Goal: Information Seeking & Learning: Learn about a topic

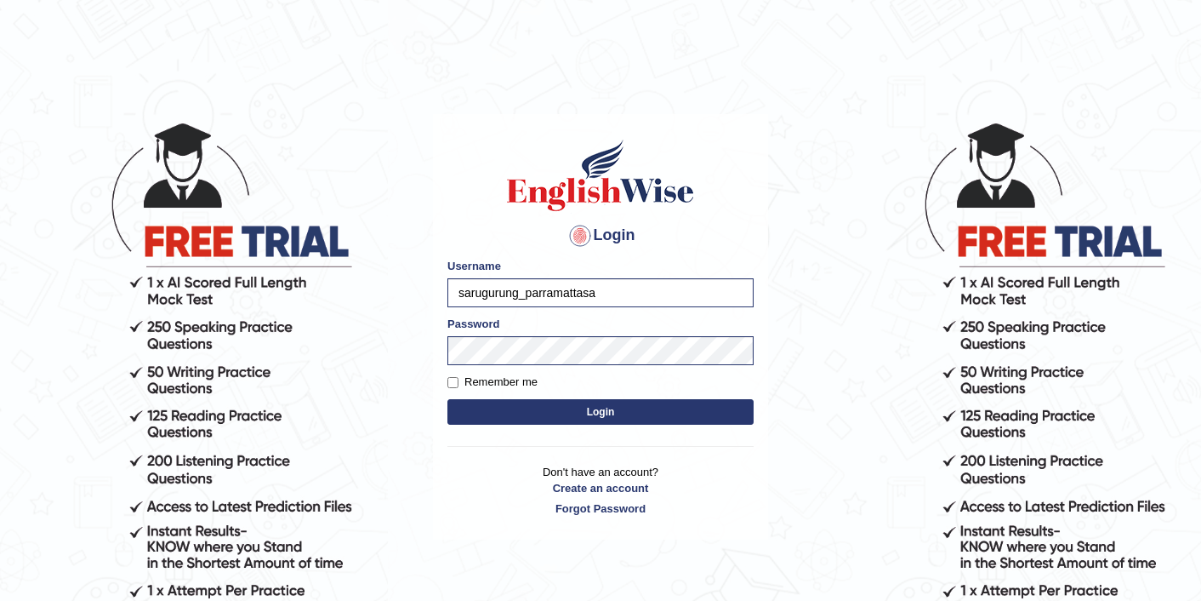
type input "sarugurung_parramattasa"
click at [579, 413] on button "Login" at bounding box center [601, 412] width 306 height 26
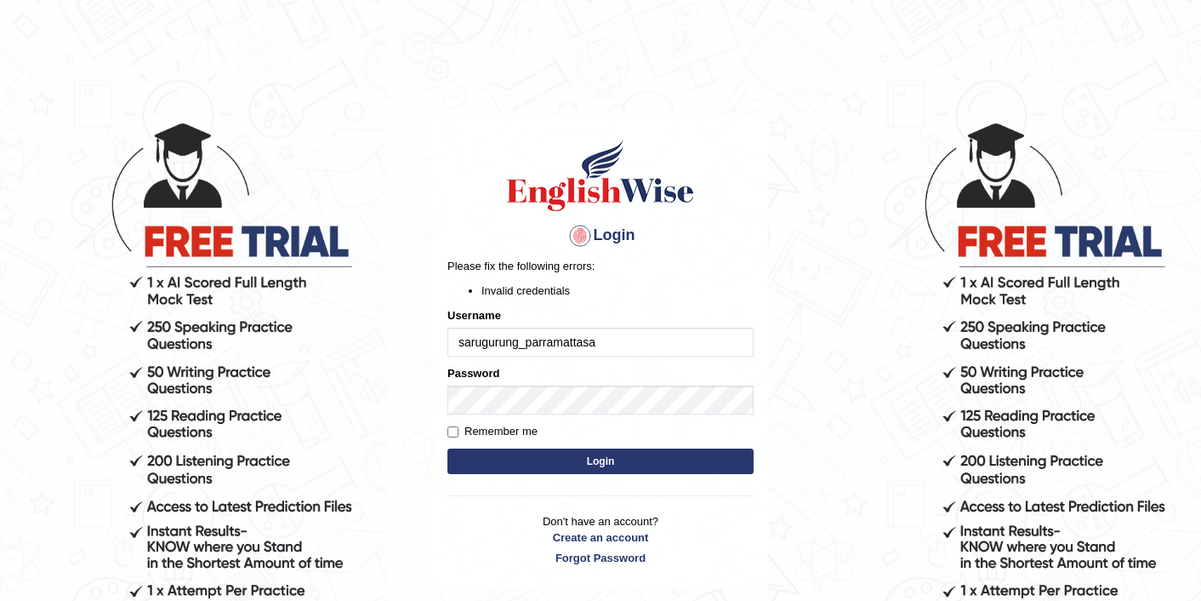
click at [501, 470] on button "Login" at bounding box center [601, 461] width 306 height 26
click at [590, 342] on input "sarugurung_parramattasa" at bounding box center [601, 342] width 306 height 29
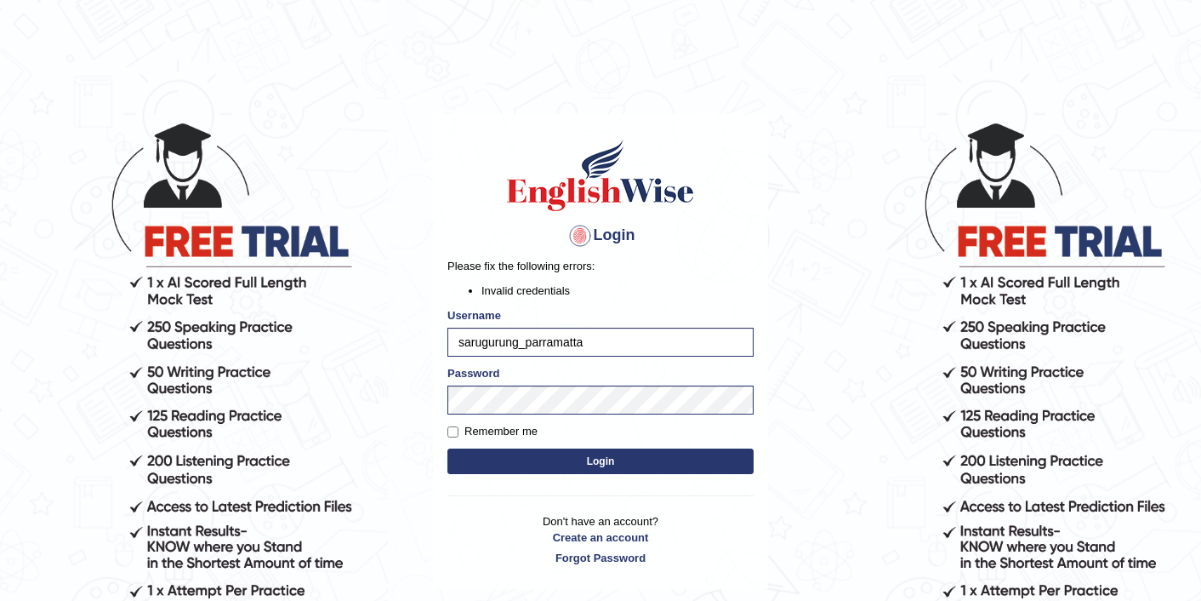
type input "sarugurung_parramatta"
click at [572, 461] on button "Login" at bounding box center [601, 461] width 306 height 26
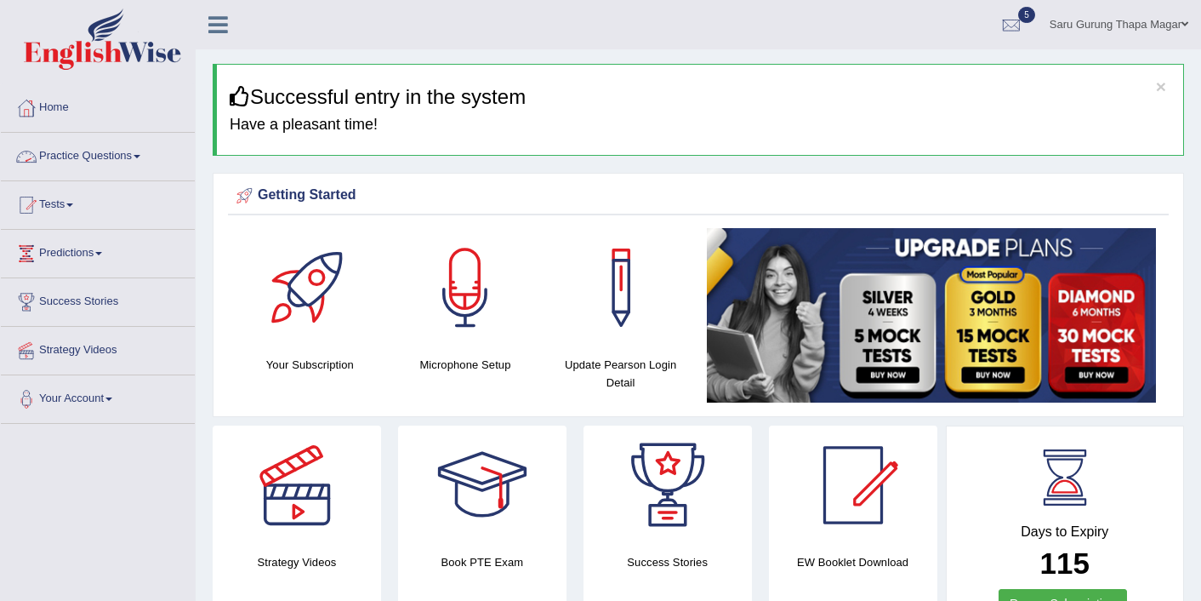
click at [107, 154] on link "Practice Questions" at bounding box center [98, 154] width 194 height 43
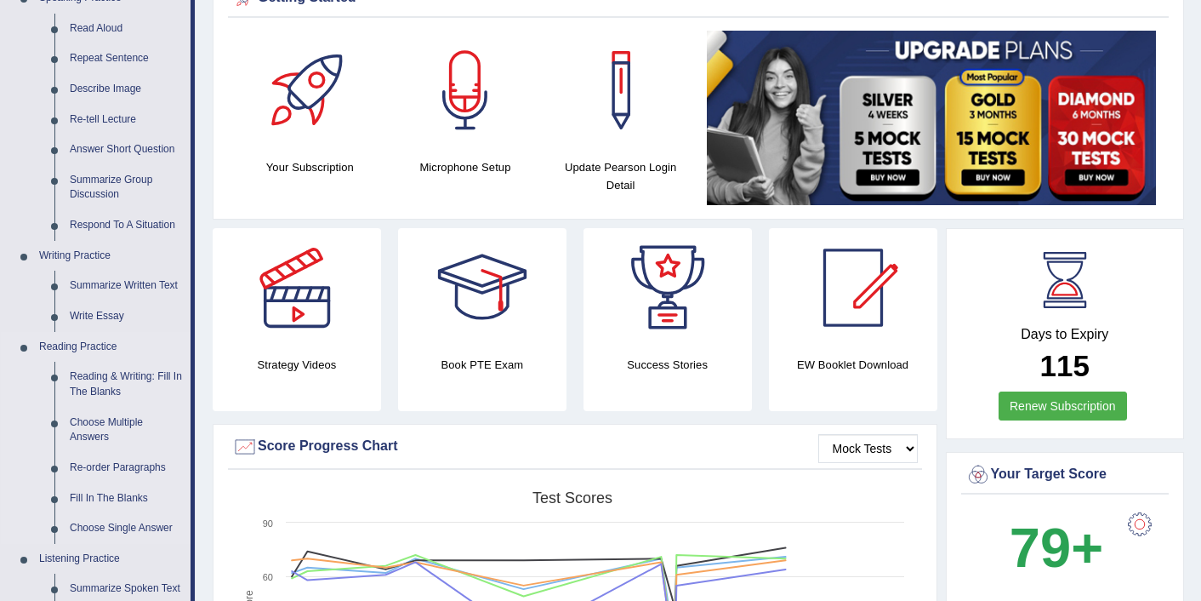
scroll to position [170, 0]
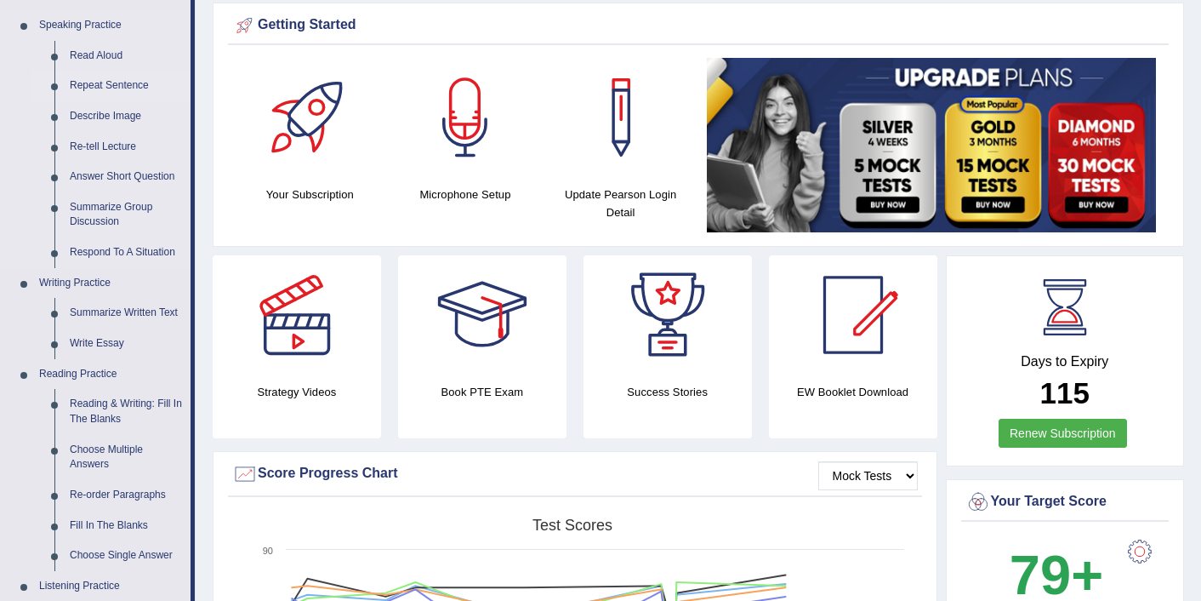
click at [106, 90] on link "Repeat Sentence" at bounding box center [126, 86] width 128 height 31
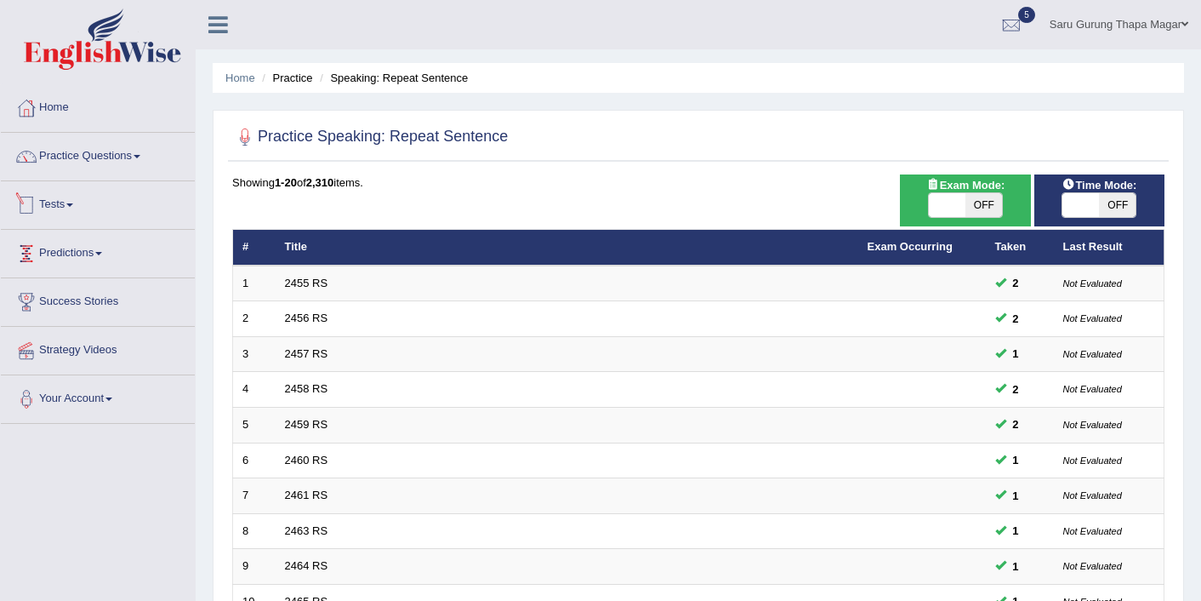
click at [60, 200] on link "Tests" at bounding box center [98, 202] width 194 height 43
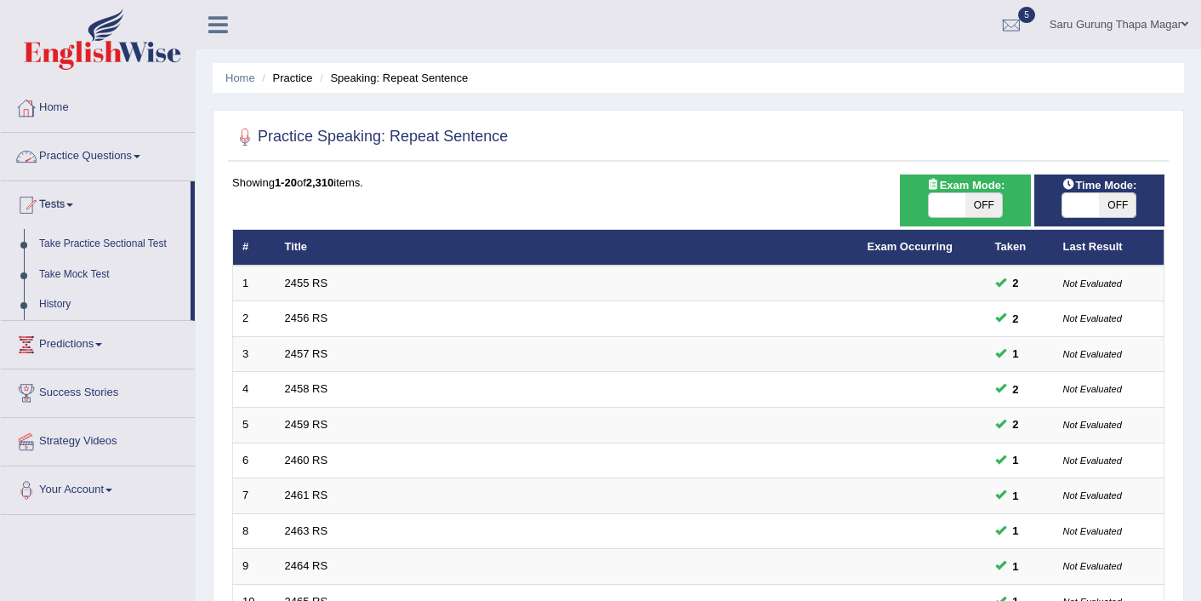
click at [114, 163] on link "Practice Questions" at bounding box center [98, 154] width 194 height 43
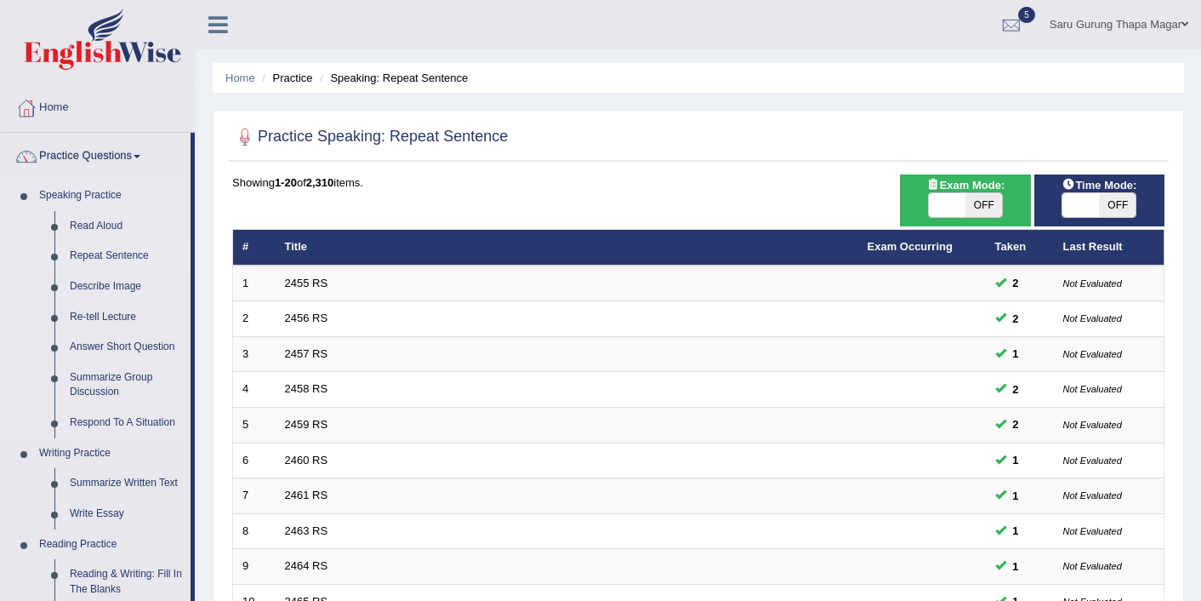
click at [176, 184] on link "Speaking Practice" at bounding box center [110, 195] width 159 height 31
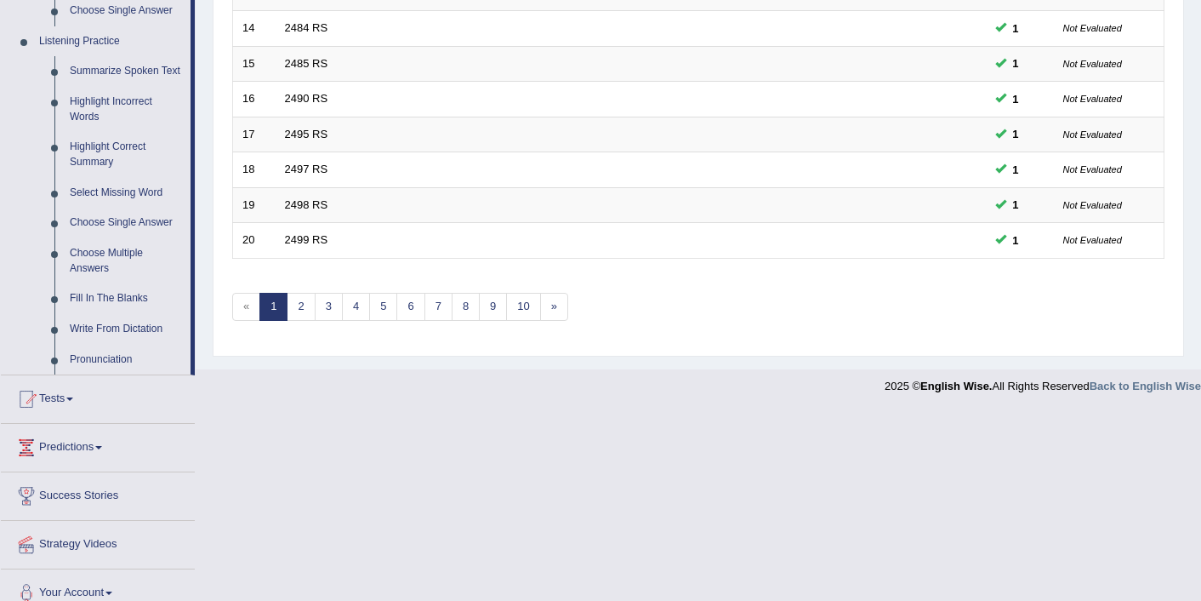
scroll to position [748, 0]
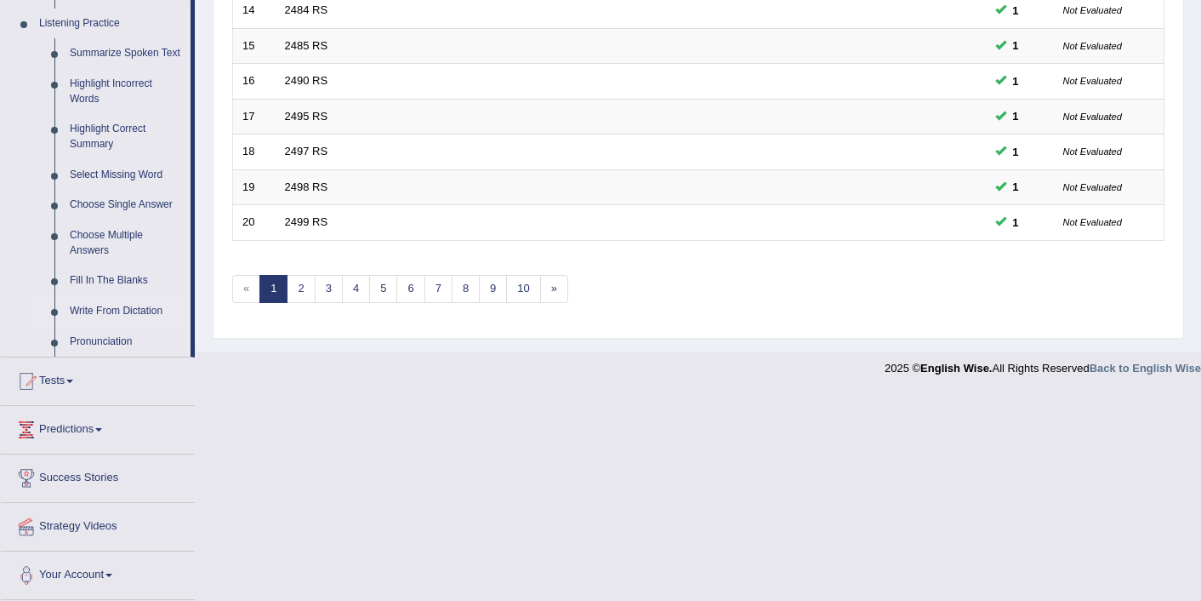
click at [106, 312] on link "Write From Dictation" at bounding box center [126, 311] width 128 height 31
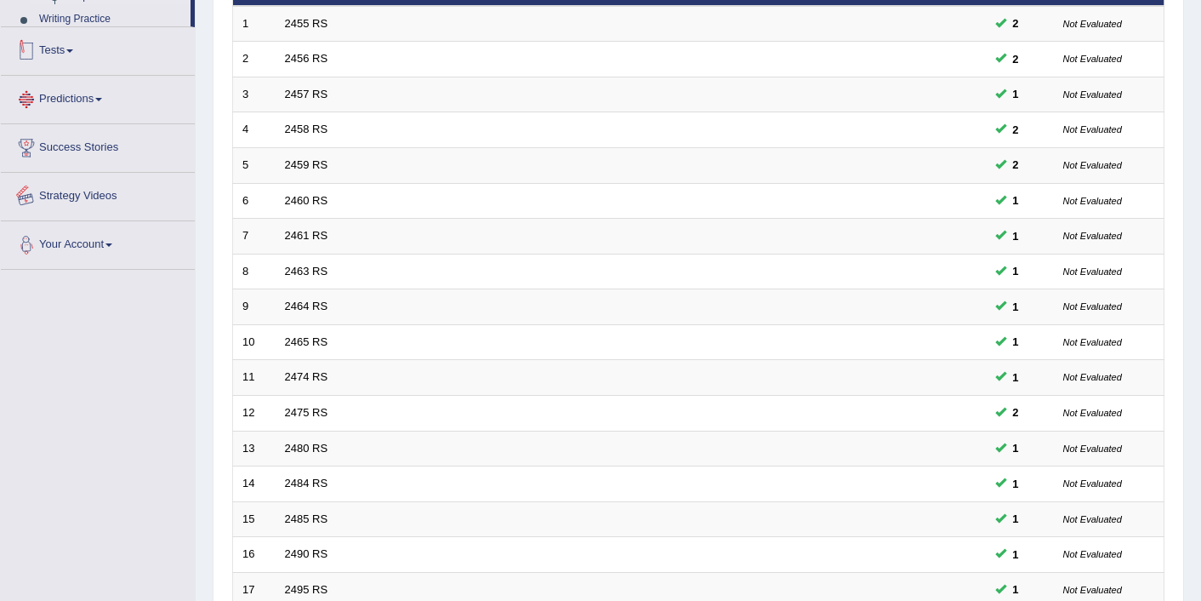
scroll to position [420, 0]
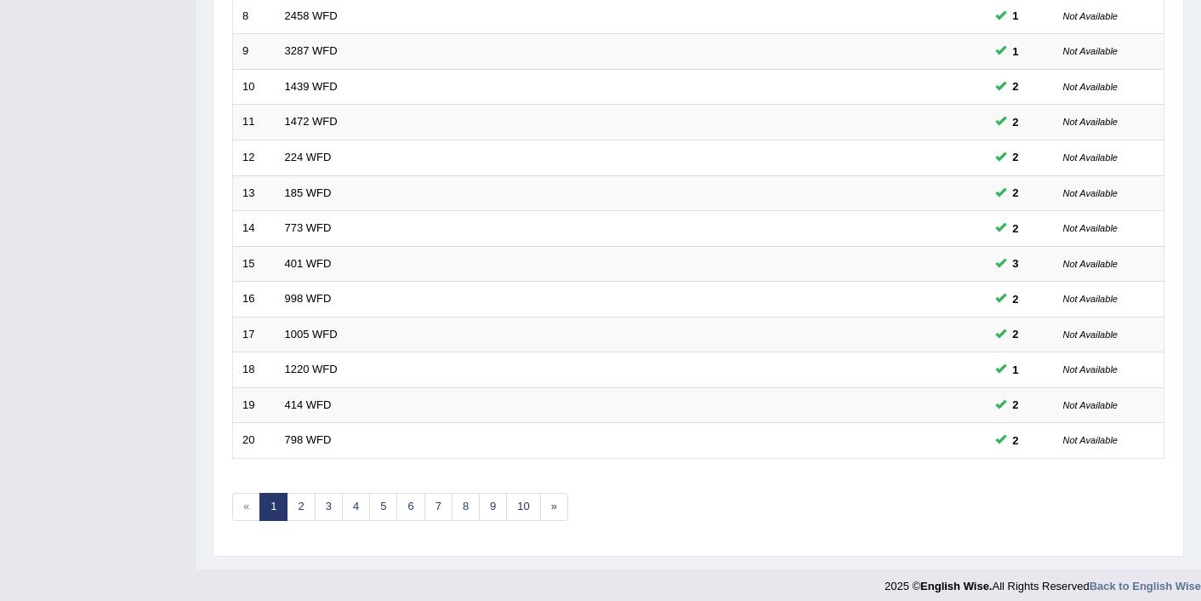
scroll to position [526, 0]
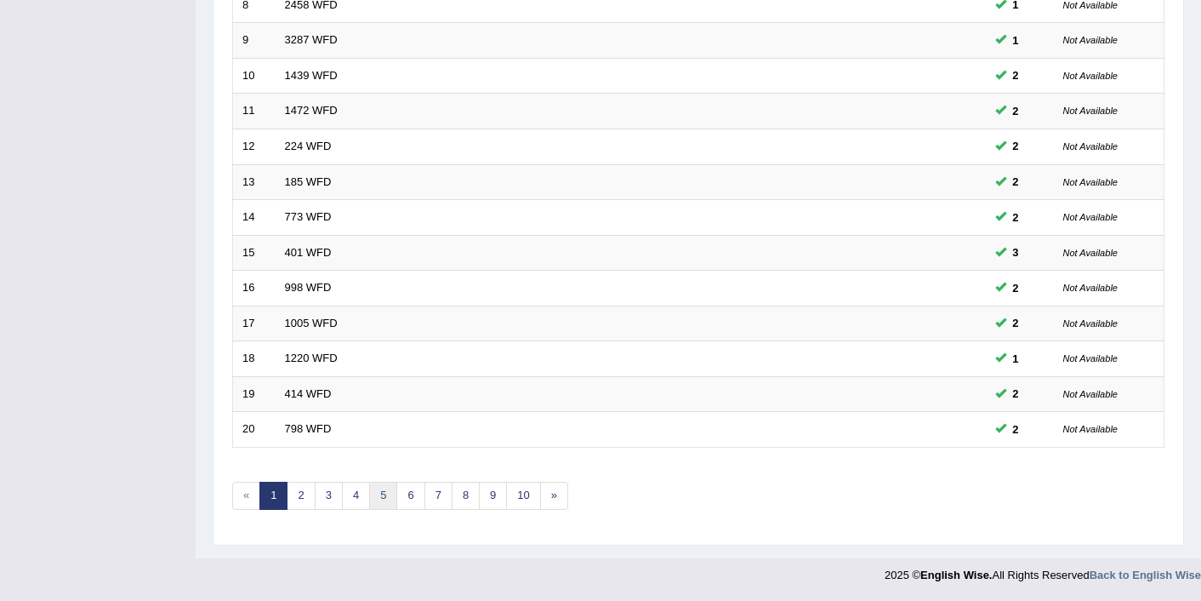
click at [379, 498] on link "5" at bounding box center [383, 496] width 28 height 28
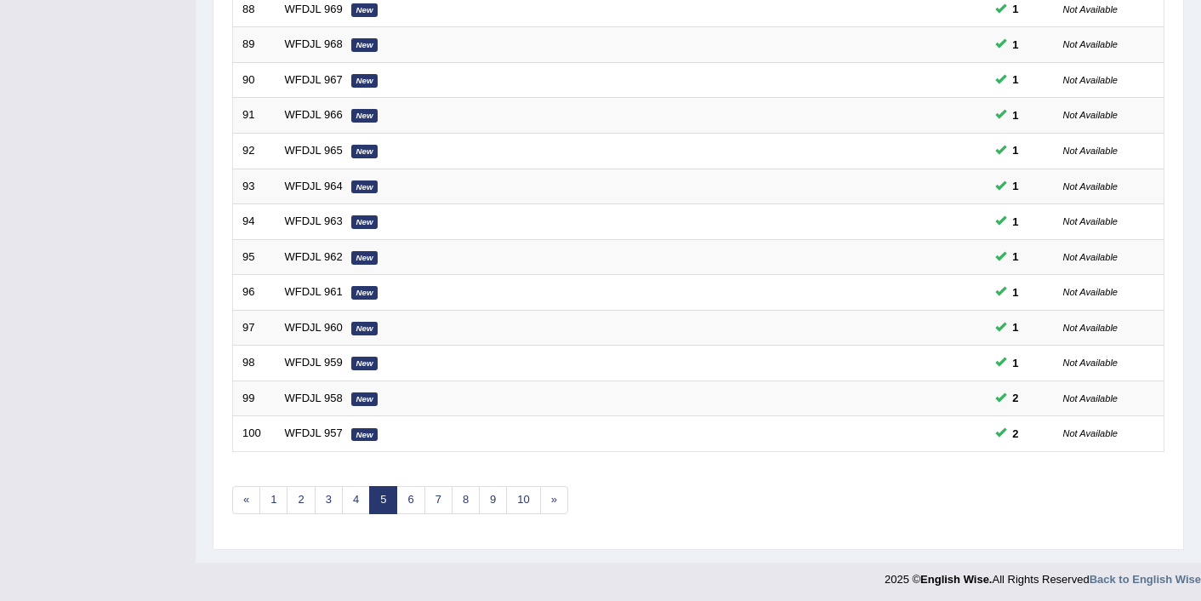
scroll to position [526, 0]
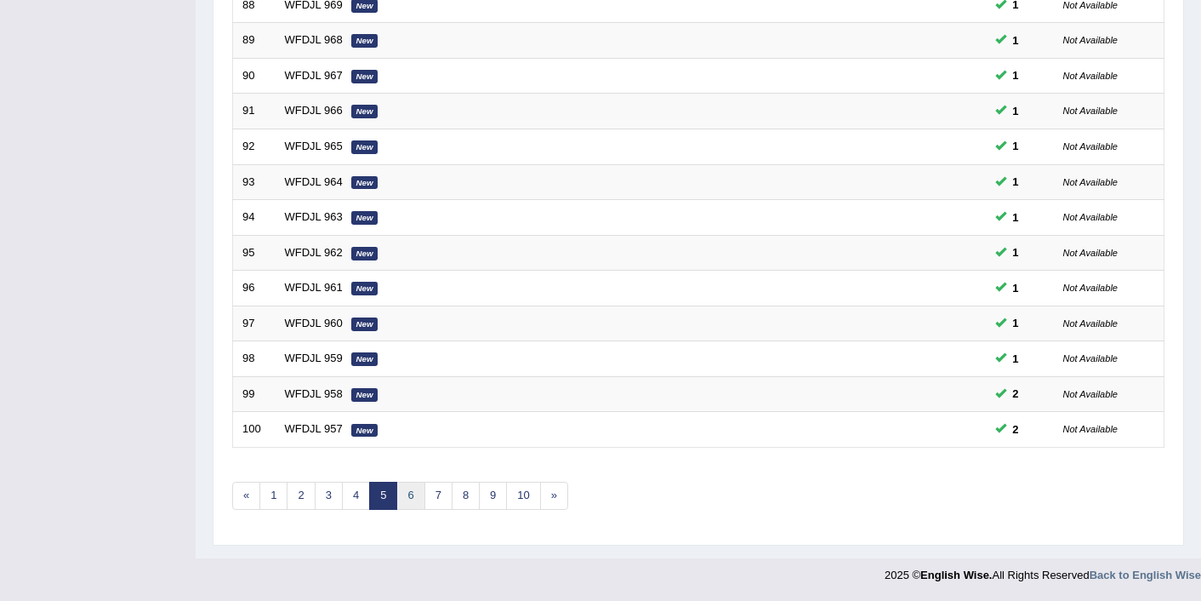
click at [411, 493] on link "6" at bounding box center [410, 496] width 28 height 28
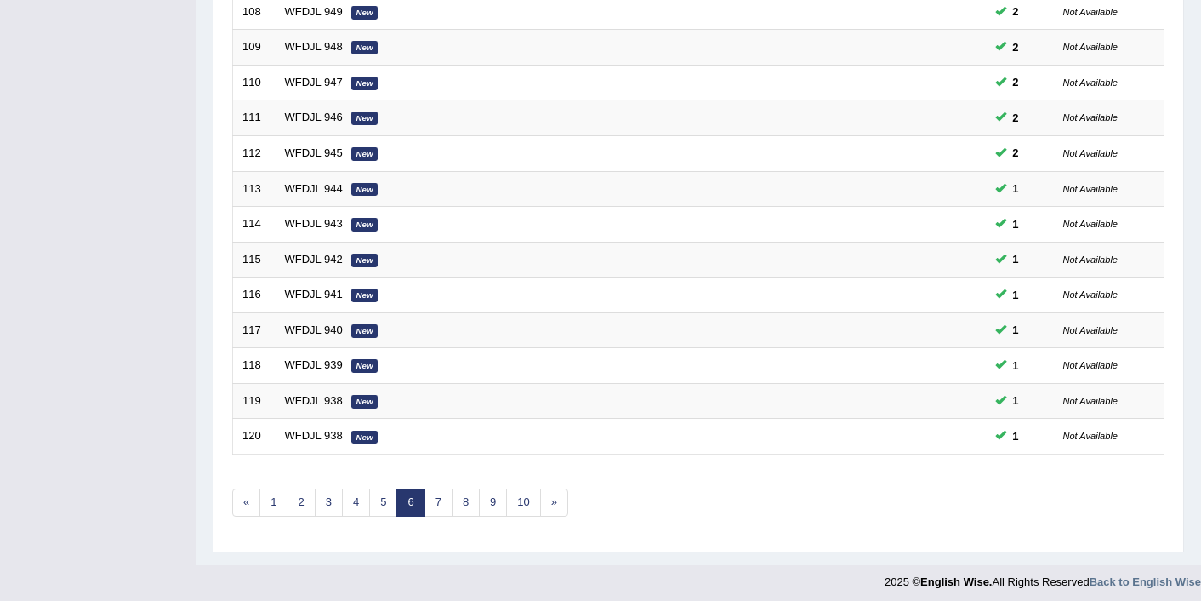
scroll to position [526, 0]
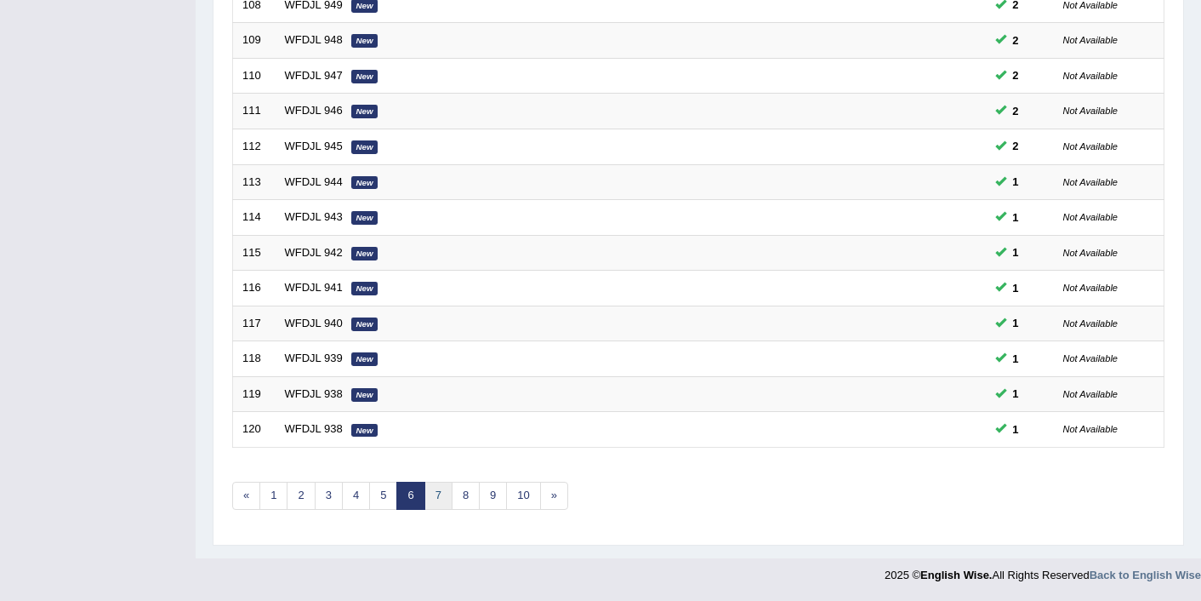
click at [443, 494] on link "7" at bounding box center [439, 496] width 28 height 28
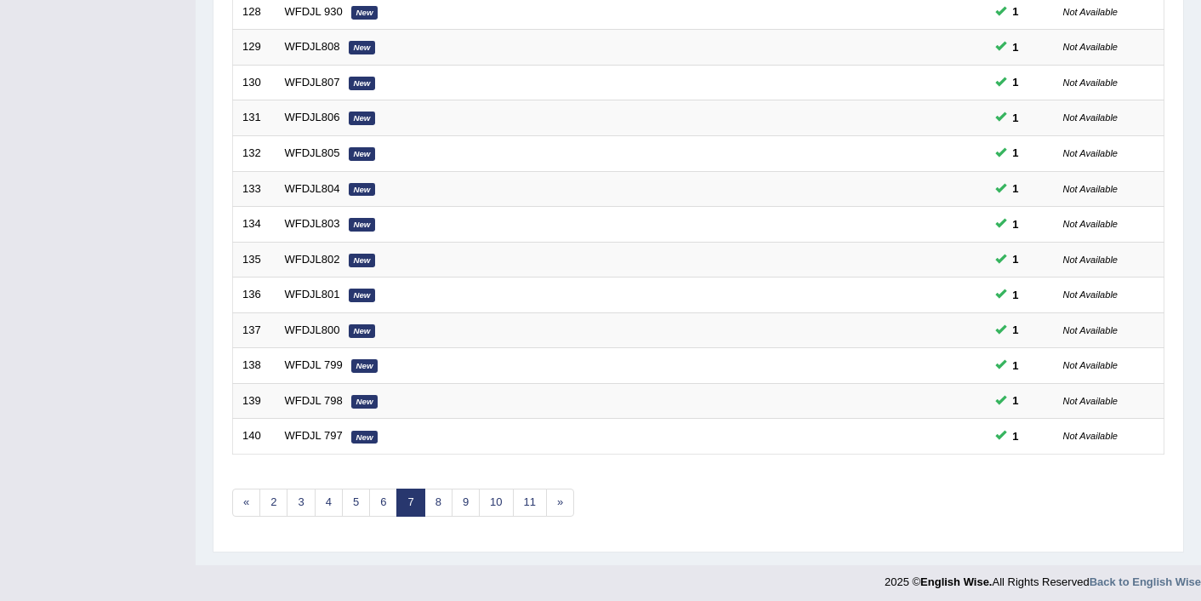
scroll to position [526, 0]
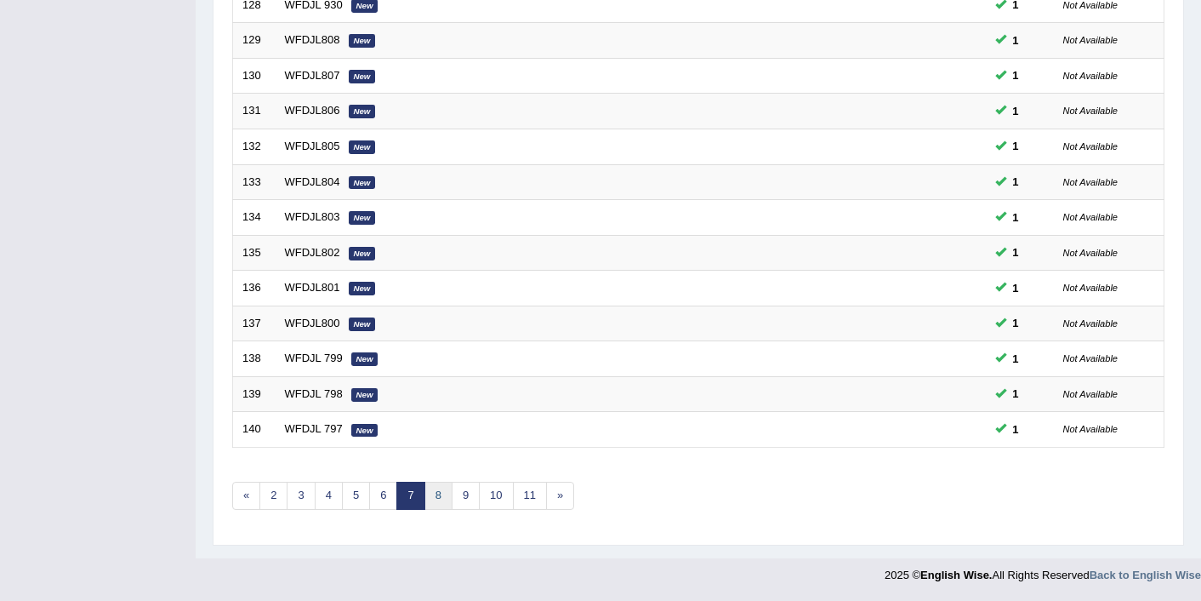
click at [436, 498] on link "8" at bounding box center [439, 496] width 28 height 28
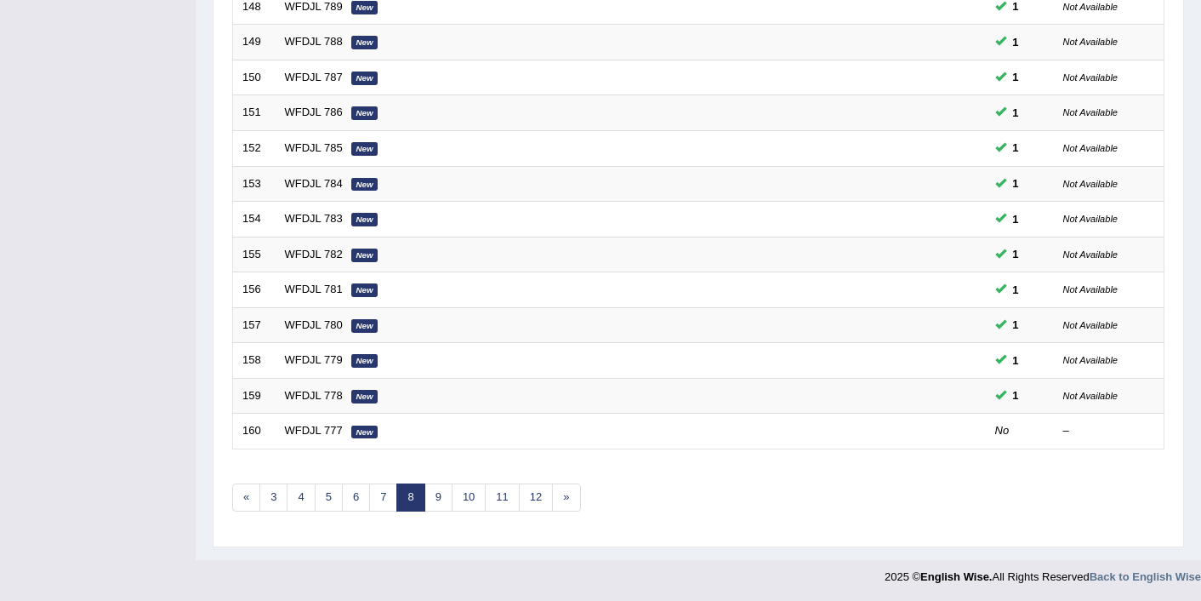
scroll to position [526, 0]
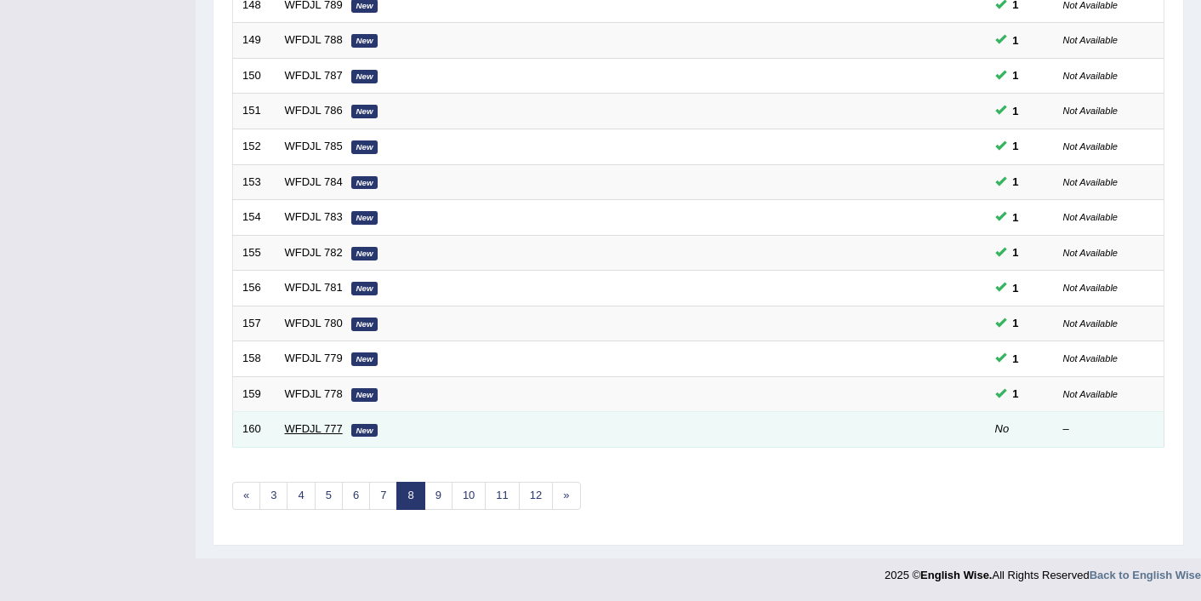
click at [340, 430] on link "WFDJL 777" at bounding box center [314, 428] width 58 height 13
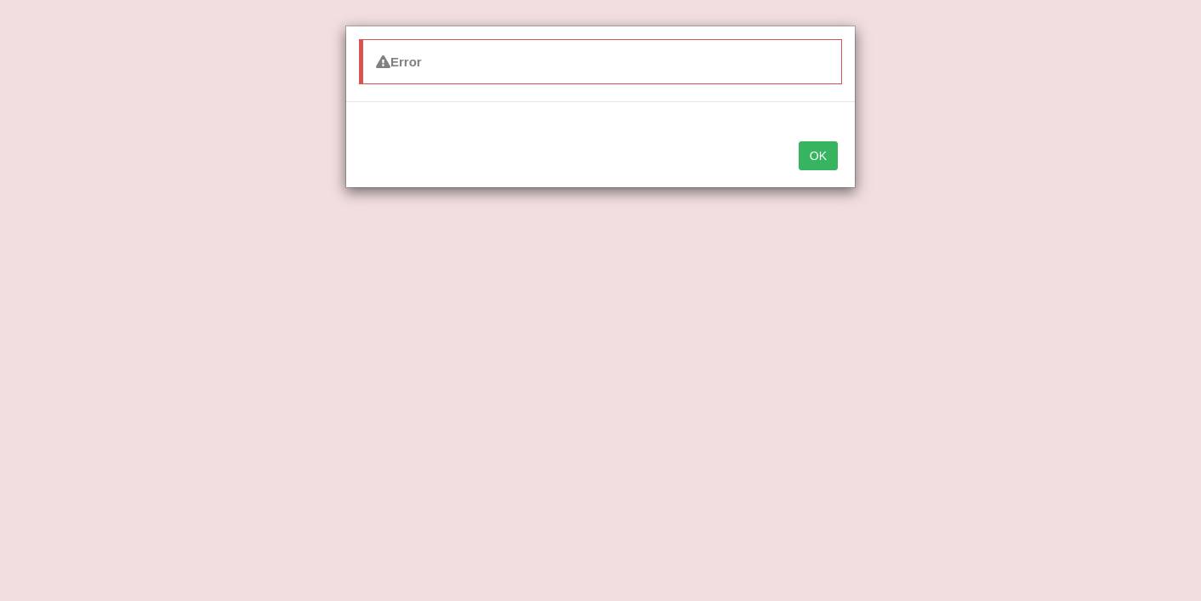
click at [813, 163] on button "OK" at bounding box center [818, 155] width 39 height 29
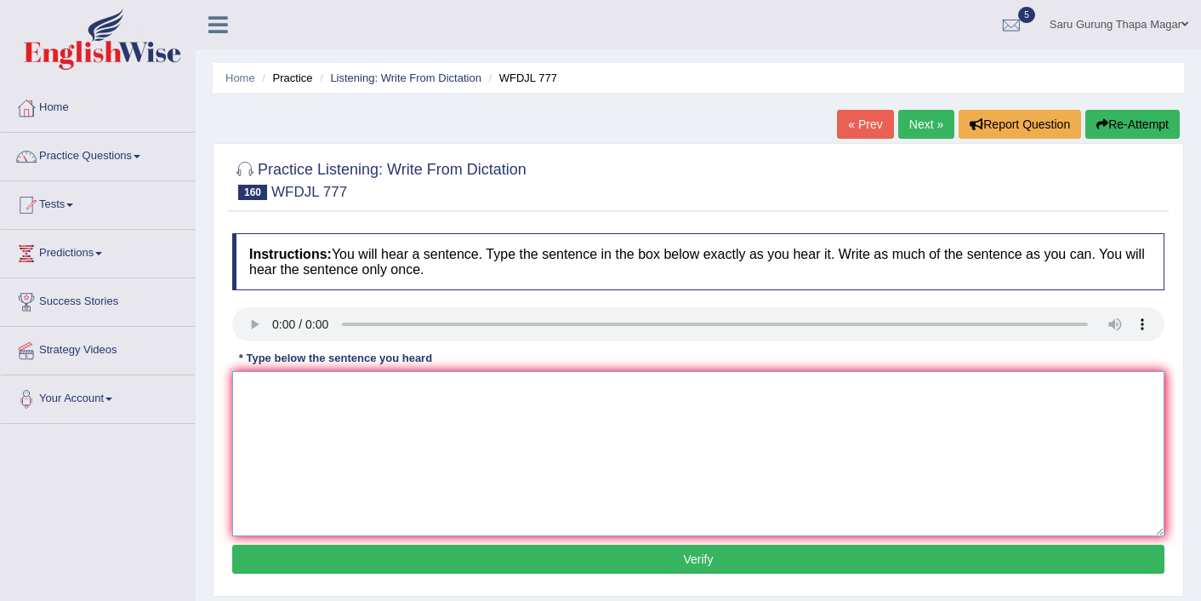
click at [274, 383] on textarea at bounding box center [698, 453] width 932 height 165
type textarea "The a meeting seems seem minor occuring occured in ony in on a small room."
click at [351, 547] on button "Verify" at bounding box center [698, 559] width 932 height 29
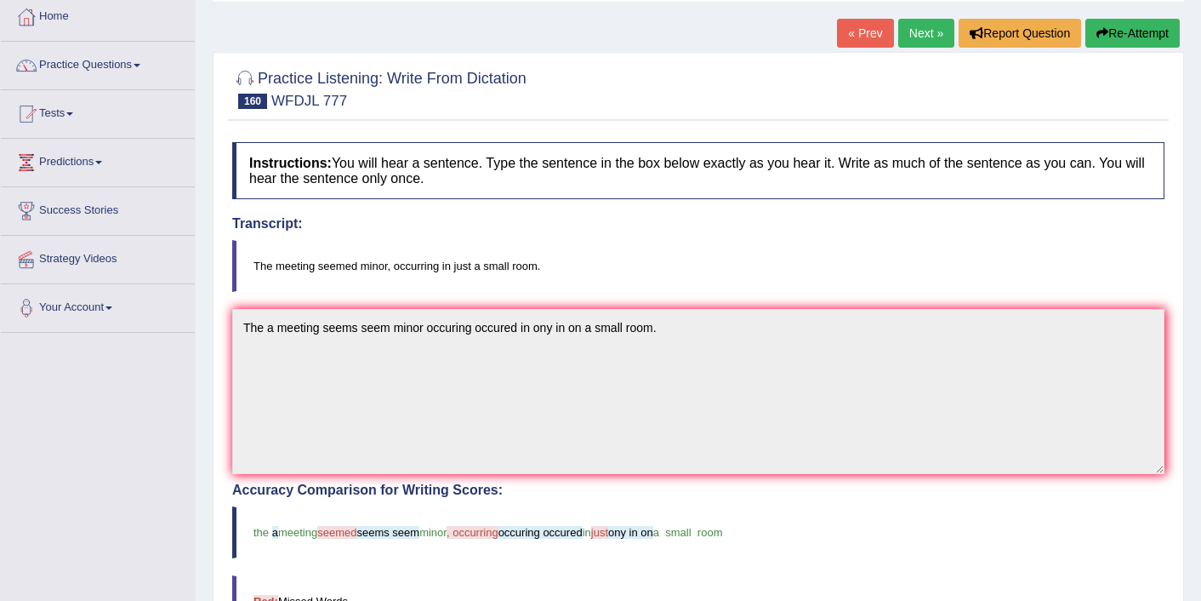
scroll to position [68, 0]
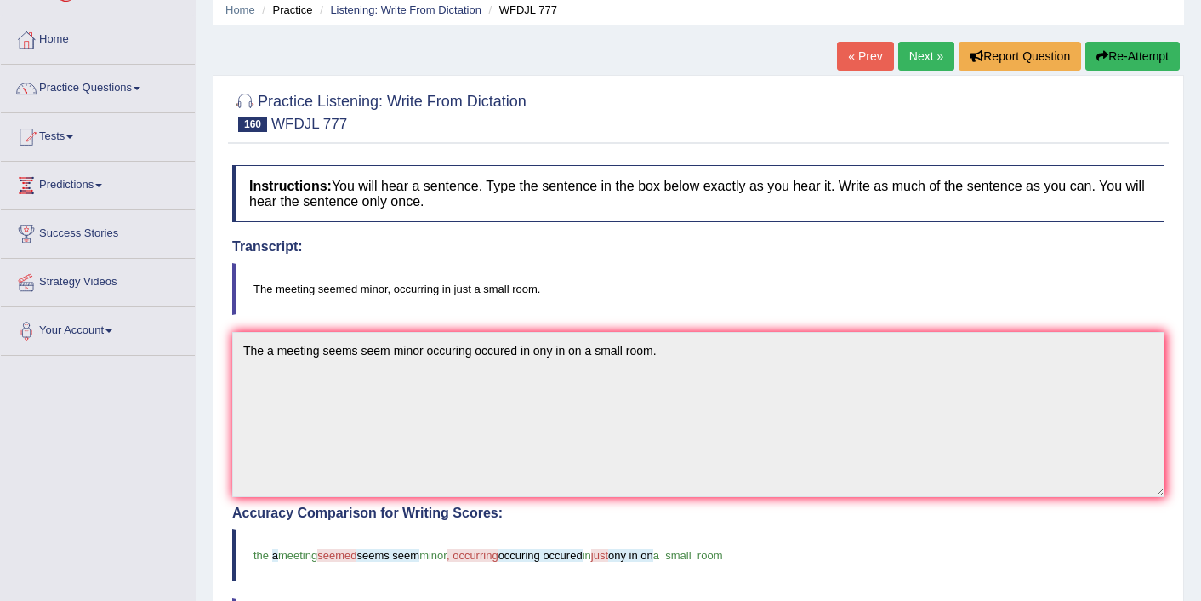
click at [916, 53] on link "Next »" at bounding box center [926, 56] width 56 height 29
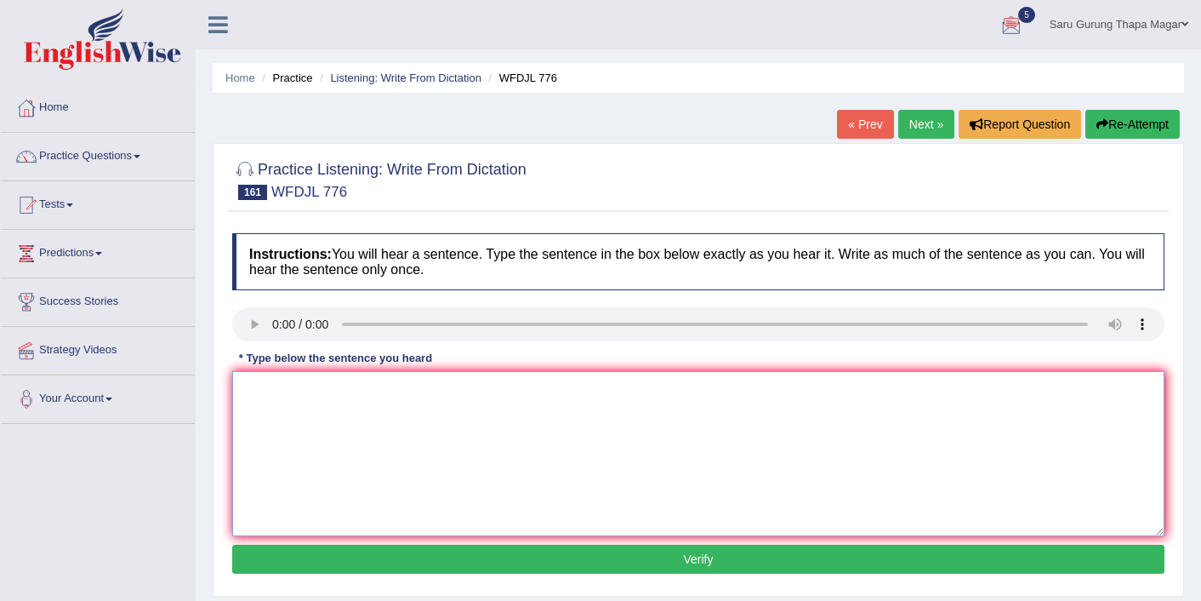
click at [291, 441] on textarea at bounding box center [698, 453] width 932 height 165
click at [291, 441] on textarea "The seminar seminars offer offers offered a opportunity opportunities" at bounding box center [698, 453] width 932 height 165
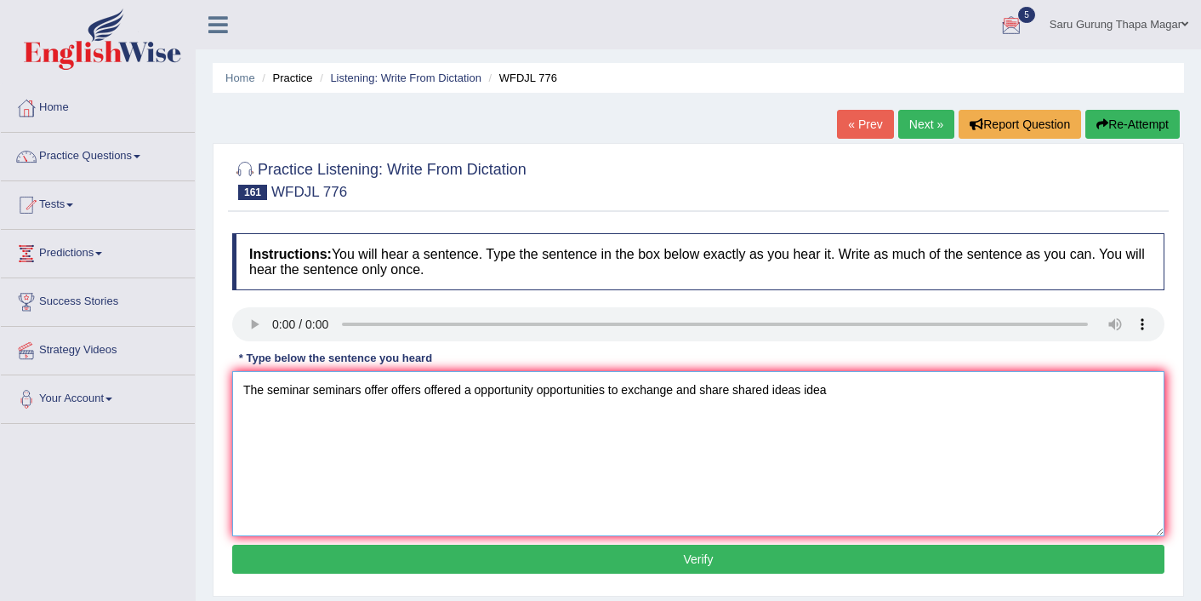
click at [777, 391] on textarea "The seminar seminars offer offers offered a opportunity opportunities to exchan…" at bounding box center [698, 453] width 932 height 165
click at [903, 392] on textarea "The seminar seminars offer offers offered a opportunity opportunities to exchan…" at bounding box center [698, 453] width 932 height 165
click at [362, 391] on textarea "The seminar seminars offer offers offered a opportunity opportunities to exchan…" at bounding box center [698, 453] width 932 height 165
type textarea "The seminar seminars seminar's offer offers offered a opportunity opportunities…"
click at [454, 561] on button "Verify" at bounding box center [698, 559] width 932 height 29
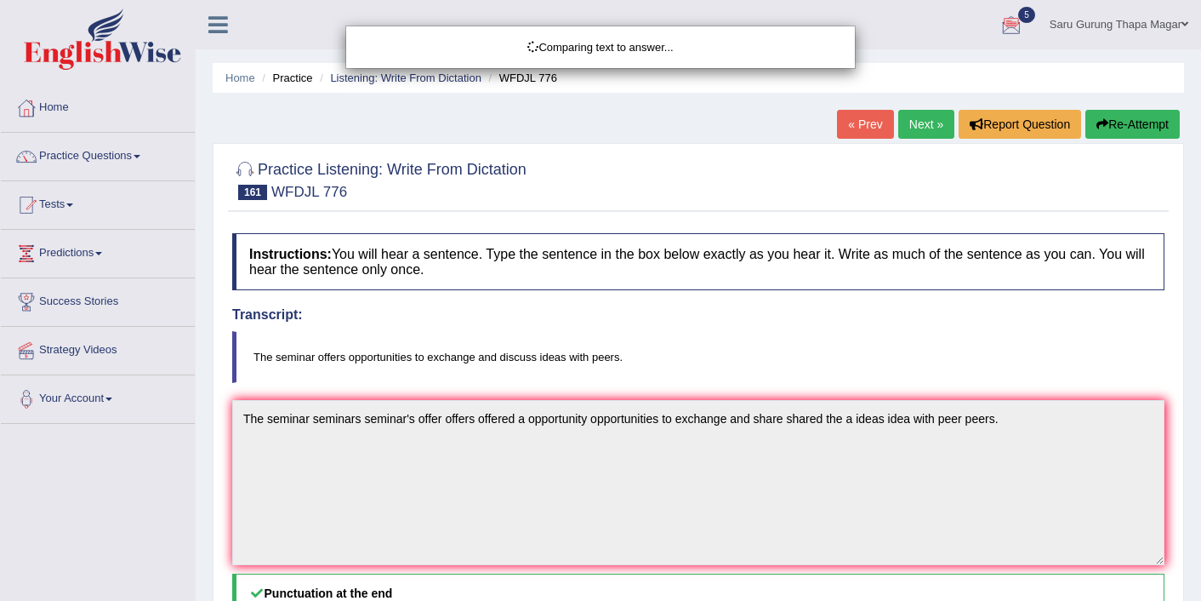
click at [454, 561] on div "Comparing text to answer..." at bounding box center [600, 300] width 1201 height 601
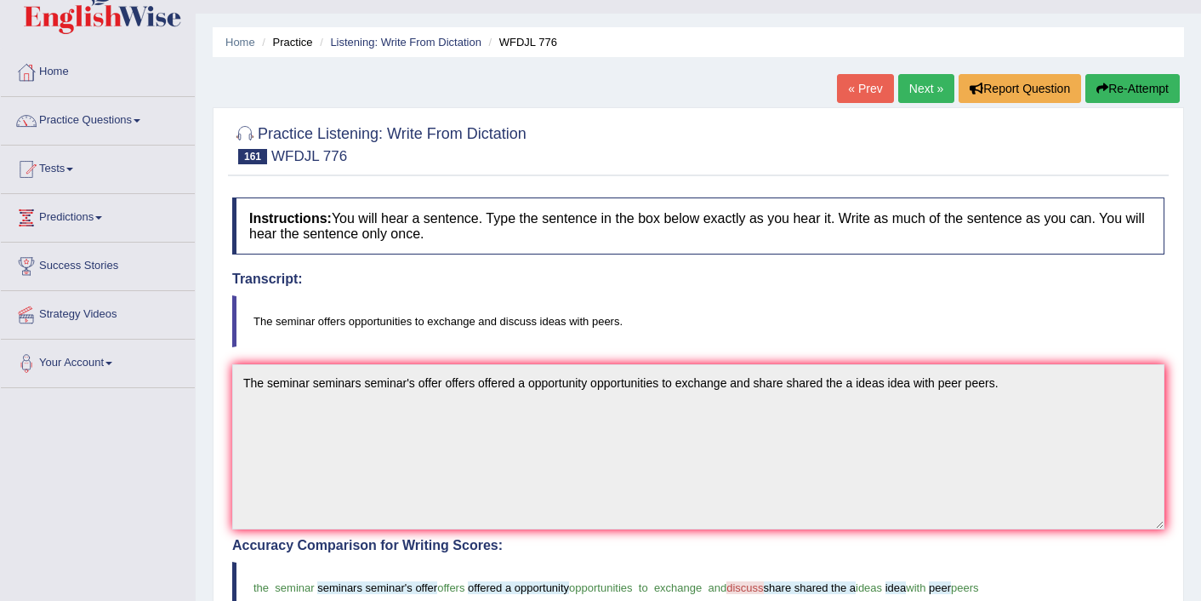
scroll to position [34, 0]
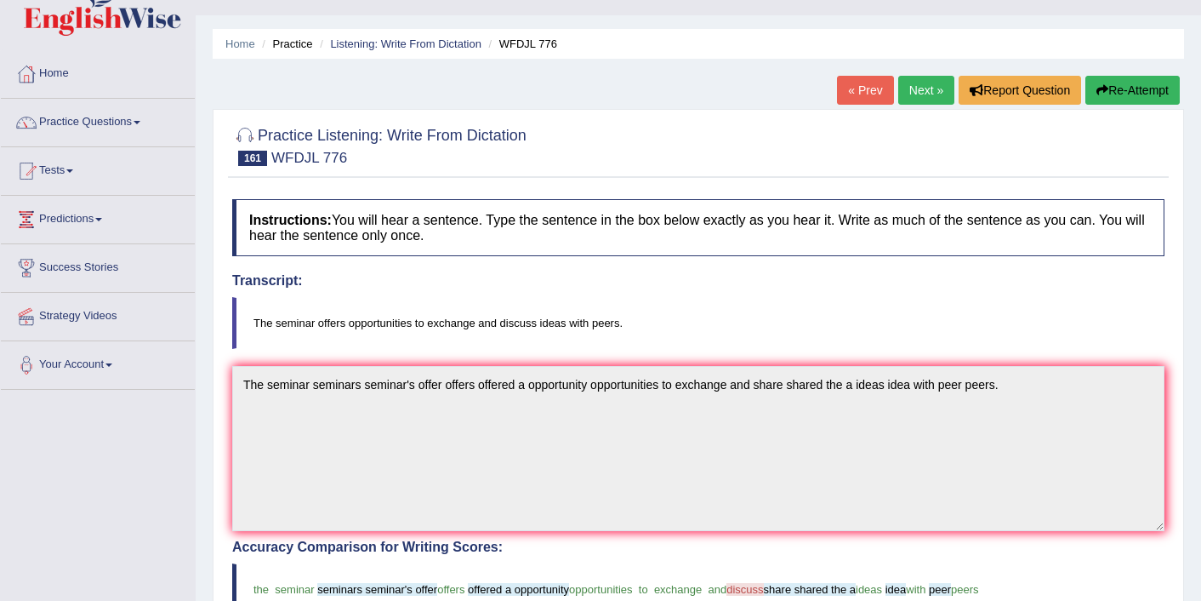
click at [920, 83] on link "Next »" at bounding box center [926, 90] width 56 height 29
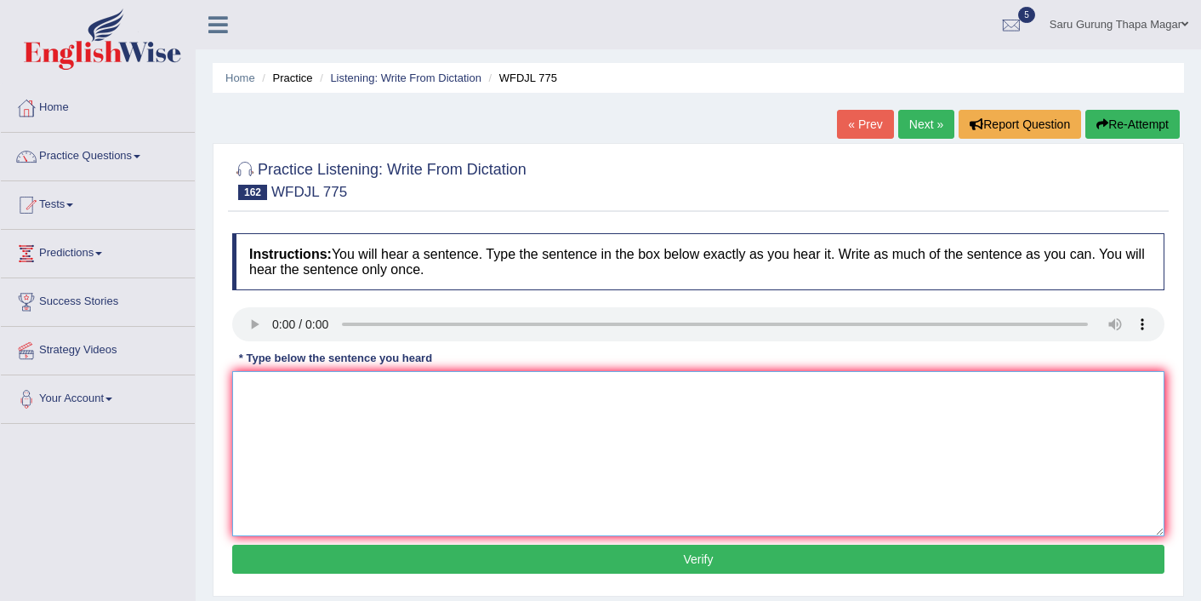
click at [316, 430] on textarea at bounding box center [698, 453] width 932 height 165
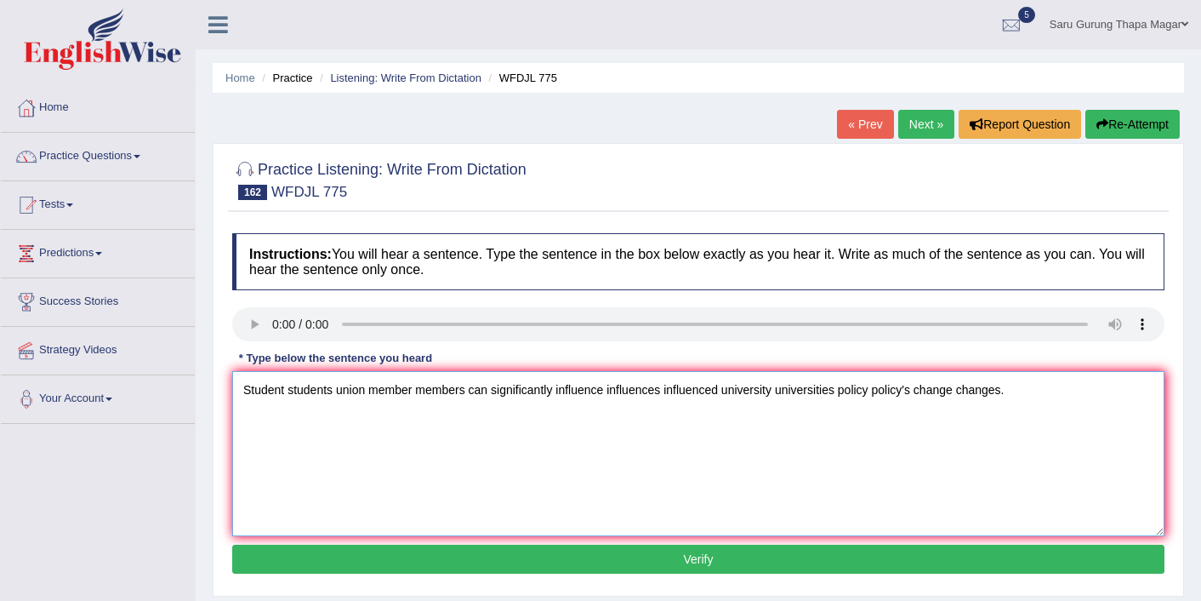
type textarea "Student students union member members can significantly influence influences in…"
click at [445, 559] on button "Verify" at bounding box center [698, 559] width 932 height 29
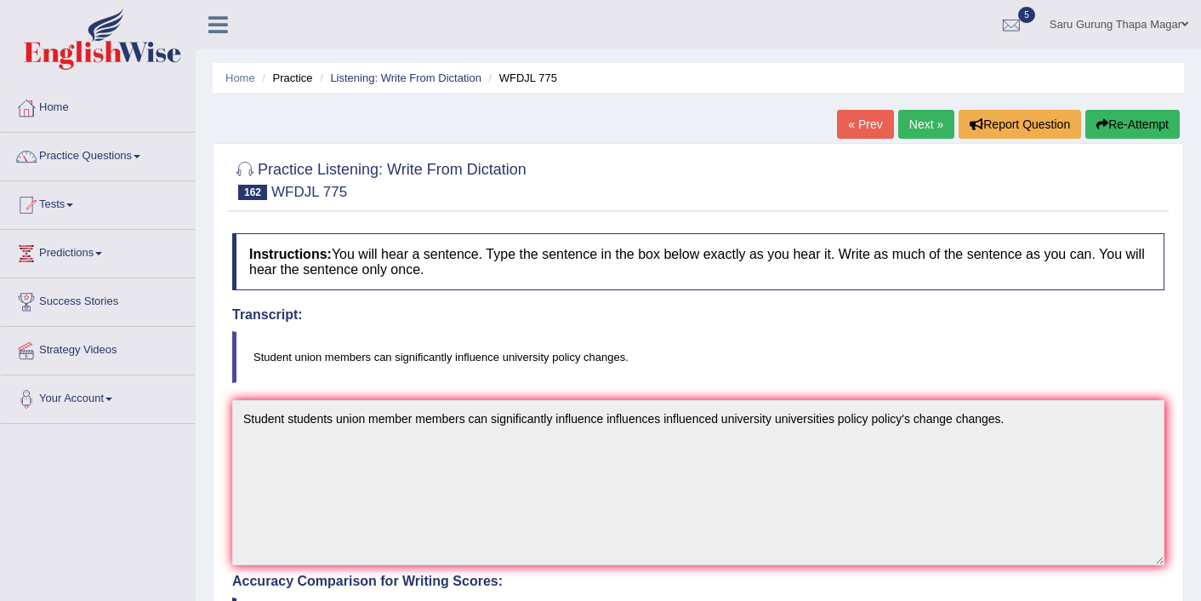
click at [908, 129] on link "Next »" at bounding box center [926, 124] width 56 height 29
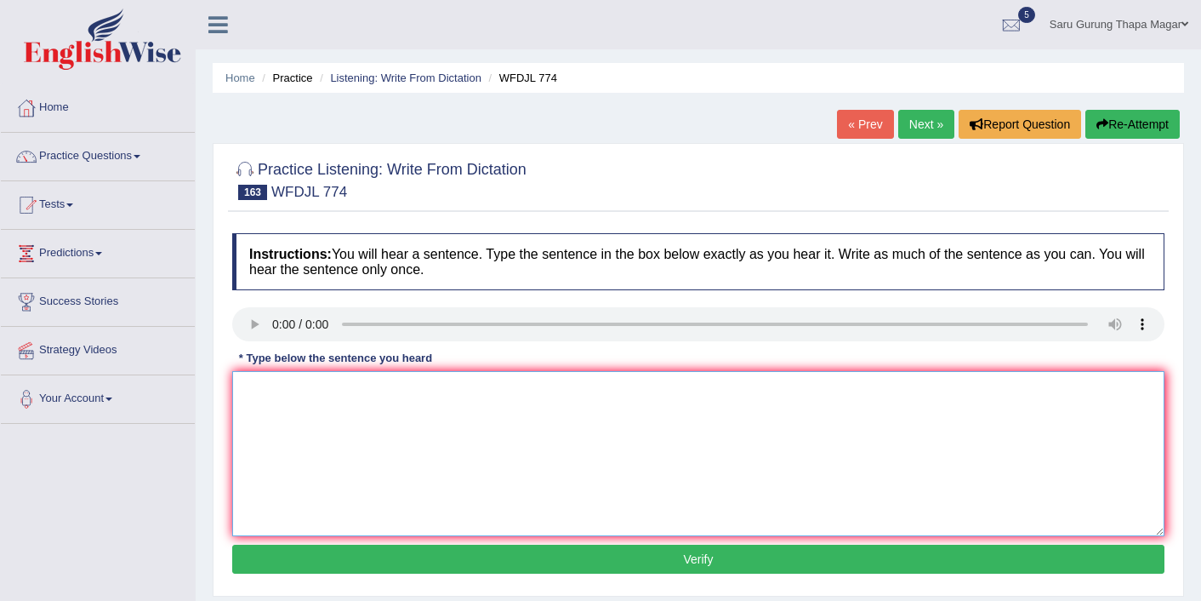
click at [346, 463] on textarea at bounding box center [698, 453] width 932 height 165
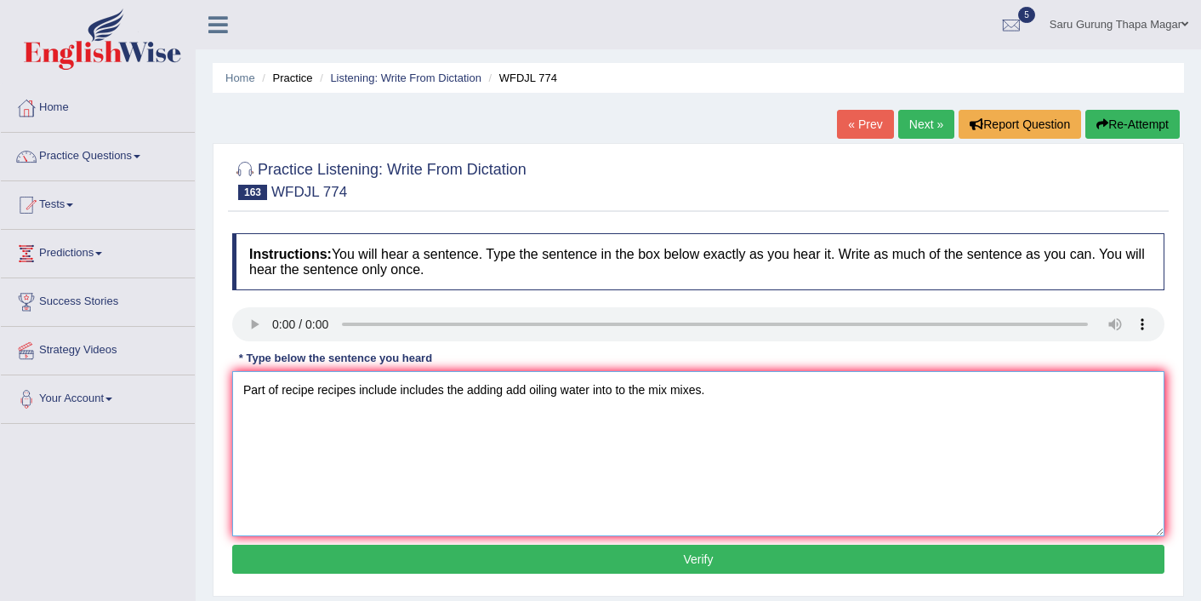
type textarea "Part of recipe recipes include includes the adding add oiling water into to the…"
click at [484, 566] on button "Verify" at bounding box center [698, 559] width 932 height 29
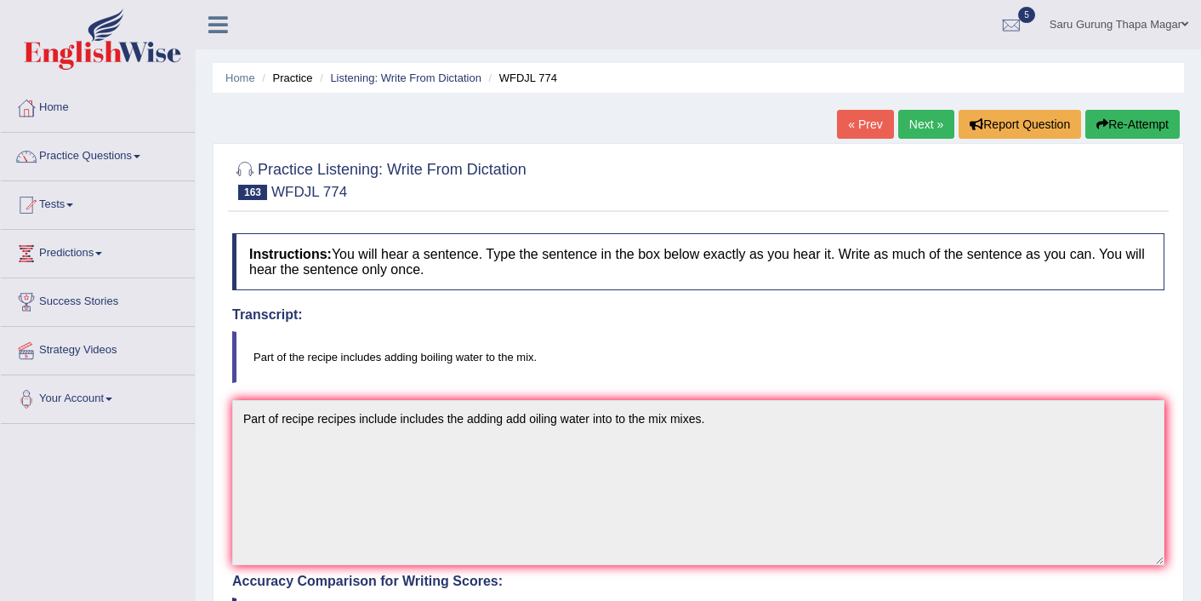
click at [915, 117] on link "Next »" at bounding box center [926, 124] width 56 height 29
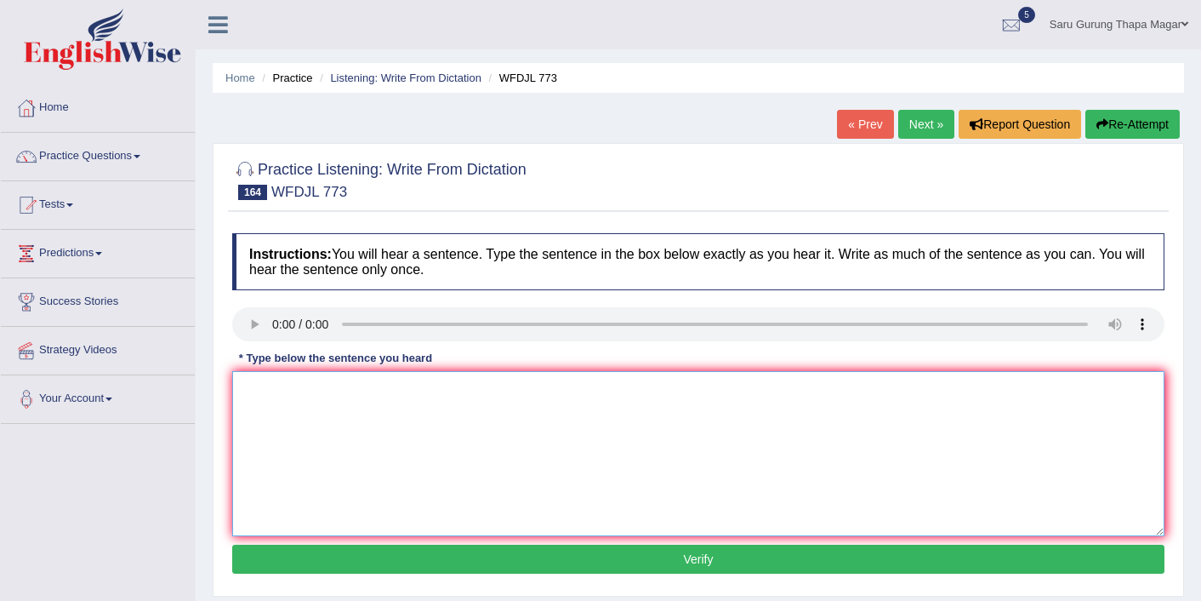
click at [305, 450] on textarea at bounding box center [698, 453] width 932 height 165
type textarea "s"
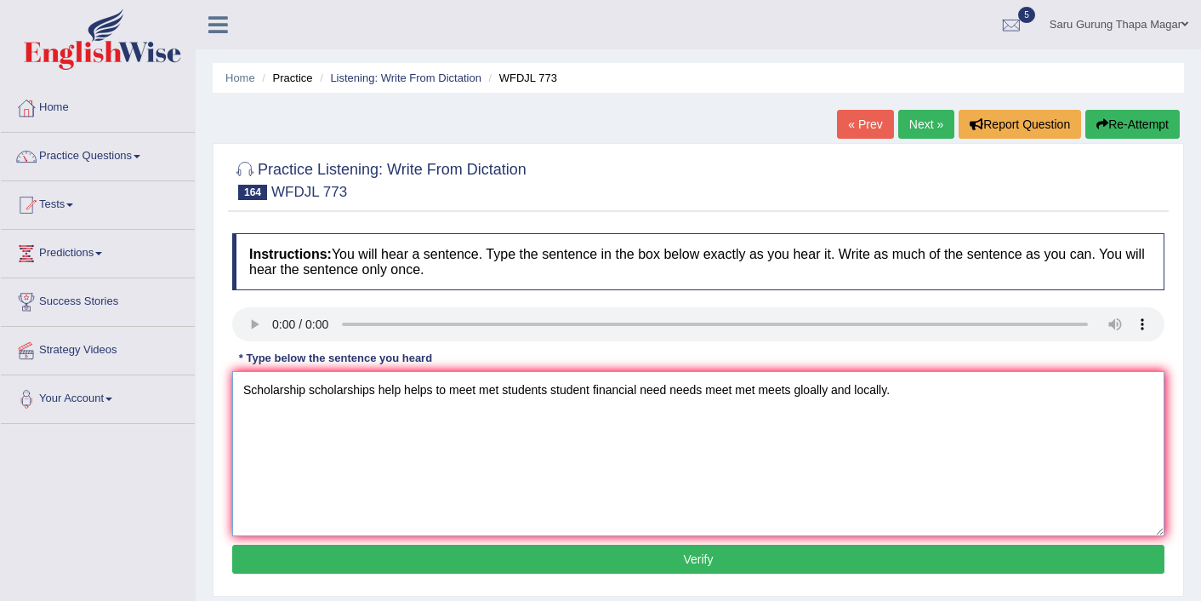
type textarea "Scholarship scholarships help helps to meet met students student financial need…"
click at [723, 549] on button "Verify" at bounding box center [698, 559] width 932 height 29
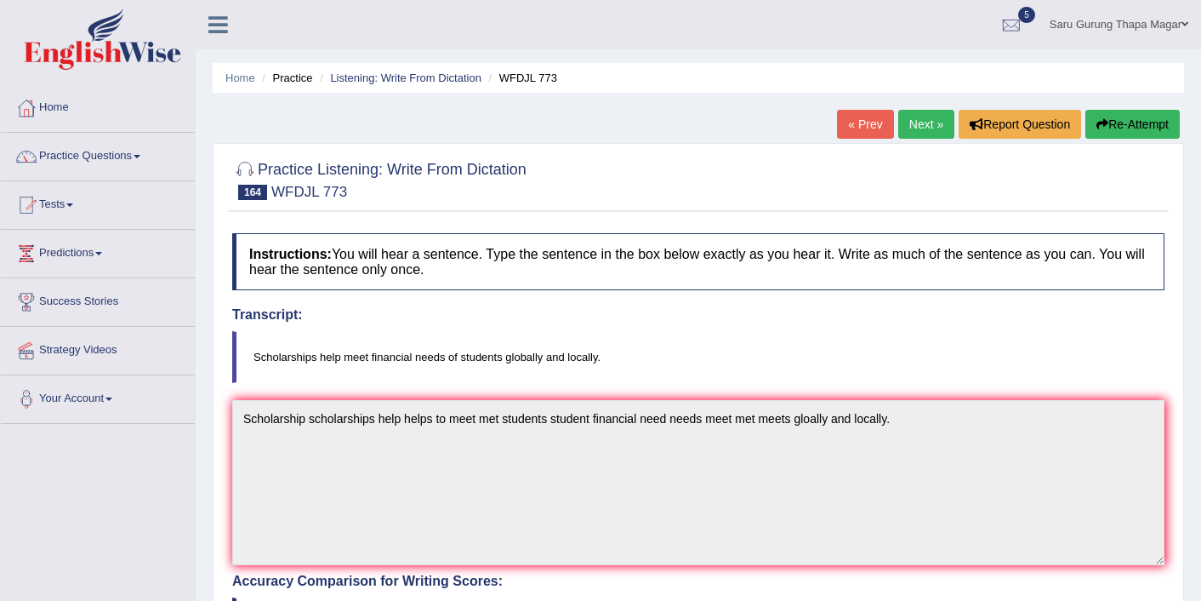
click at [912, 118] on link "Next »" at bounding box center [926, 124] width 56 height 29
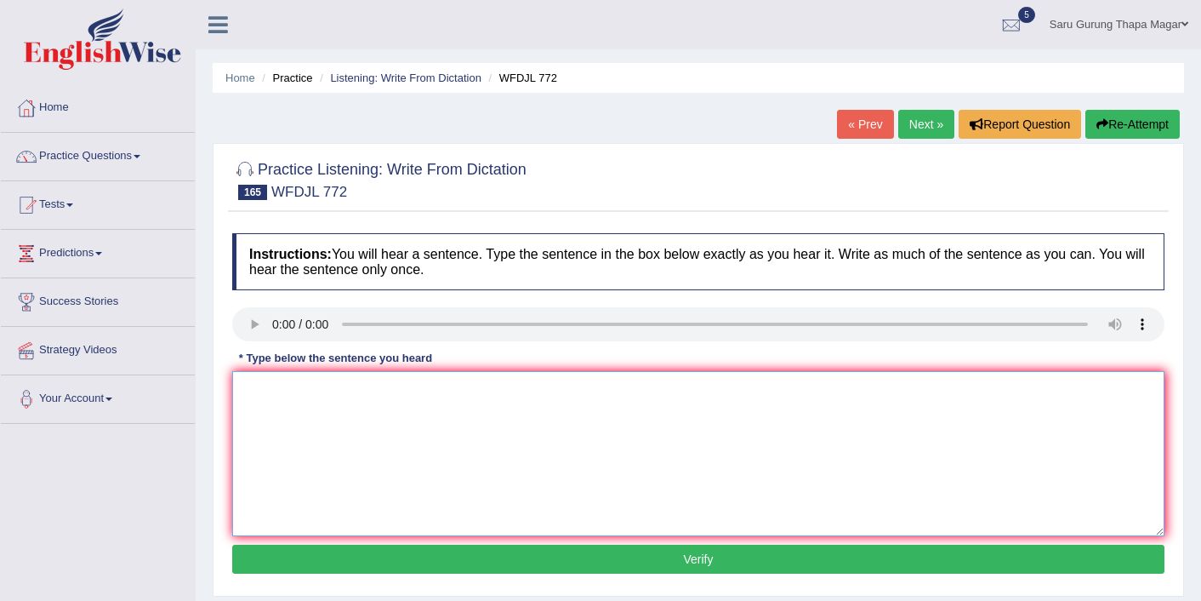
click at [326, 399] on textarea at bounding box center [698, 453] width 932 height 165
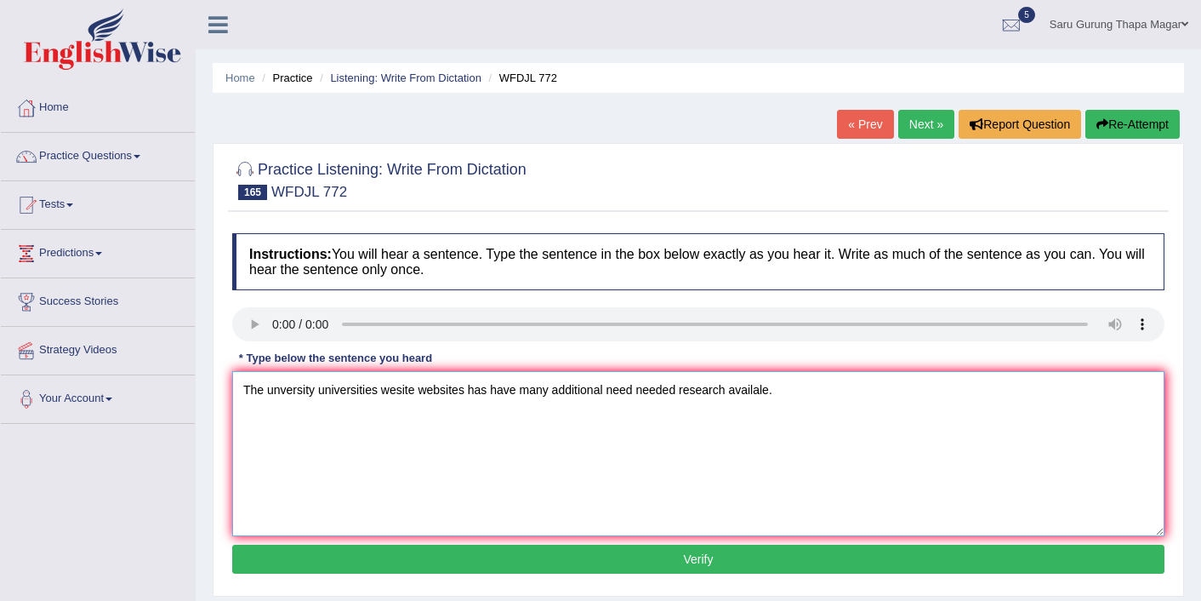
click at [396, 396] on textarea "The unversity universities wesite websites has have many additional need needed…" at bounding box center [698, 453] width 932 height 165
click at [738, 393] on textarea "The unversity universities website websites has have many additional need neede…" at bounding box center [698, 453] width 932 height 165
type textarea "The unversity universities website websites has have many additional need neede…"
click at [776, 545] on button "Verify" at bounding box center [698, 559] width 932 height 29
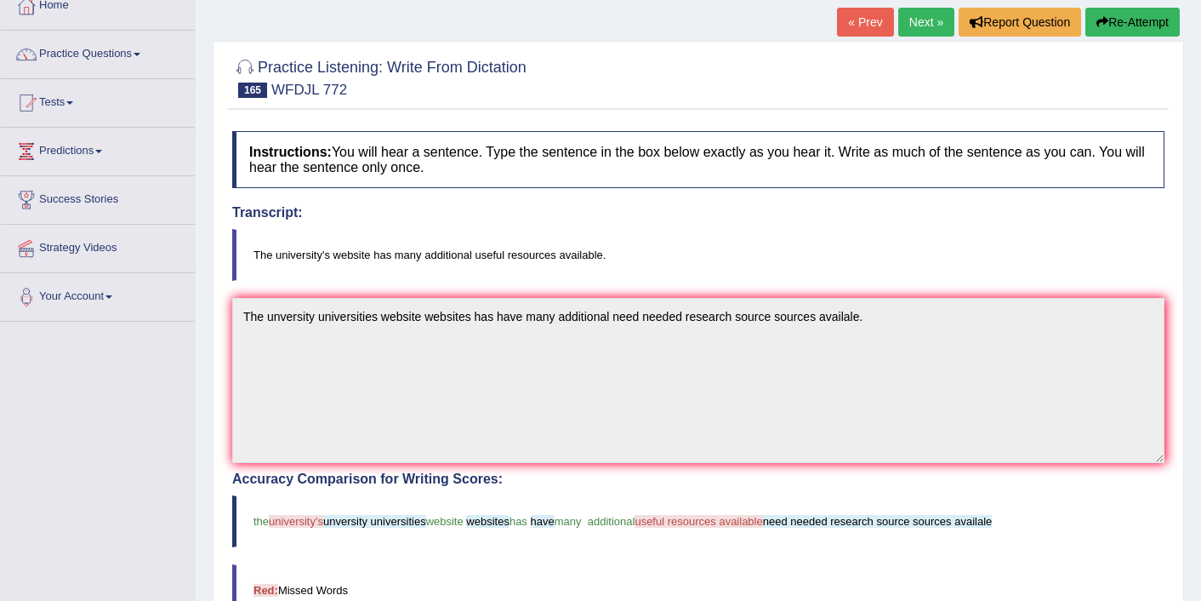
scroll to position [68, 0]
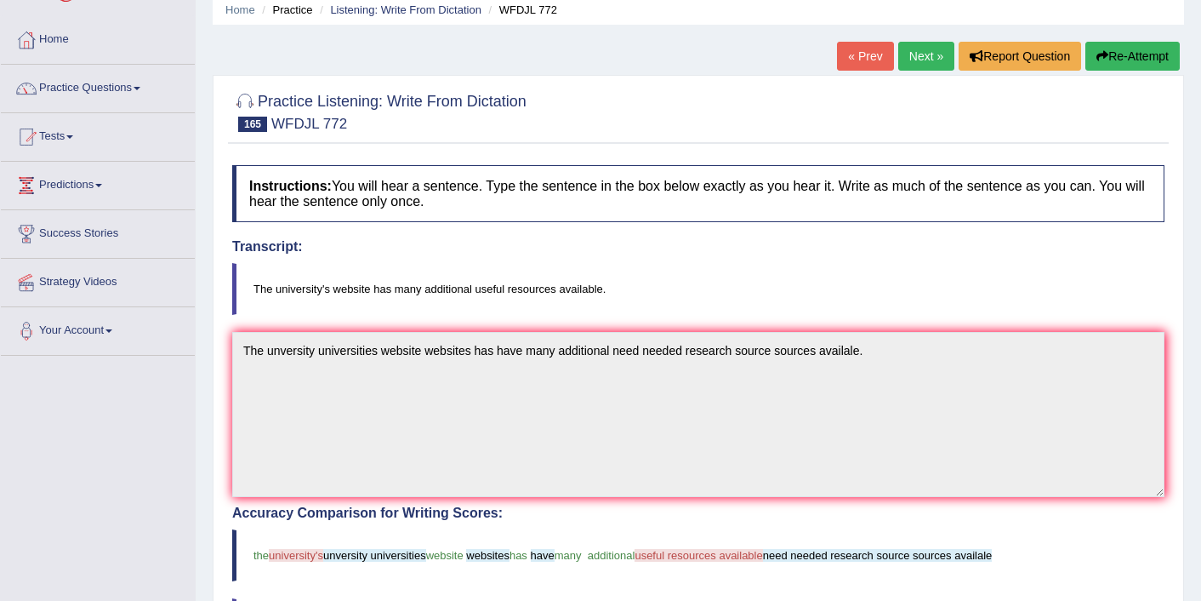
click at [1146, 59] on button "Re-Attempt" at bounding box center [1133, 56] width 94 height 29
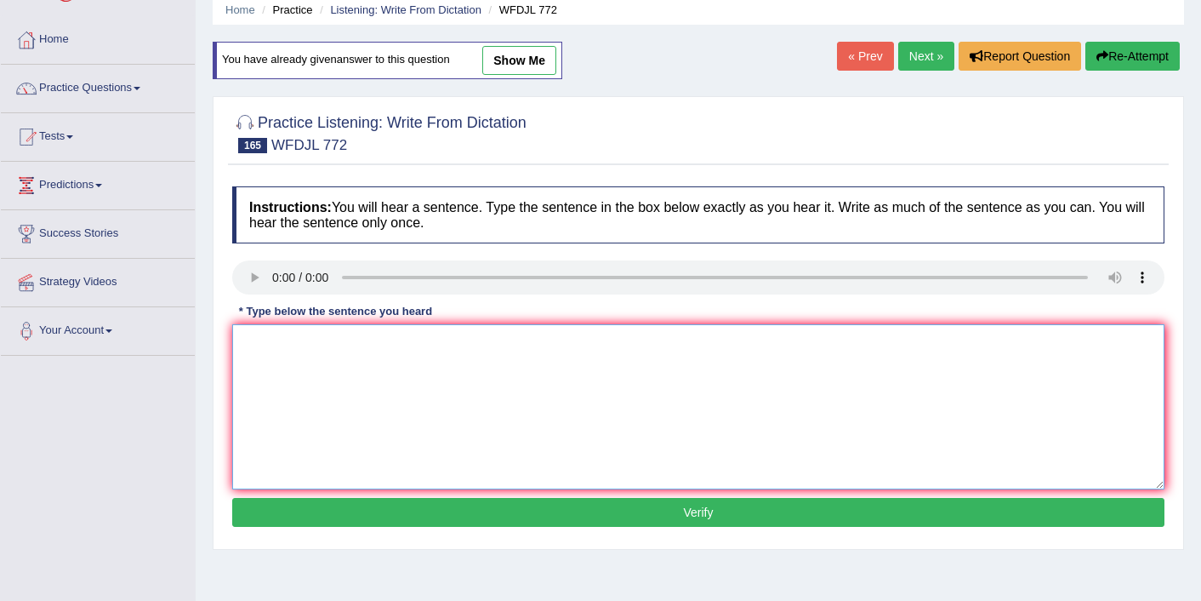
click at [531, 365] on textarea at bounding box center [698, 406] width 932 height 165
click at [389, 345] on textarea "The unversity's website wesites has have many additional useful resources resou…" at bounding box center [698, 406] width 932 height 165
type textarea "The unversity's website websites has have many additional useful resources reso…"
click at [446, 518] on button "Verify" at bounding box center [698, 512] width 932 height 29
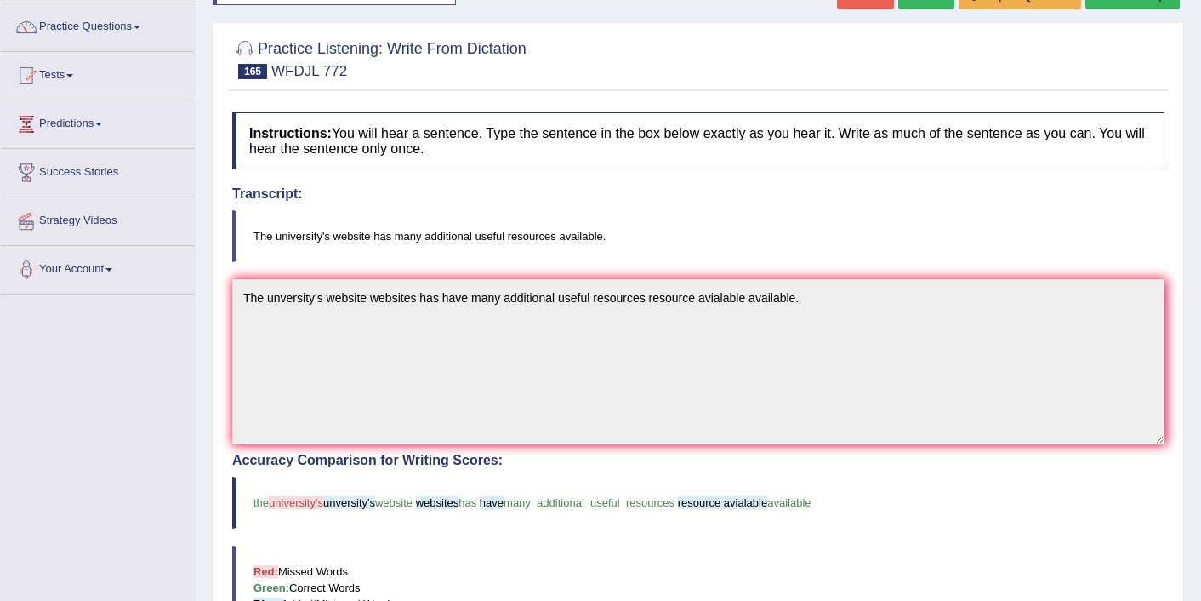
scroll to position [102, 0]
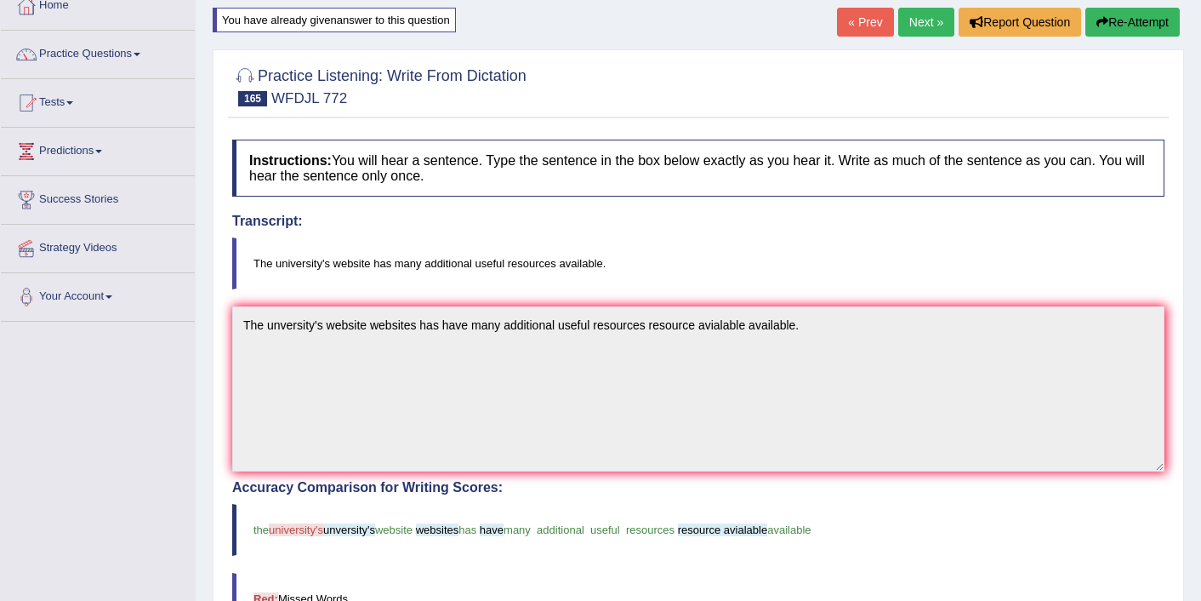
click at [917, 26] on link "Next »" at bounding box center [926, 22] width 56 height 29
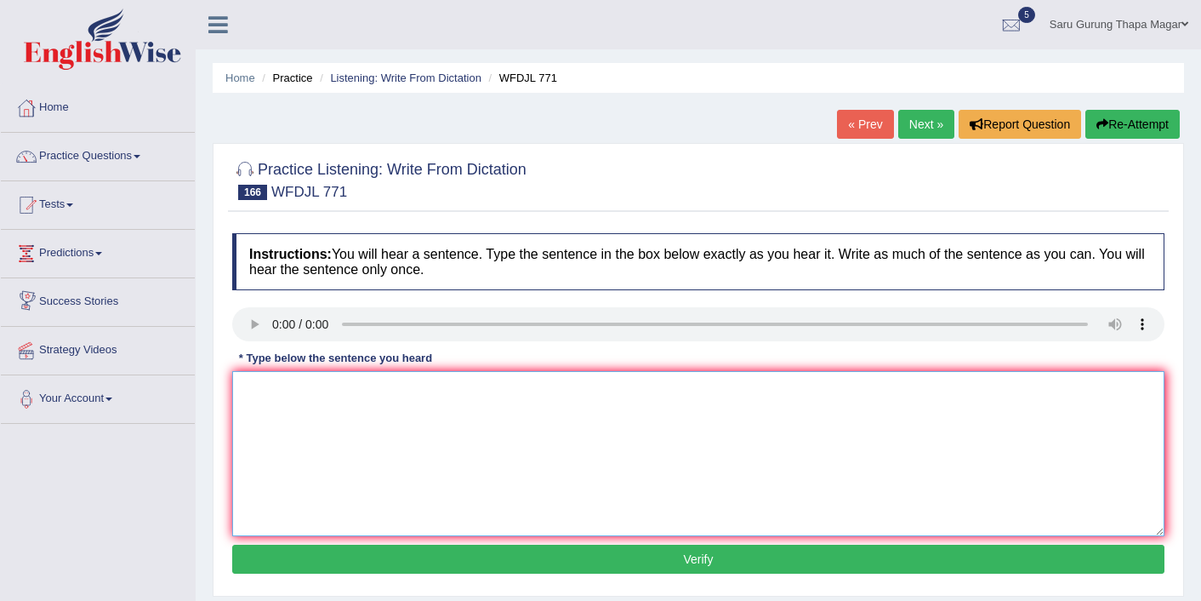
click at [326, 455] on textarea at bounding box center [698, 453] width 932 height 165
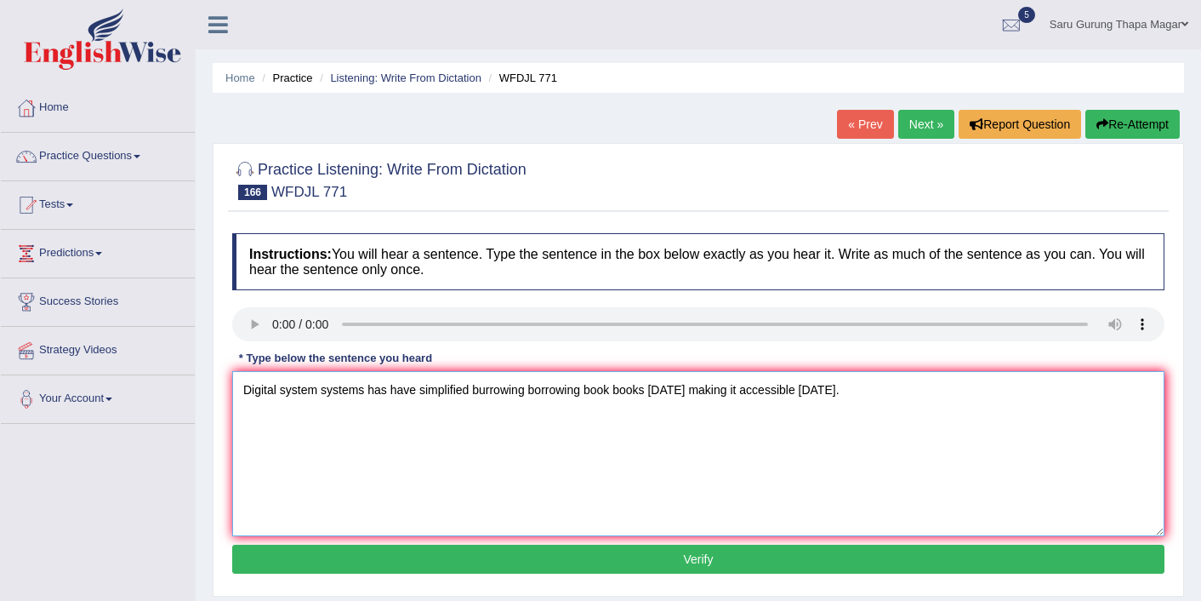
click at [688, 393] on textarea "Digital system systems has have simplified burrowing borrowing book books today…" at bounding box center [698, 453] width 932 height 165
type textarea "Digital system systems has have simplified burrowing borrowing book books makin…"
click at [579, 555] on button "Verify" at bounding box center [698, 559] width 932 height 29
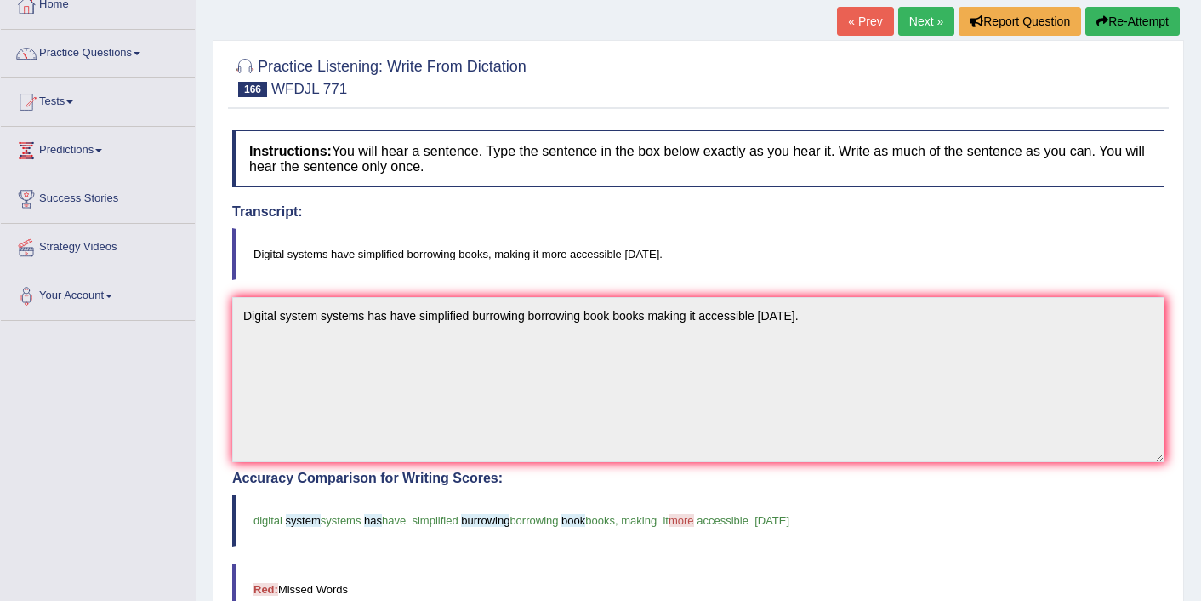
scroll to position [102, 0]
click at [904, 29] on link "Next »" at bounding box center [926, 22] width 56 height 29
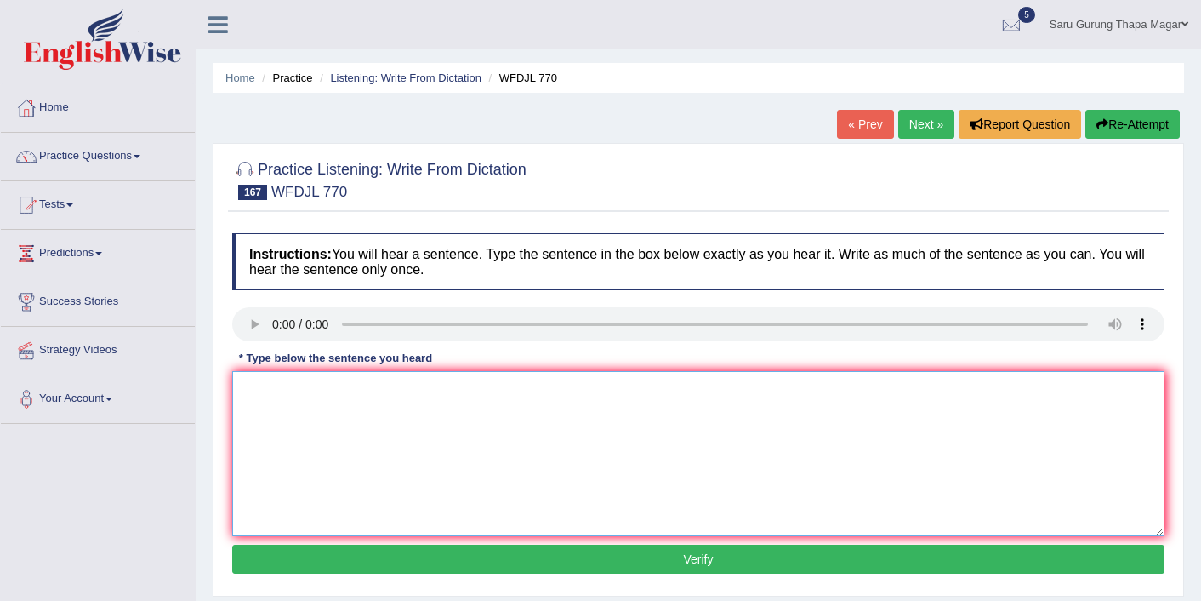
click at [381, 452] on textarea at bounding box center [698, 453] width 932 height 165
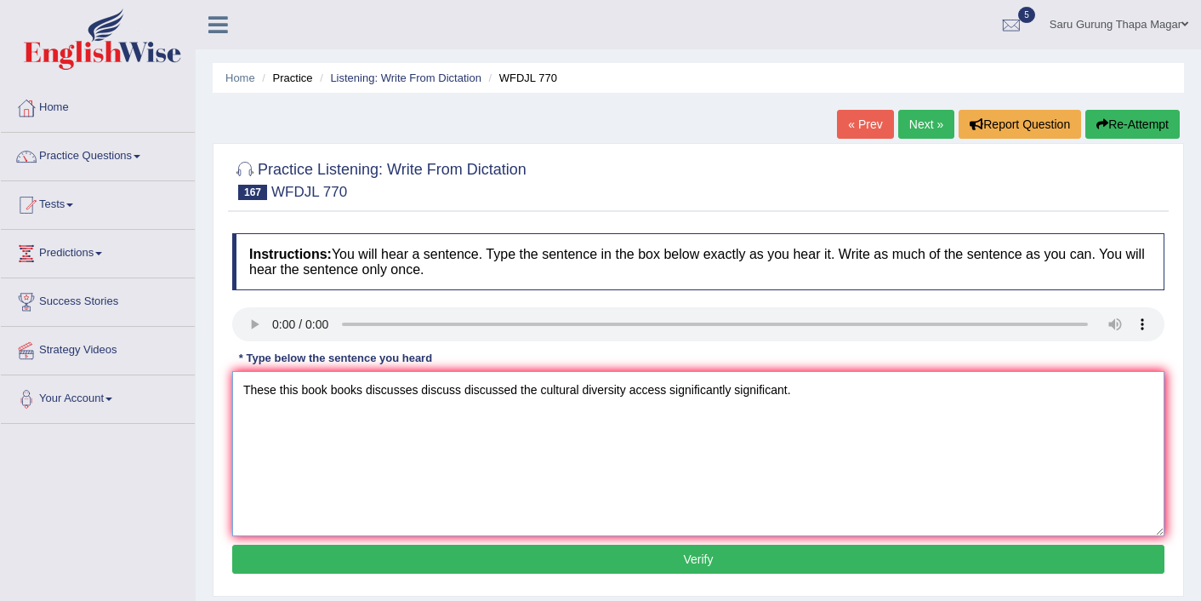
type textarea "These this book books discusses discuss discussed the cultural diversity access…"
click at [368, 549] on button "Verify" at bounding box center [698, 559] width 932 height 29
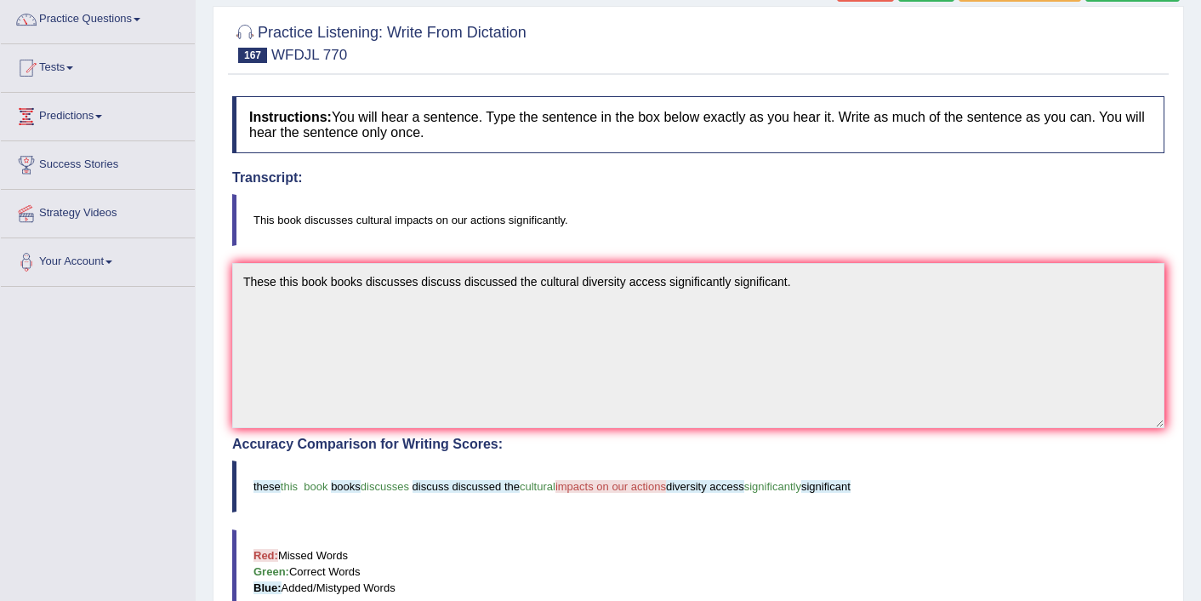
scroll to position [136, 0]
click at [112, 22] on link "Practice Questions" at bounding box center [98, 18] width 194 height 43
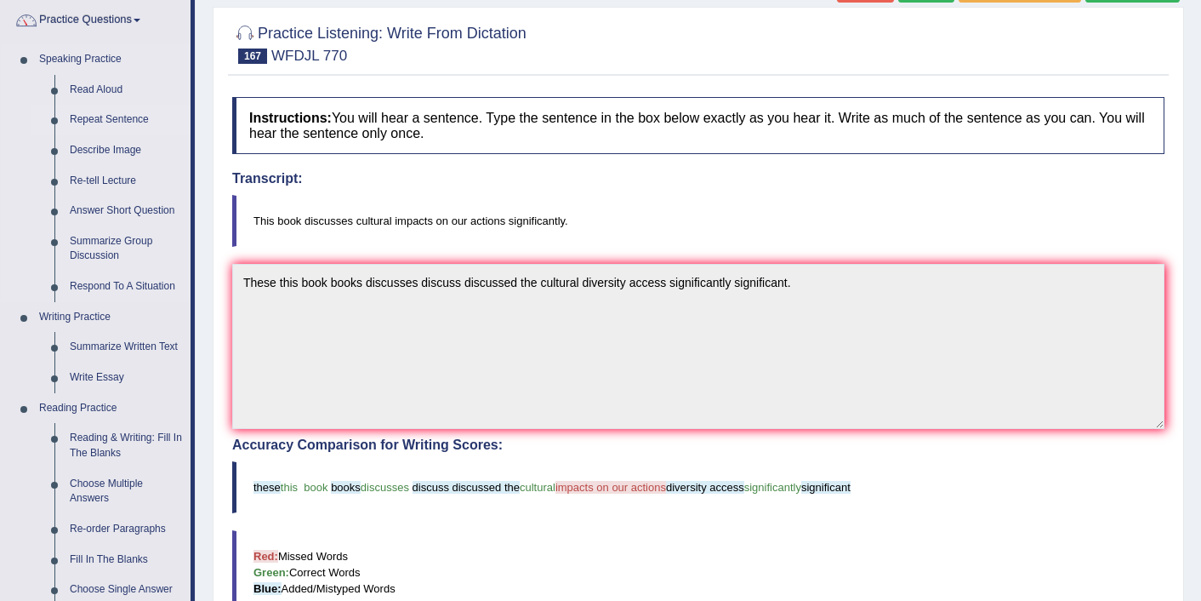
click at [102, 124] on link "Repeat Sentence" at bounding box center [126, 120] width 128 height 31
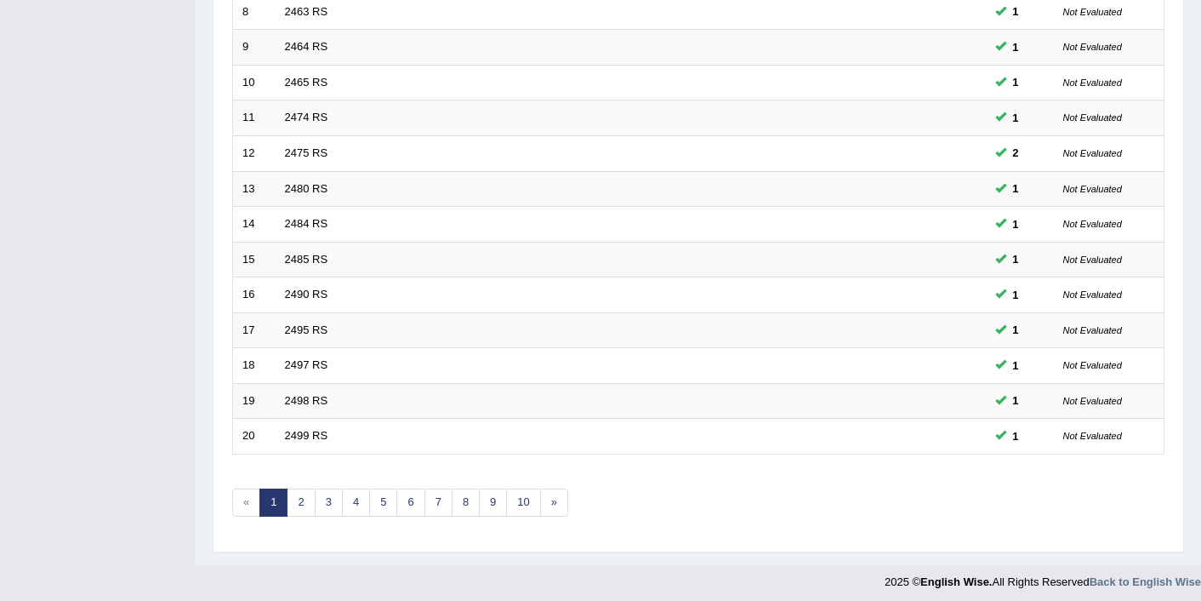
scroll to position [526, 0]
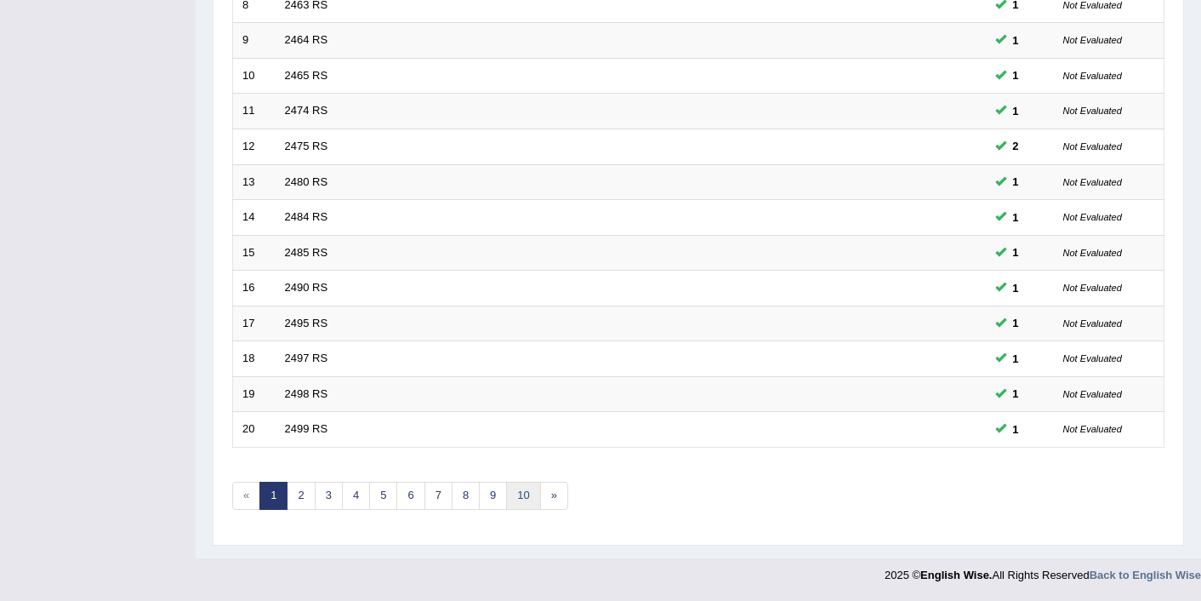
click at [524, 492] on link "10" at bounding box center [523, 496] width 34 height 28
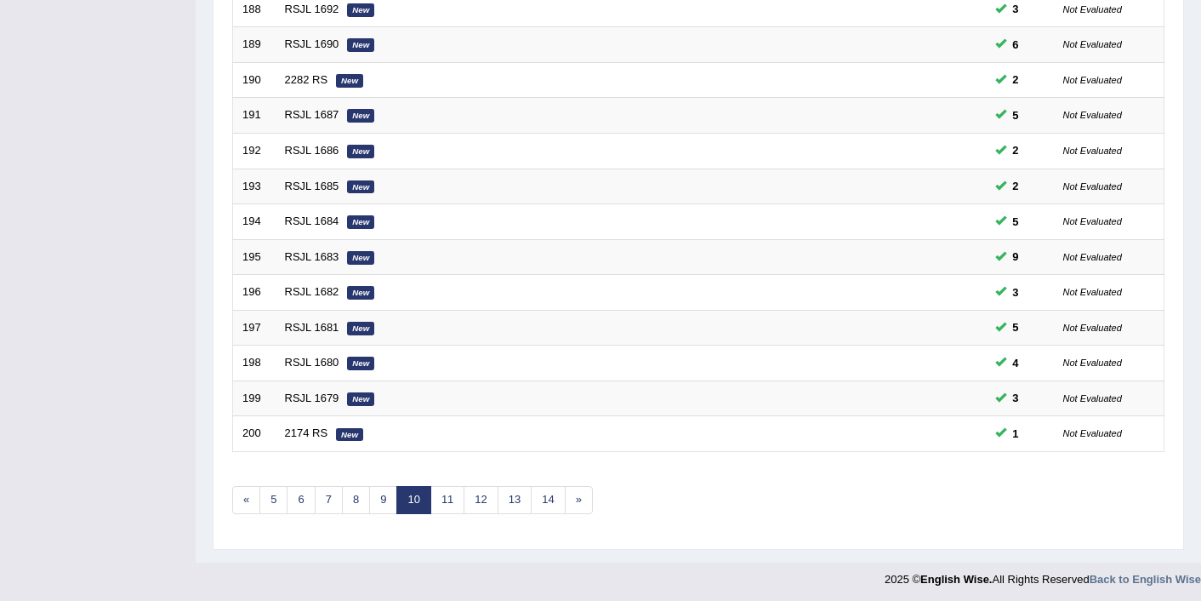
scroll to position [526, 0]
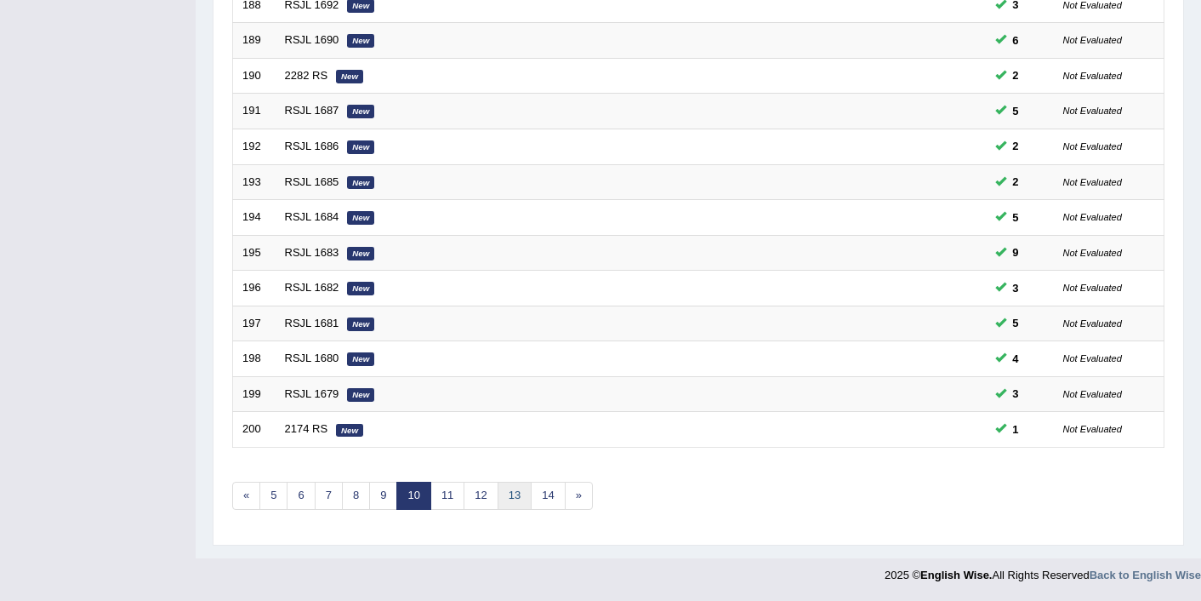
click at [517, 503] on link "13" at bounding box center [515, 496] width 34 height 28
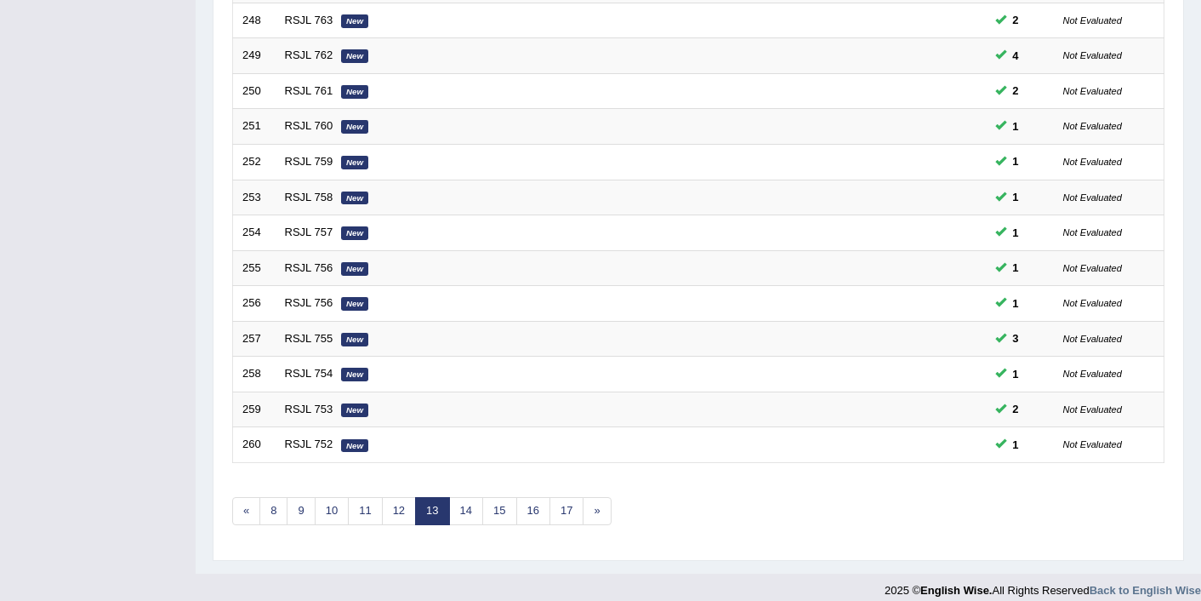
scroll to position [526, 0]
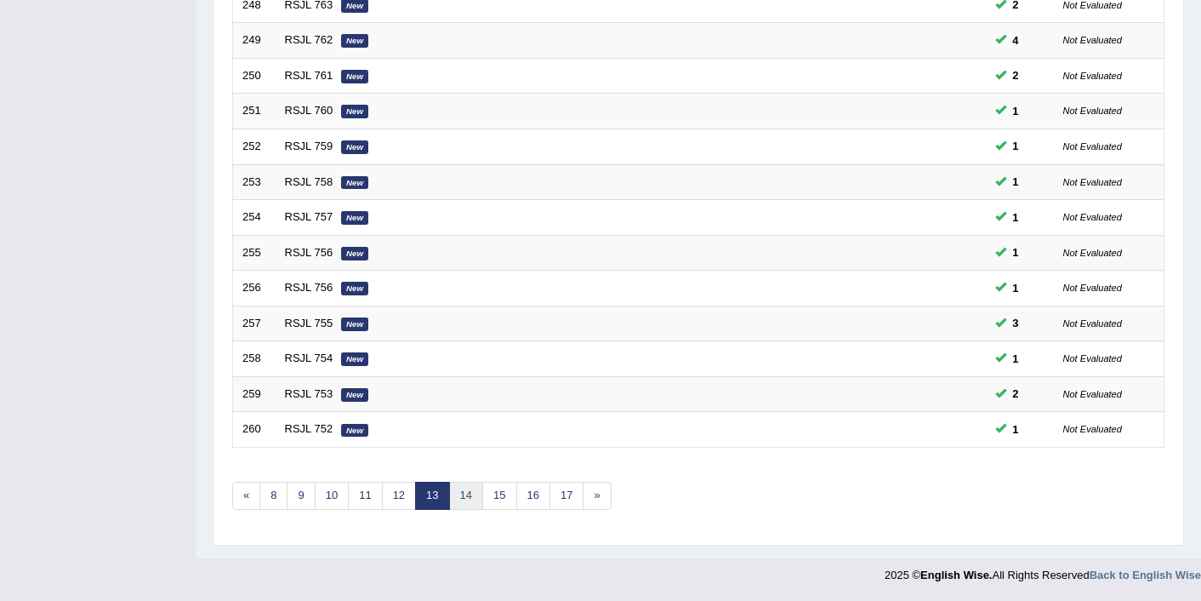
click at [459, 505] on link "14" at bounding box center [466, 496] width 34 height 28
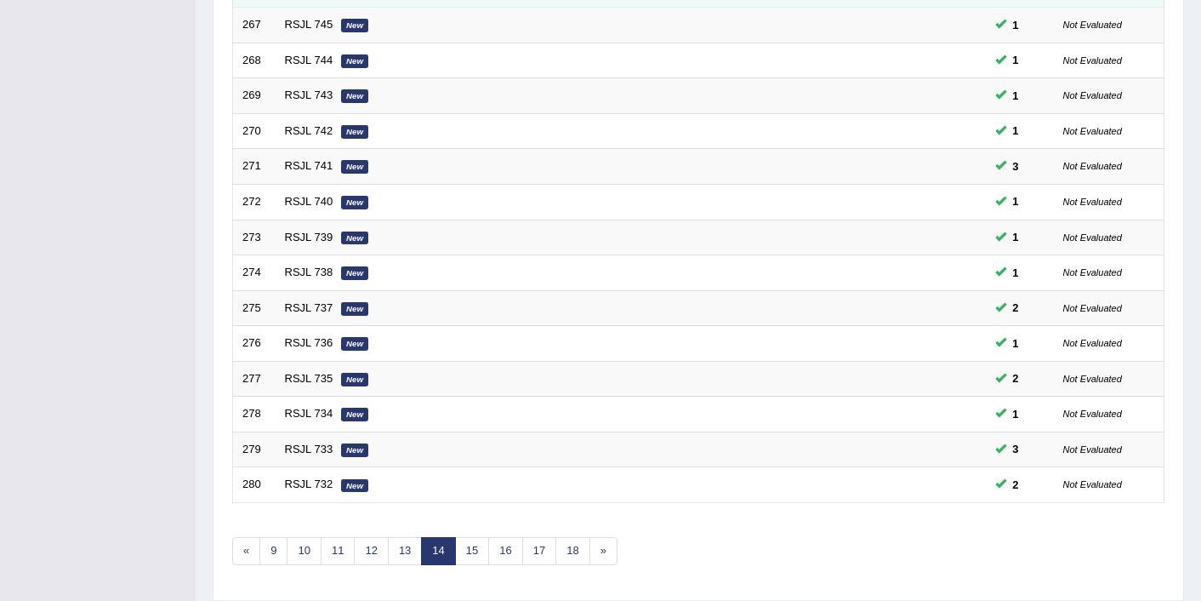
scroll to position [526, 0]
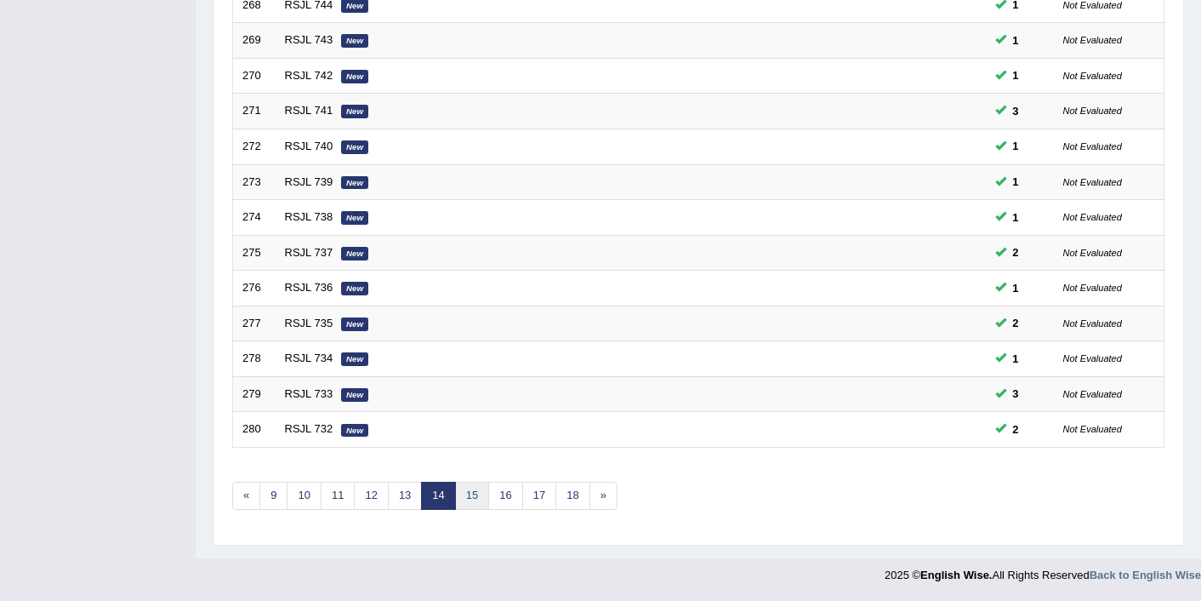
click at [470, 489] on link "15" at bounding box center [472, 496] width 34 height 28
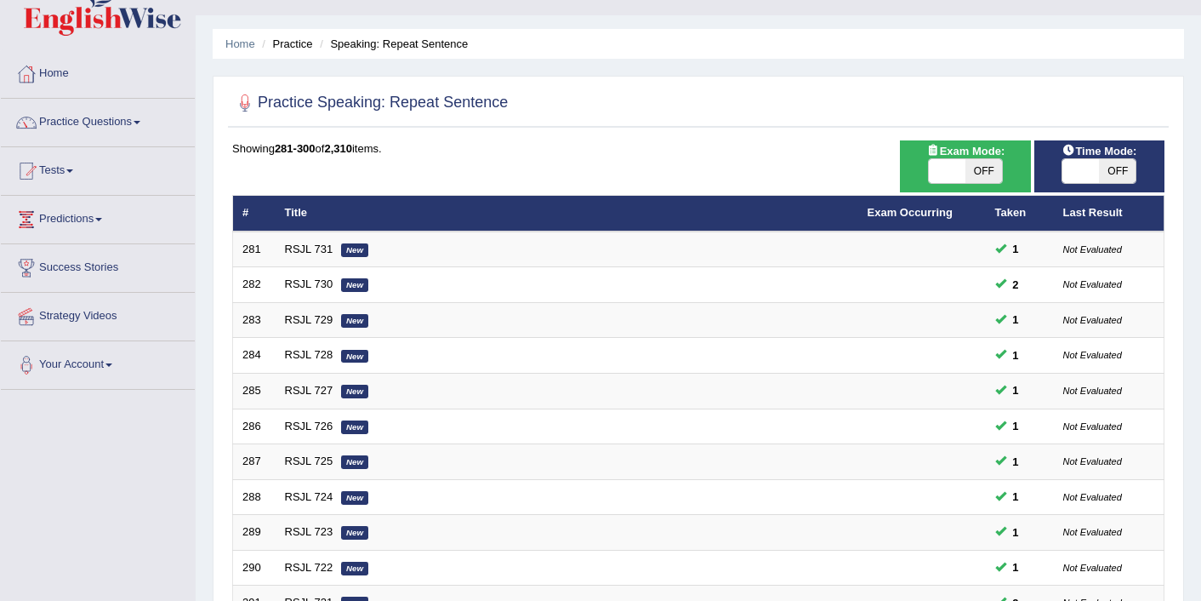
scroll to position [15, 0]
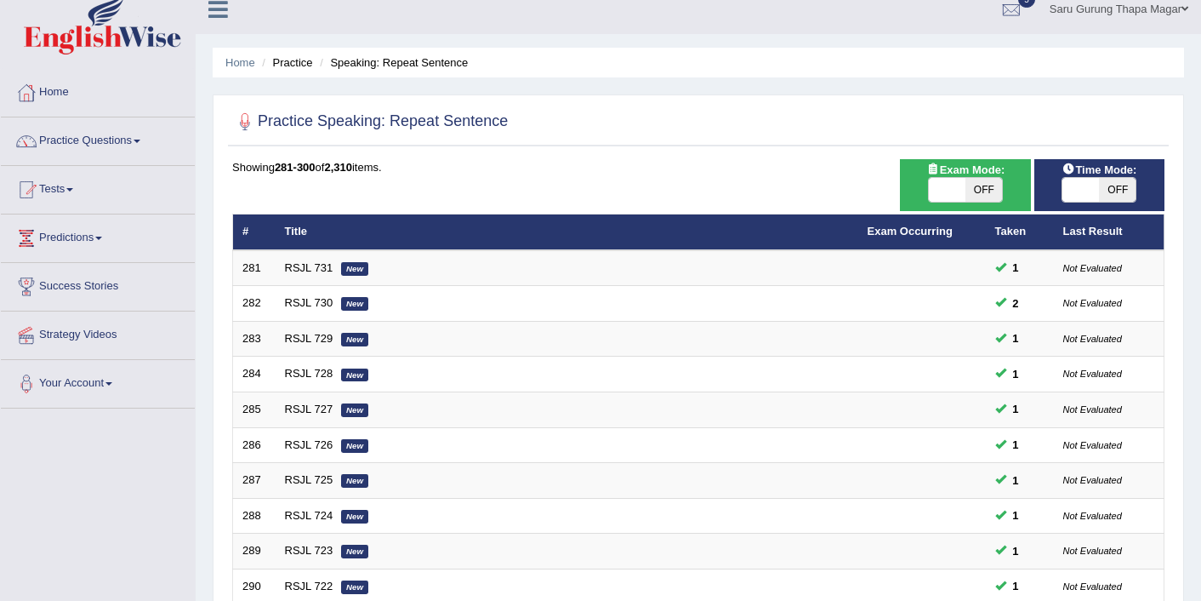
click at [1101, 186] on span "OFF" at bounding box center [1117, 190] width 37 height 24
checkbox input "true"
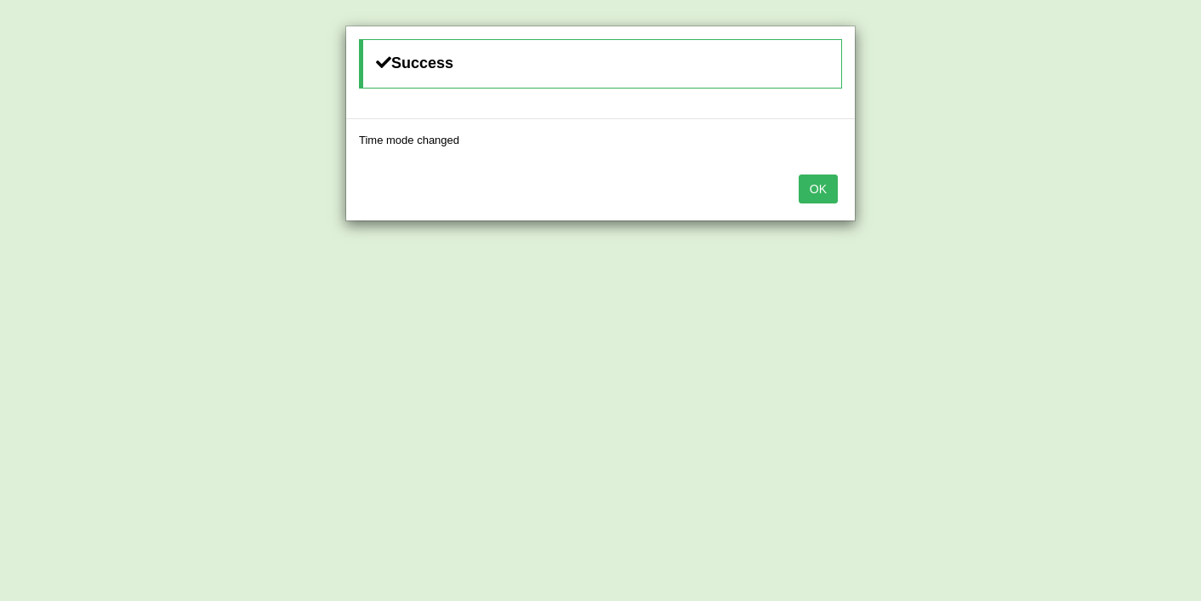
click at [832, 197] on button "OK" at bounding box center [818, 188] width 39 height 29
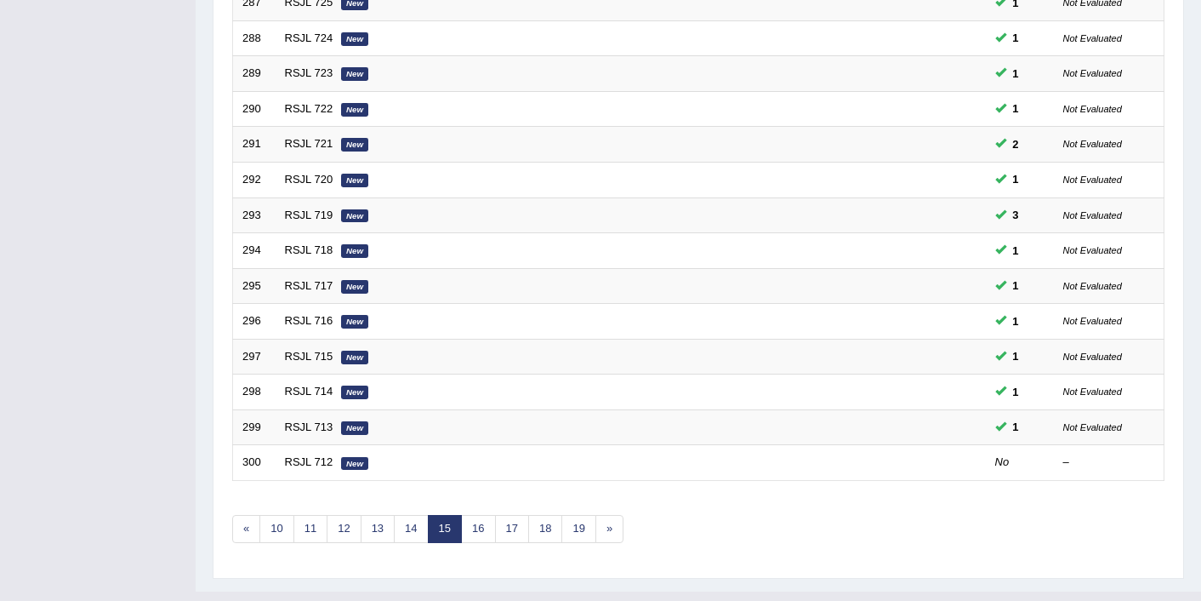
scroll to position [526, 0]
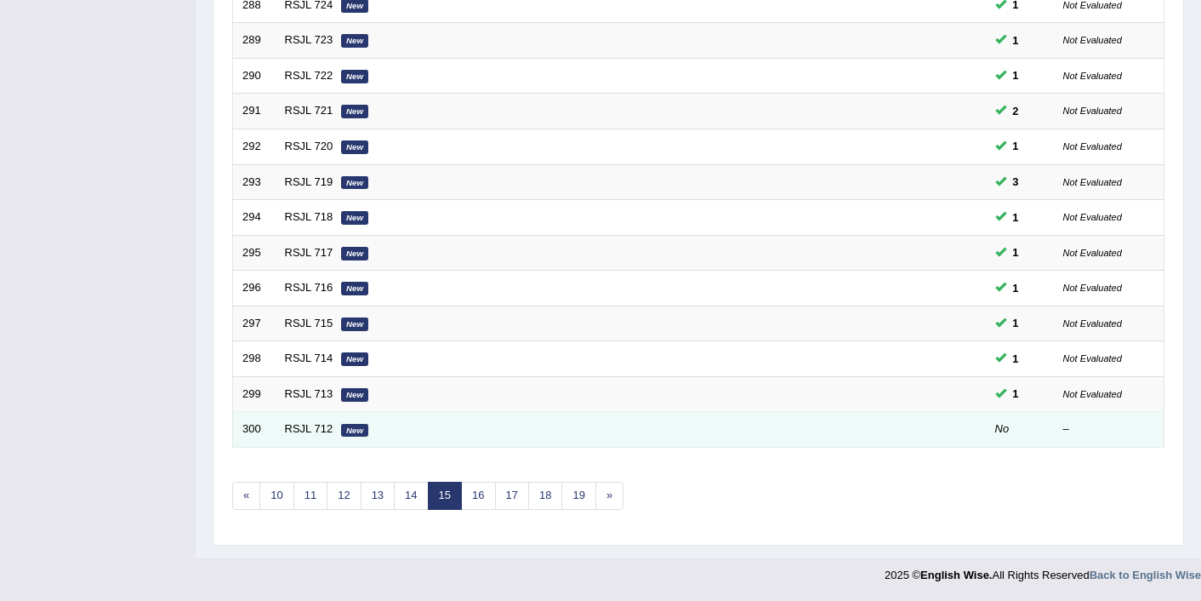
click at [775, 437] on td "RSJL 712 New" at bounding box center [567, 430] width 583 height 36
click at [294, 428] on link "RSJL 712" at bounding box center [309, 428] width 48 height 13
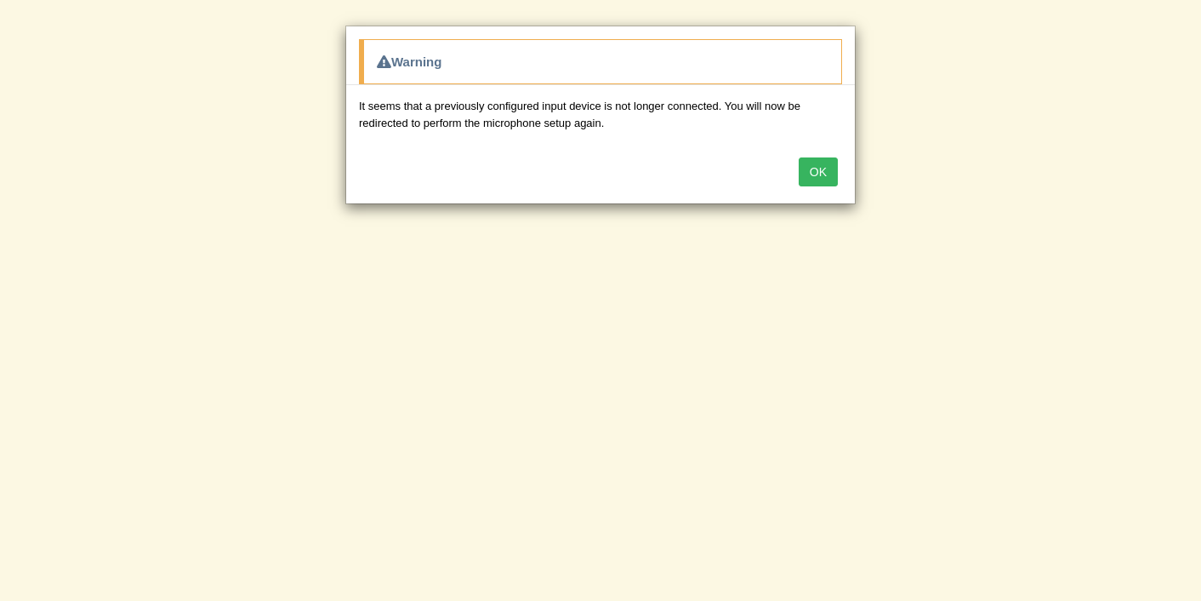
click at [817, 172] on button "OK" at bounding box center [818, 171] width 39 height 29
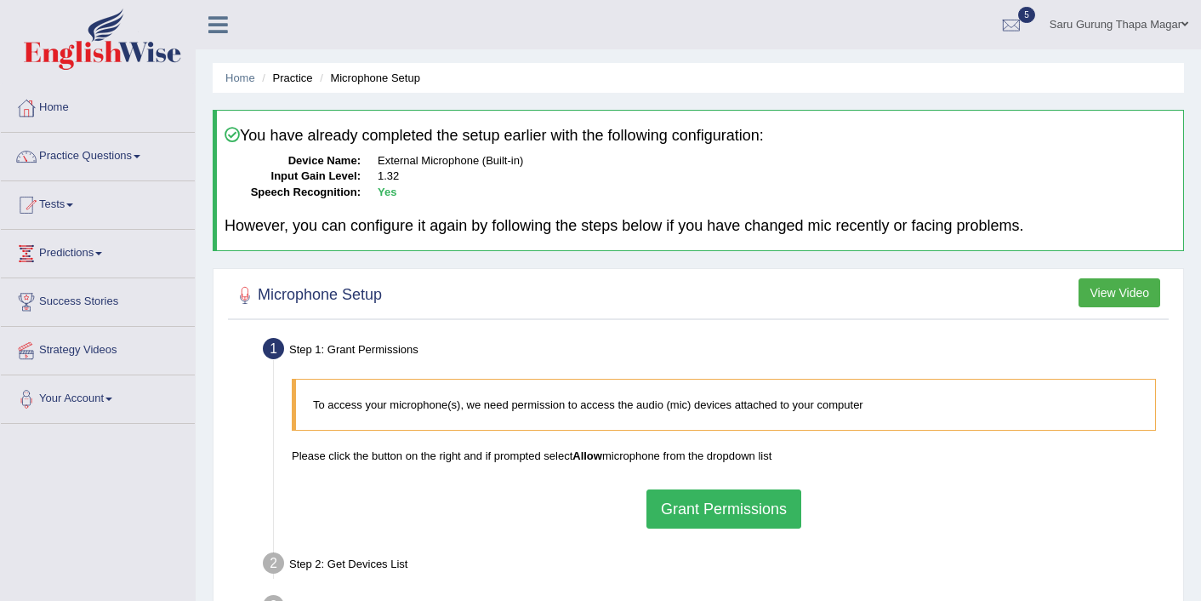
click at [710, 507] on button "Grant Permissions" at bounding box center [724, 508] width 155 height 39
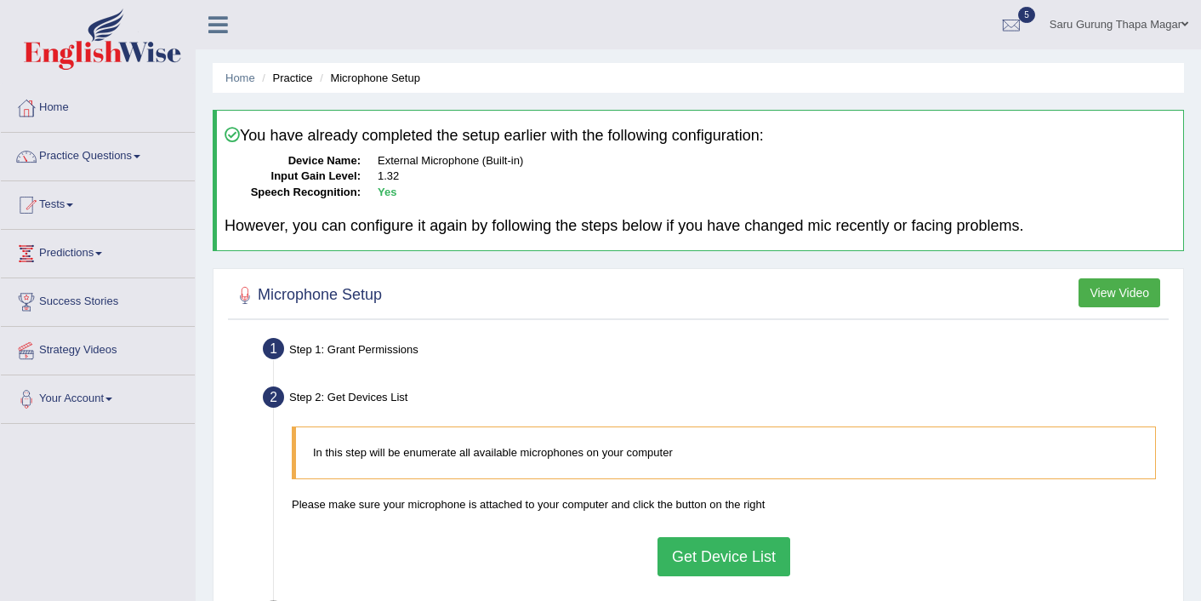
click at [745, 563] on button "Get Device List" at bounding box center [724, 556] width 133 height 39
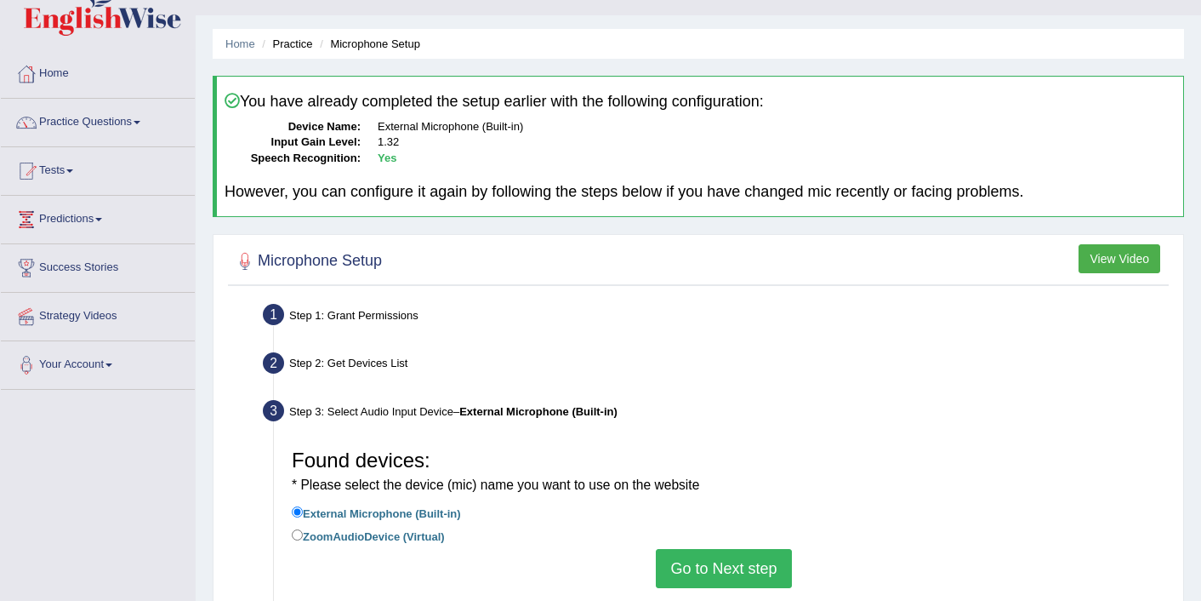
scroll to position [68, 0]
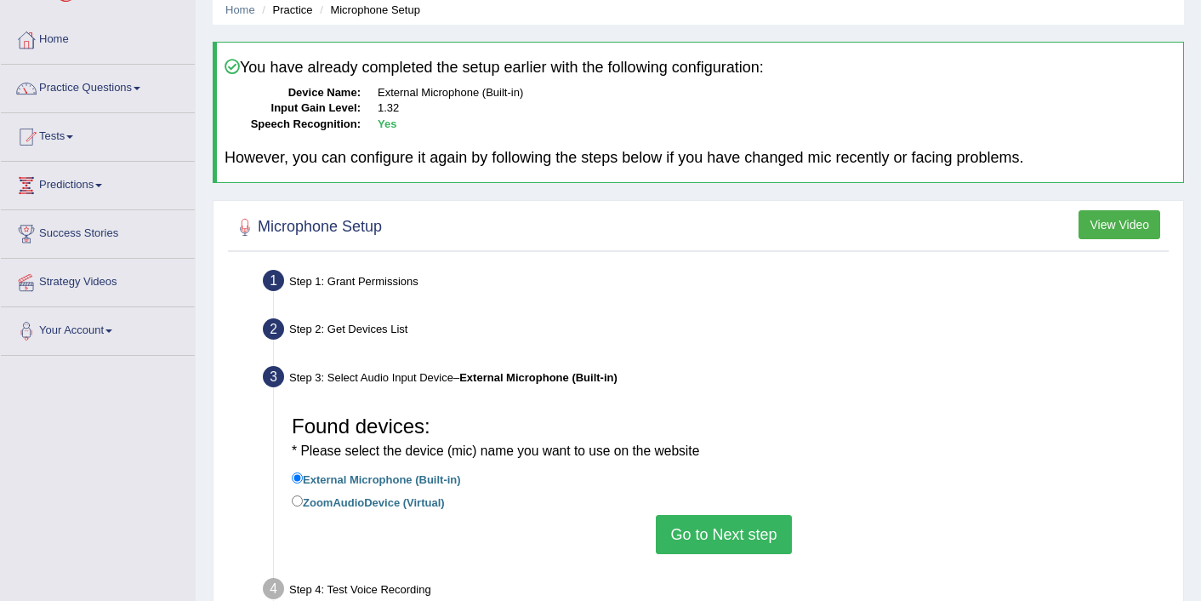
click at [745, 522] on button "Go to Next step" at bounding box center [723, 534] width 135 height 39
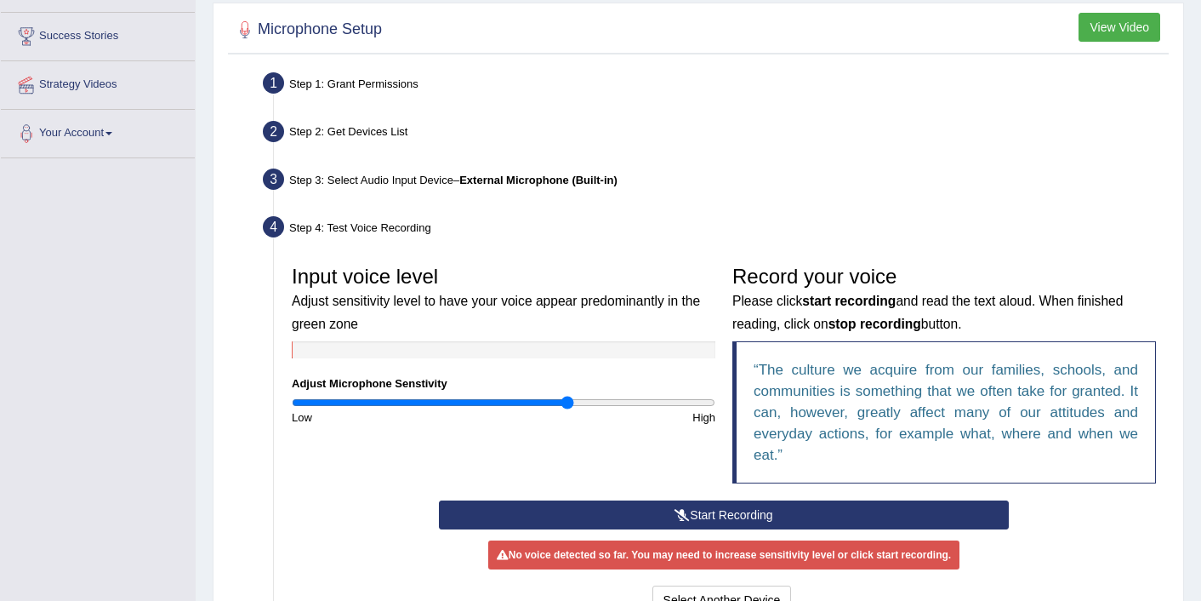
scroll to position [272, 0]
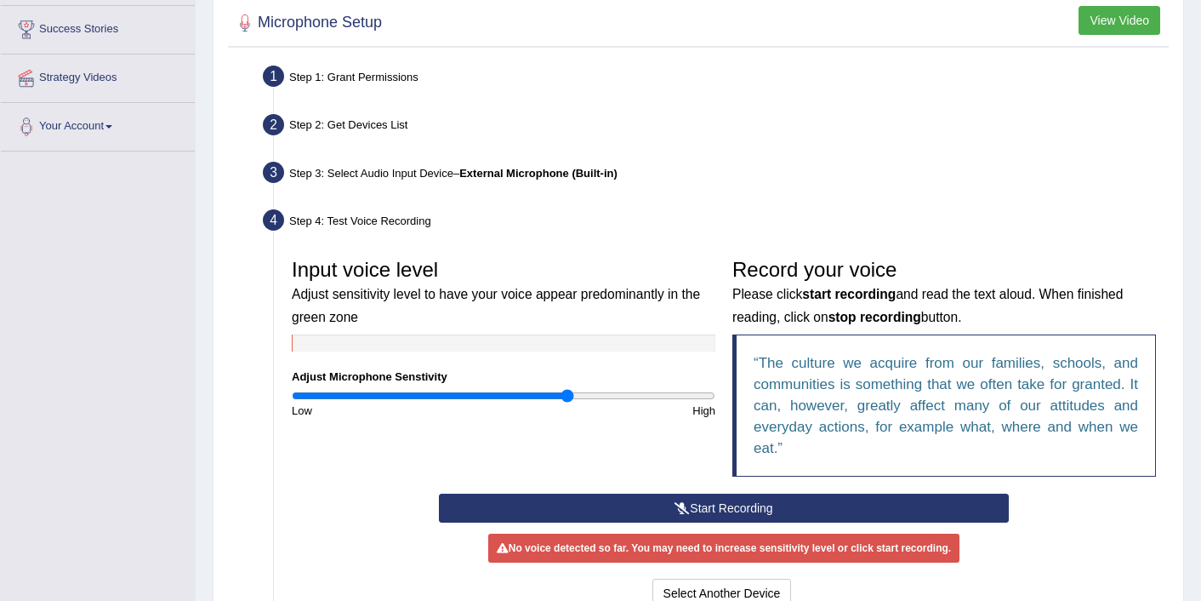
click at [690, 514] on button "Start Recording" at bounding box center [724, 507] width 571 height 29
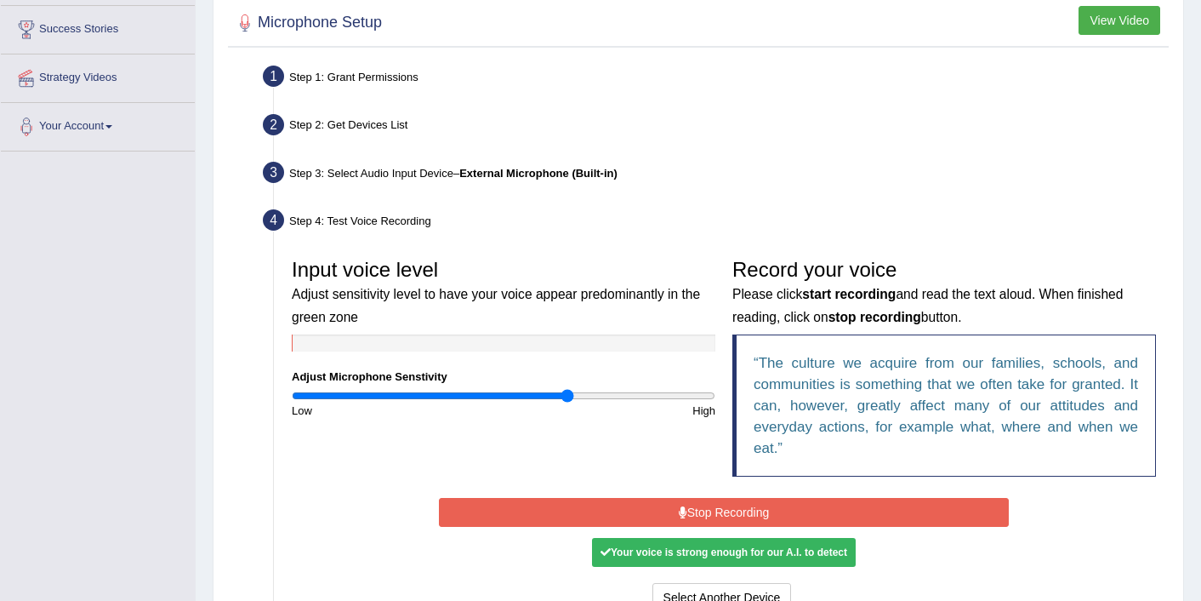
click at [690, 515] on button "Stop Recording" at bounding box center [724, 512] width 571 height 29
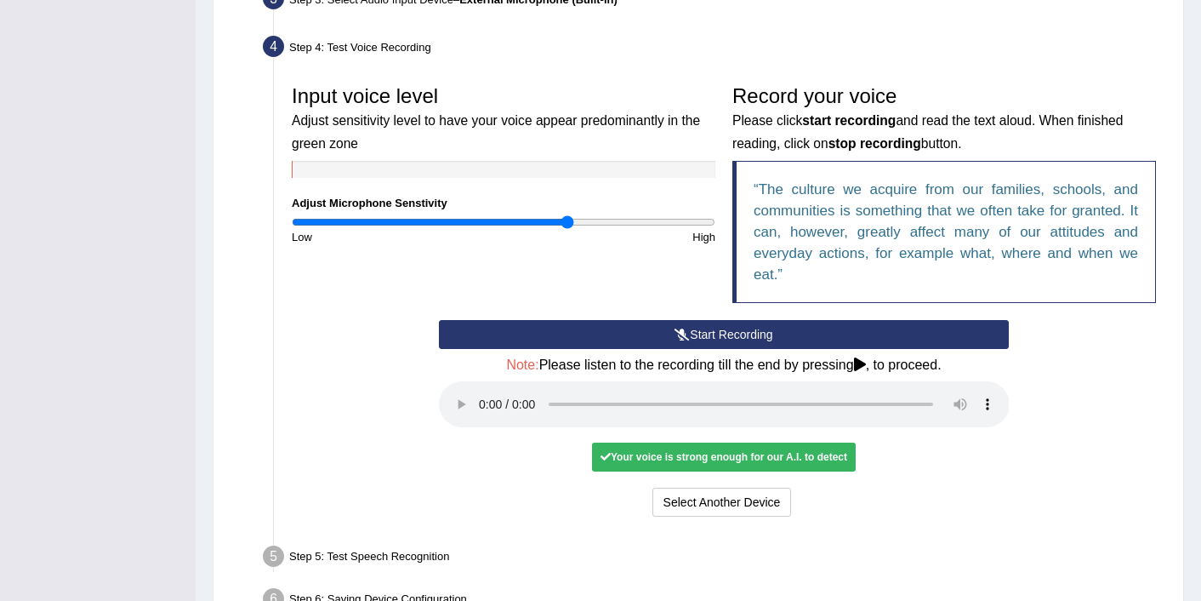
scroll to position [476, 0]
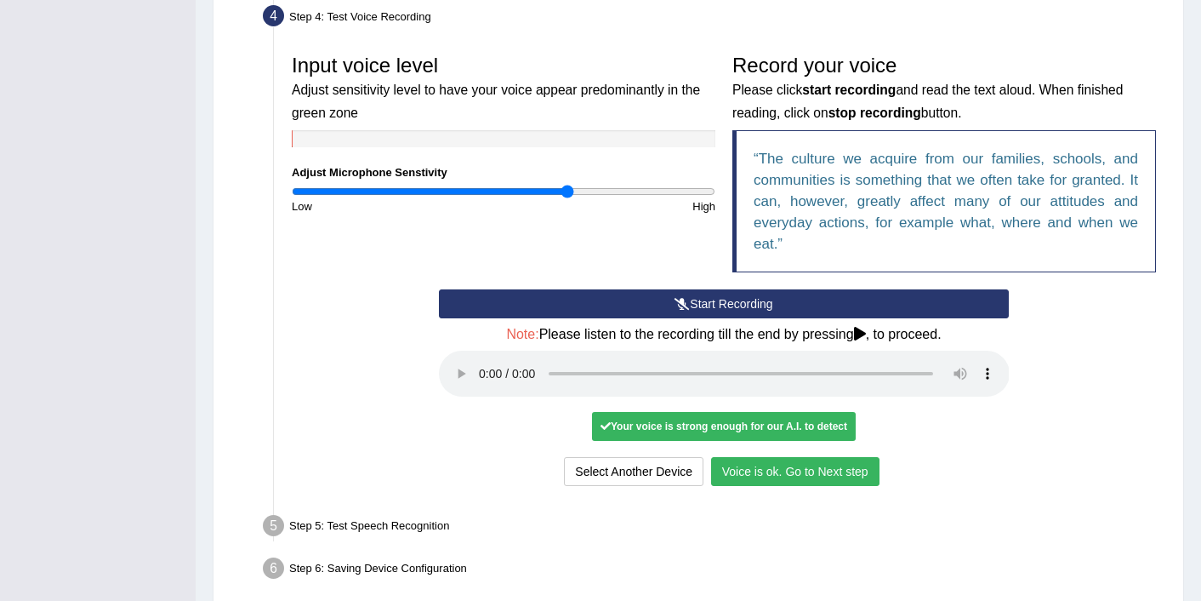
click at [775, 465] on button "Voice is ok. Go to Next step" at bounding box center [795, 471] width 168 height 29
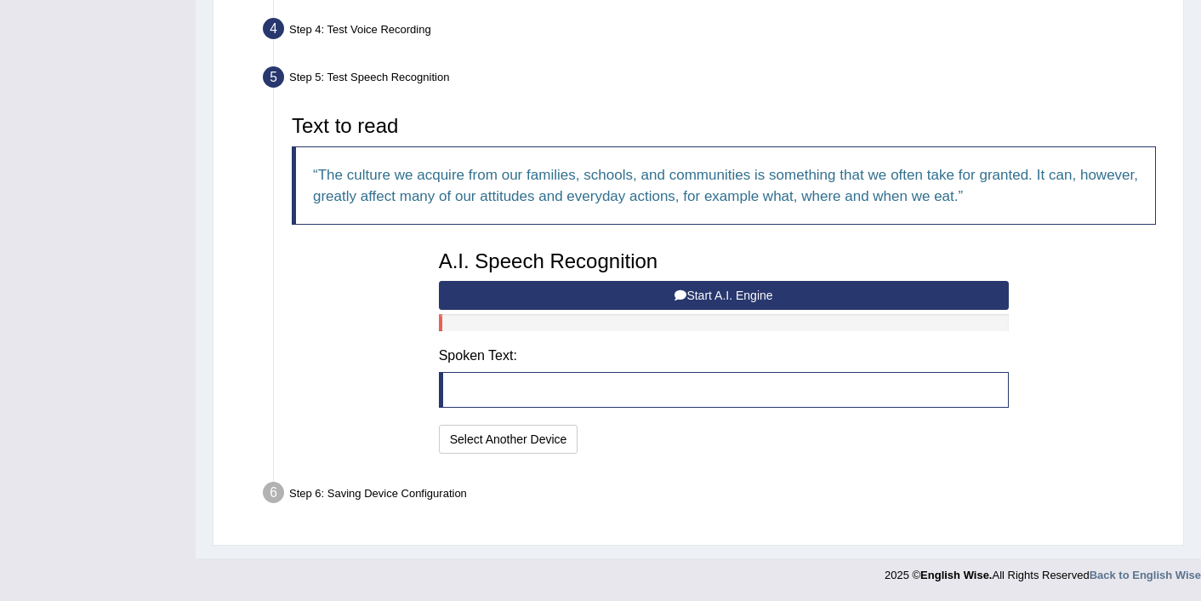
scroll to position [463, 0]
click at [716, 291] on button "Start A.I. Engine" at bounding box center [724, 296] width 571 height 29
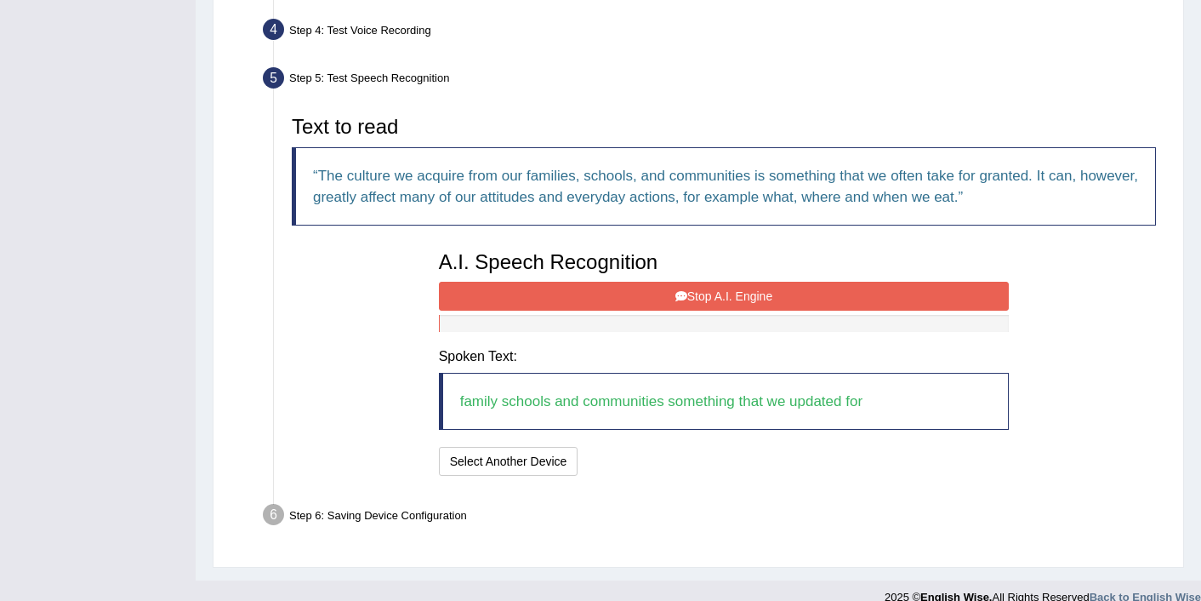
click at [716, 290] on button "Stop A.I. Engine" at bounding box center [724, 296] width 571 height 29
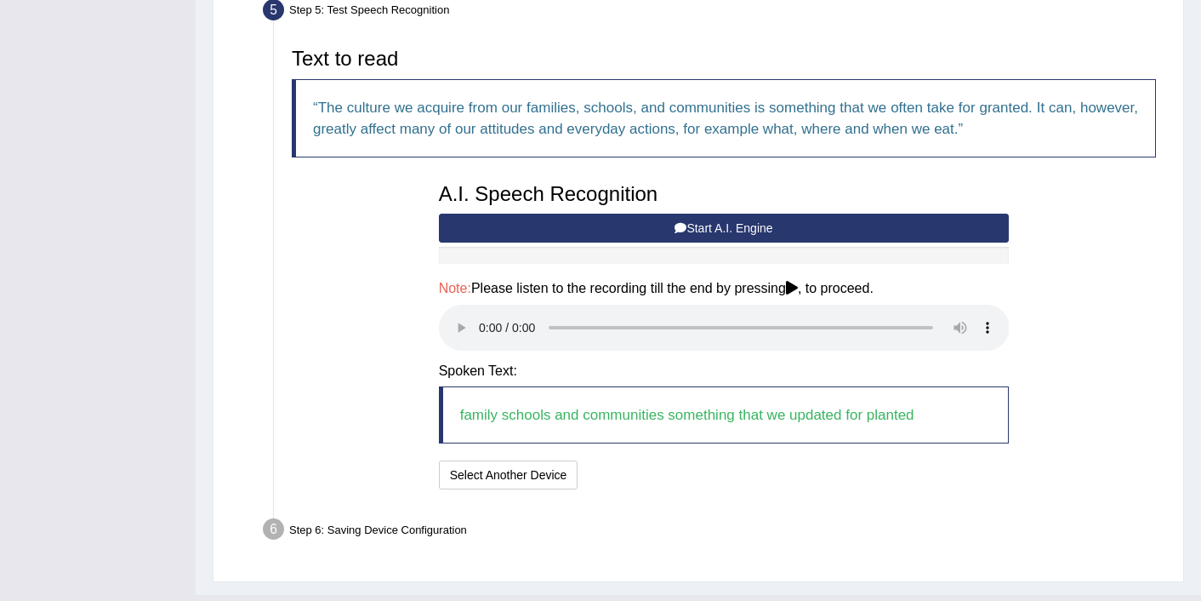
scroll to position [565, 0]
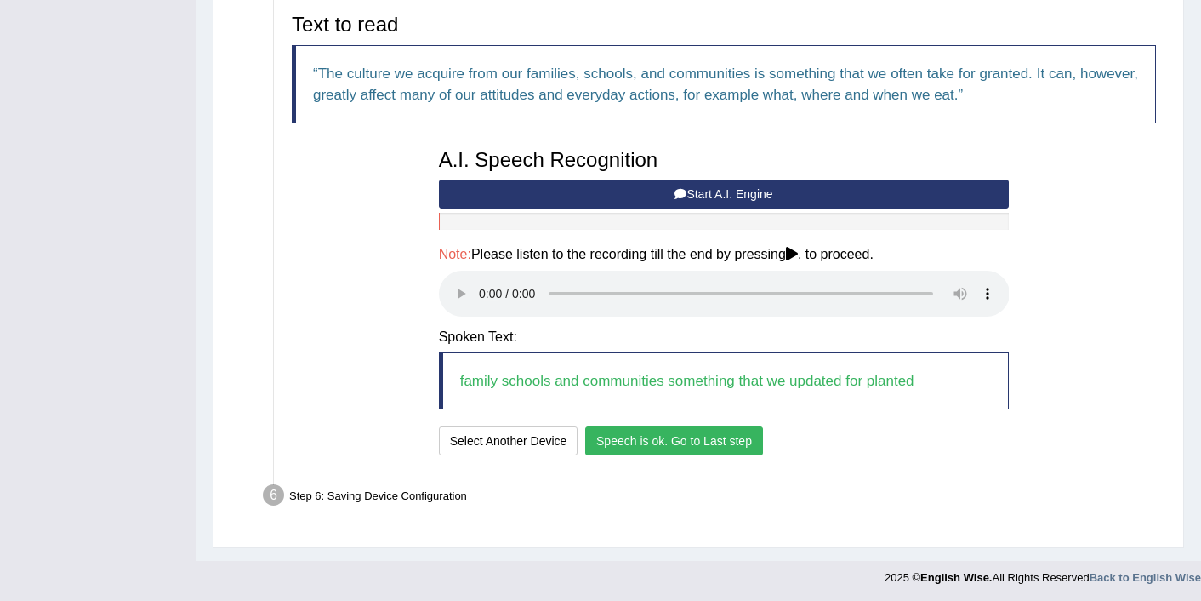
click at [645, 448] on button "Speech is ok. Go to Last step" at bounding box center [674, 440] width 178 height 29
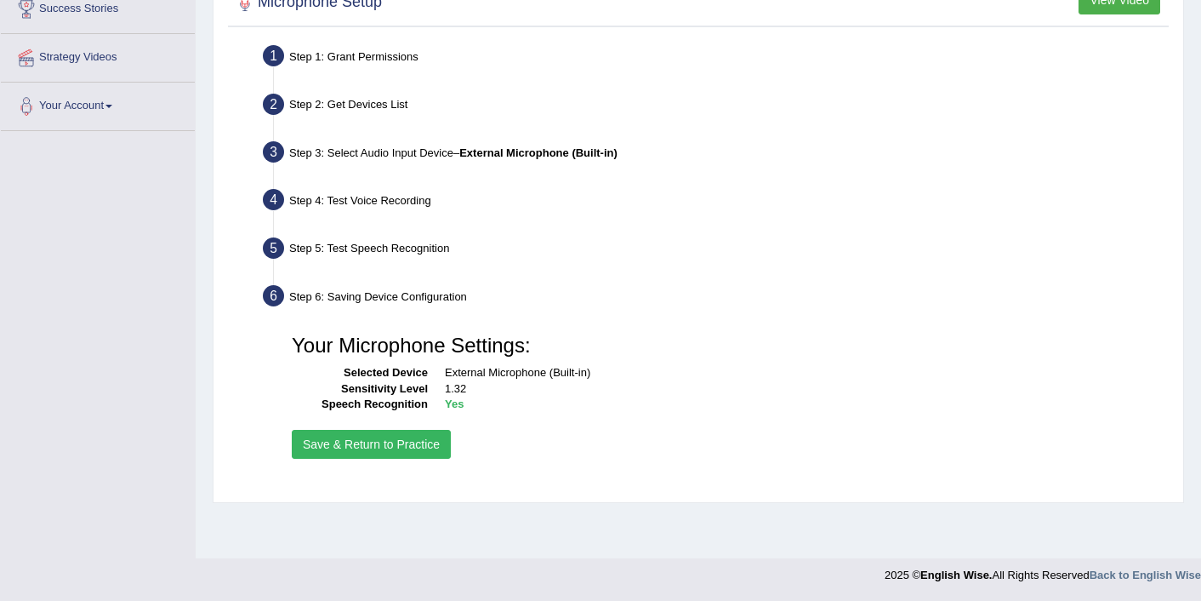
scroll to position [293, 0]
click at [364, 444] on button "Save & Return to Practice" at bounding box center [371, 444] width 159 height 29
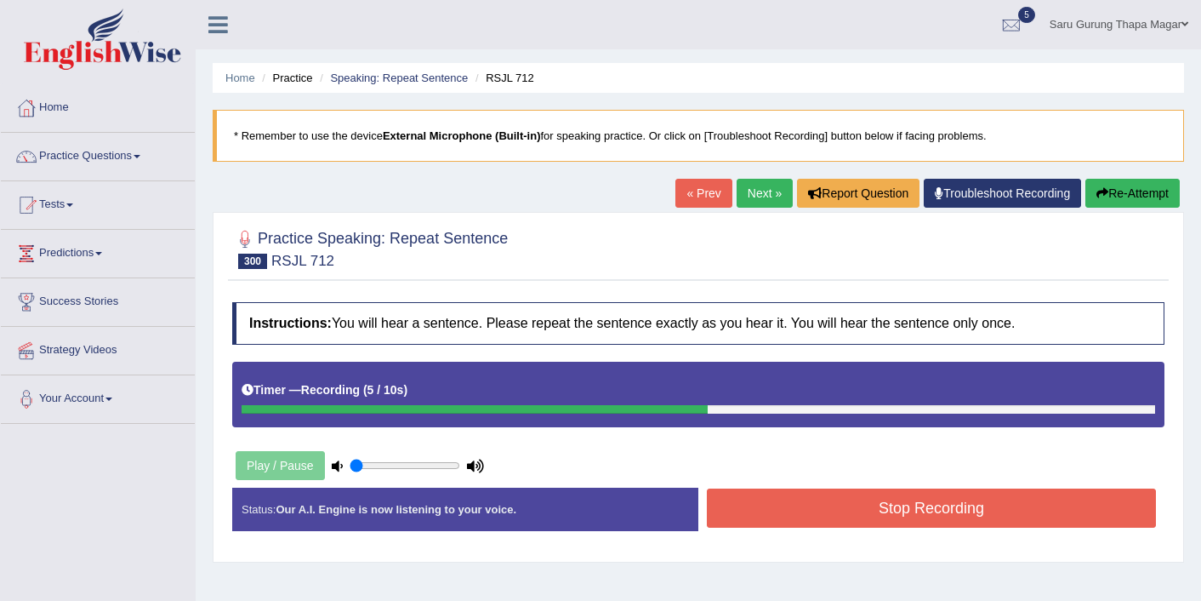
click at [767, 514] on button "Stop Recording" at bounding box center [931, 507] width 449 height 39
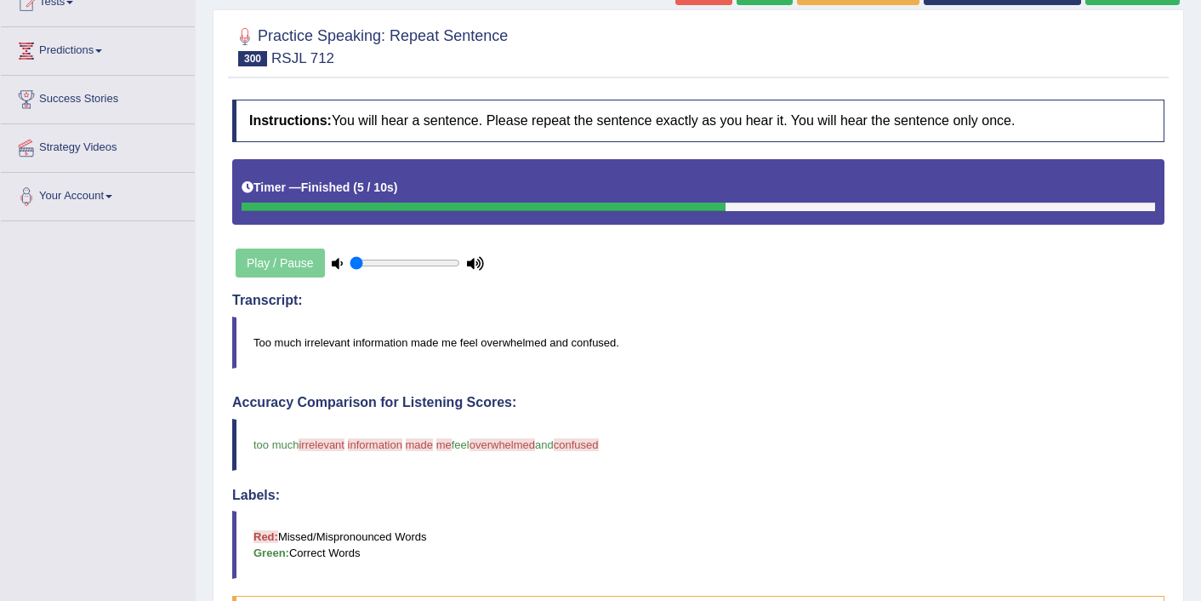
scroll to position [170, 0]
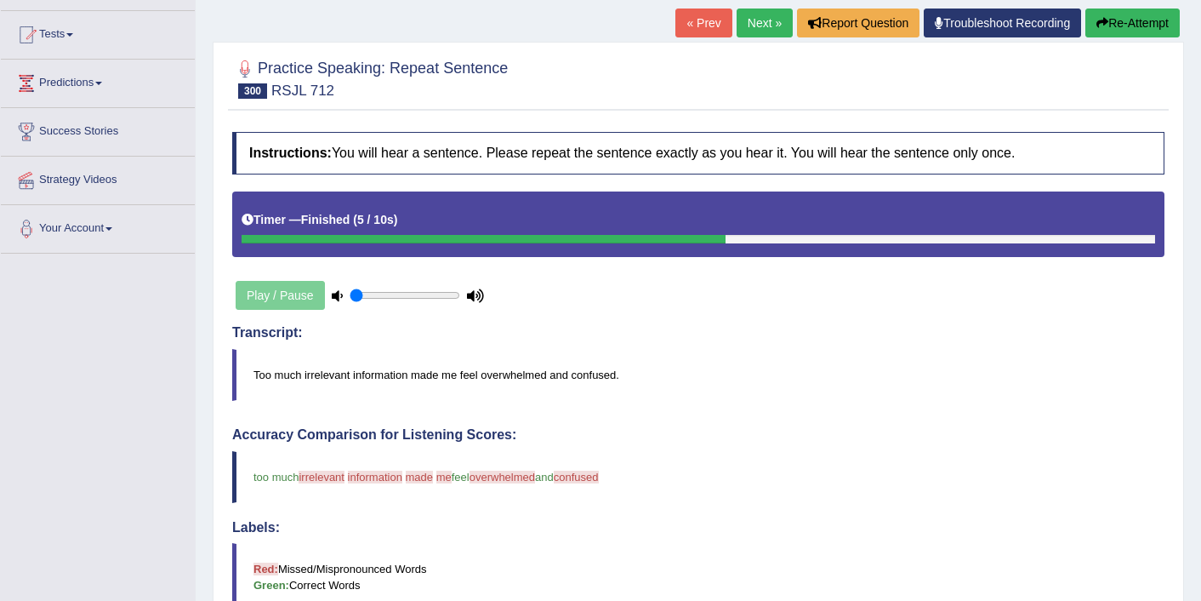
click at [753, 14] on link "Next »" at bounding box center [765, 23] width 56 height 29
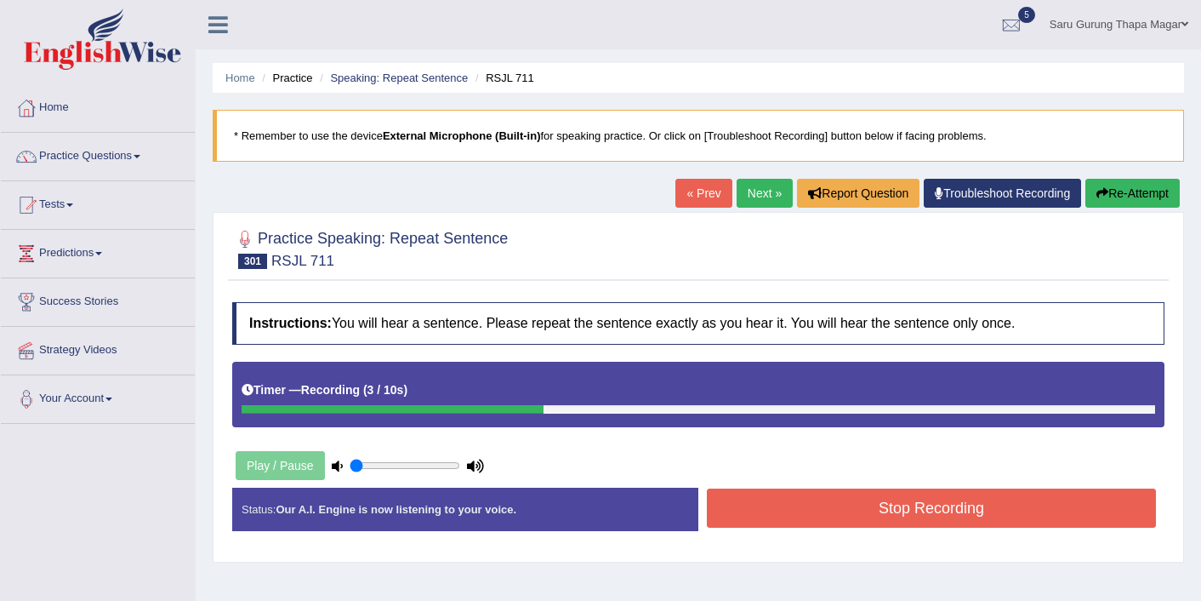
click at [726, 509] on button "Stop Recording" at bounding box center [931, 507] width 449 height 39
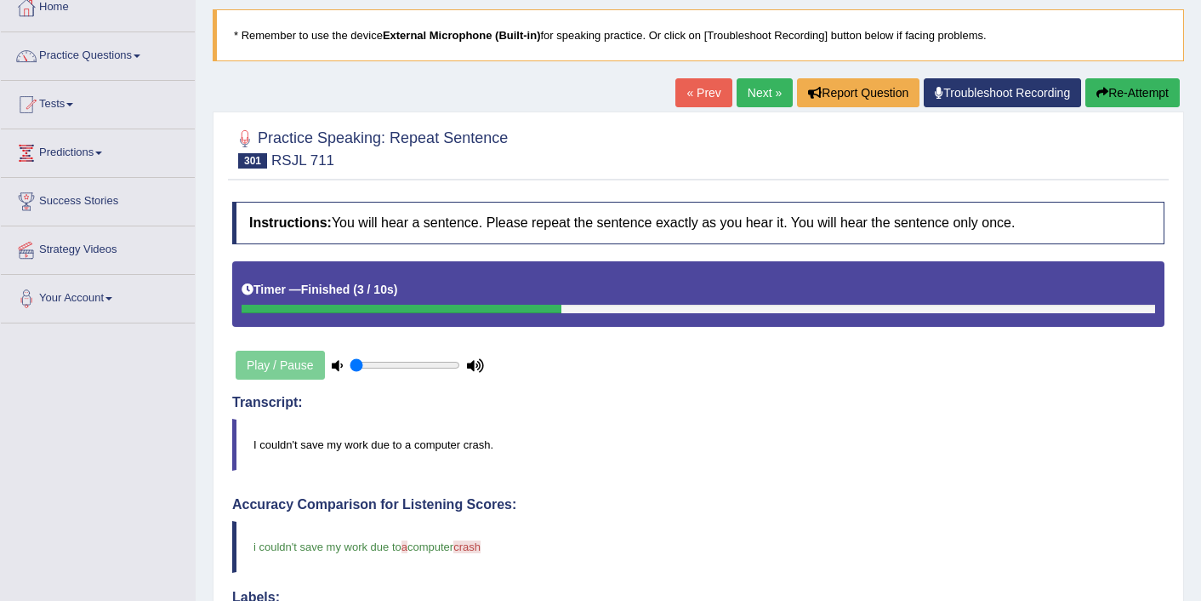
scroll to position [68, 0]
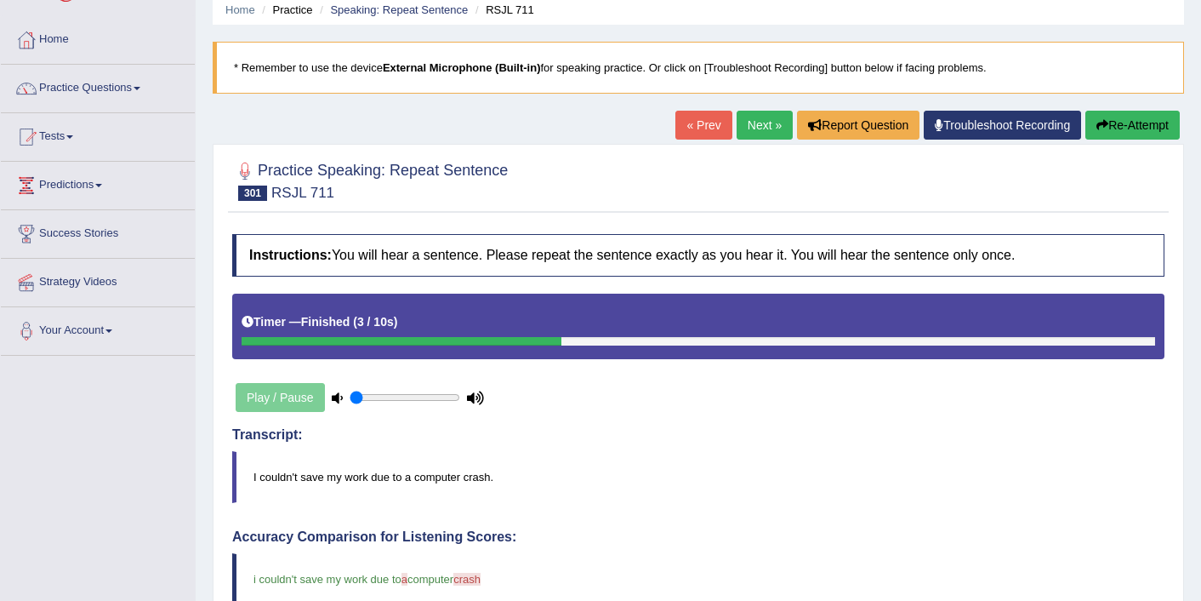
click at [756, 129] on link "Next »" at bounding box center [765, 125] width 56 height 29
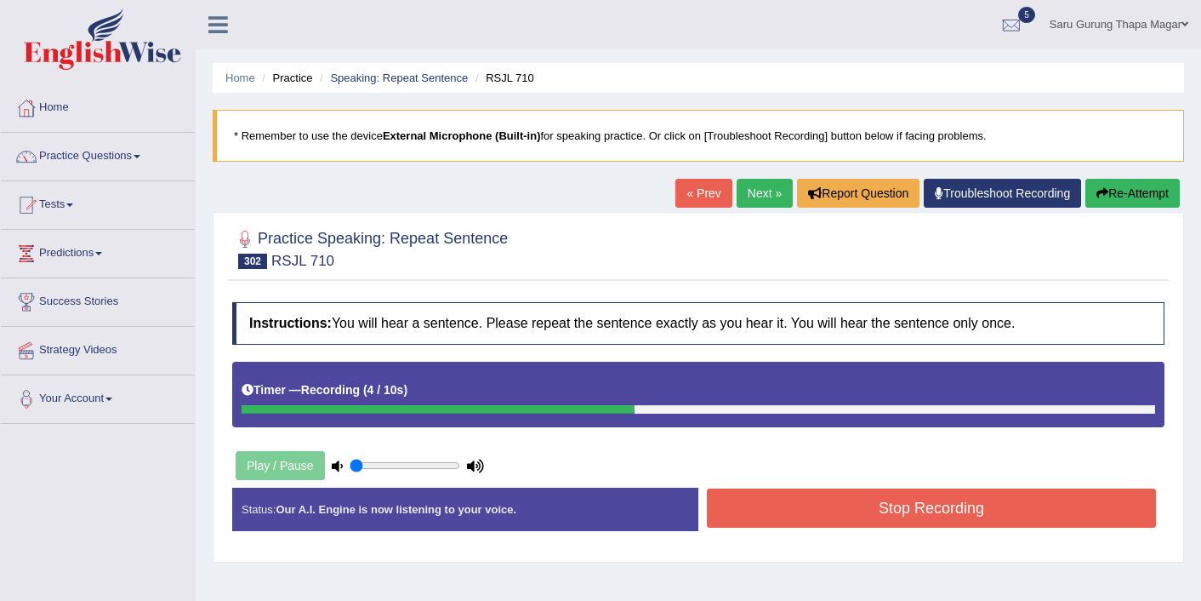
click at [869, 493] on button "Stop Recording" at bounding box center [931, 507] width 449 height 39
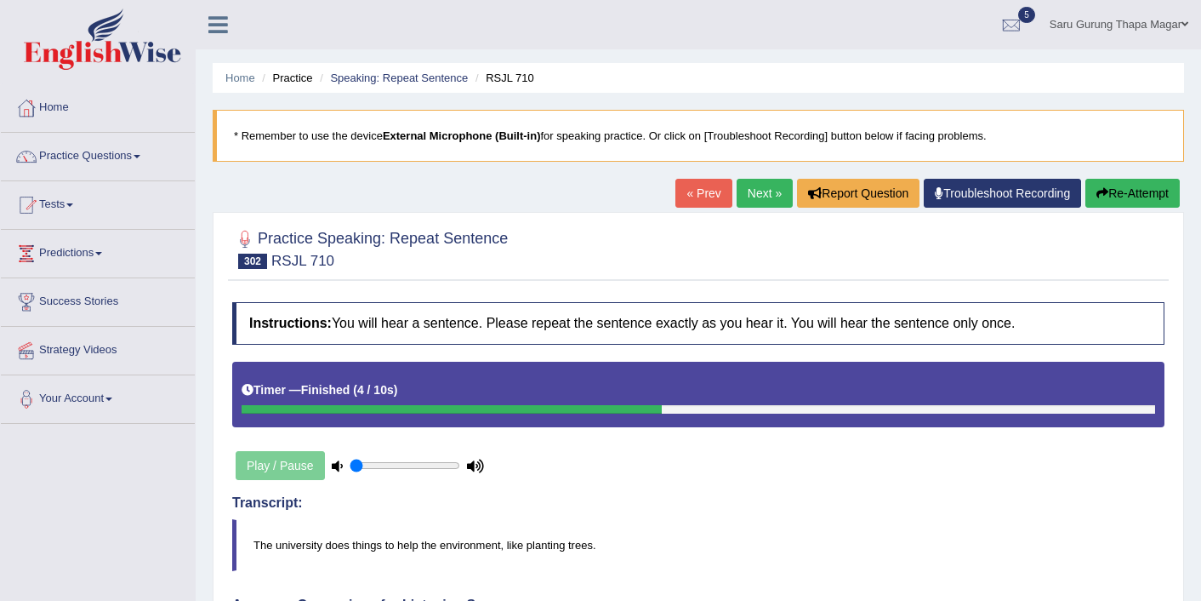
click at [751, 191] on link "Next »" at bounding box center [765, 193] width 56 height 29
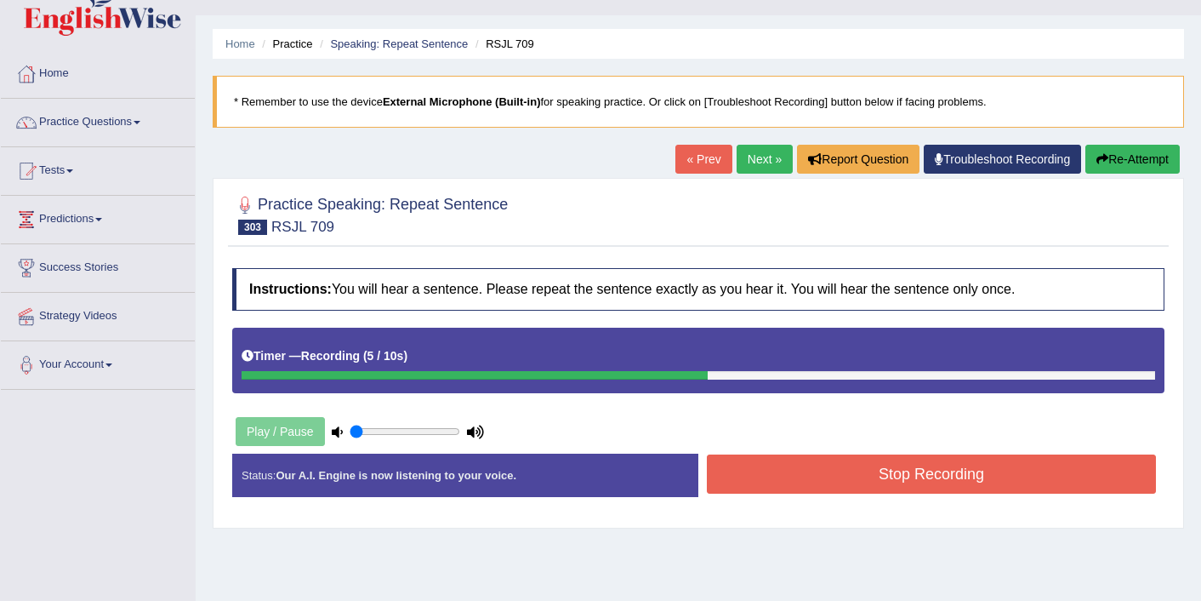
click at [869, 482] on button "Stop Recording" at bounding box center [931, 473] width 449 height 39
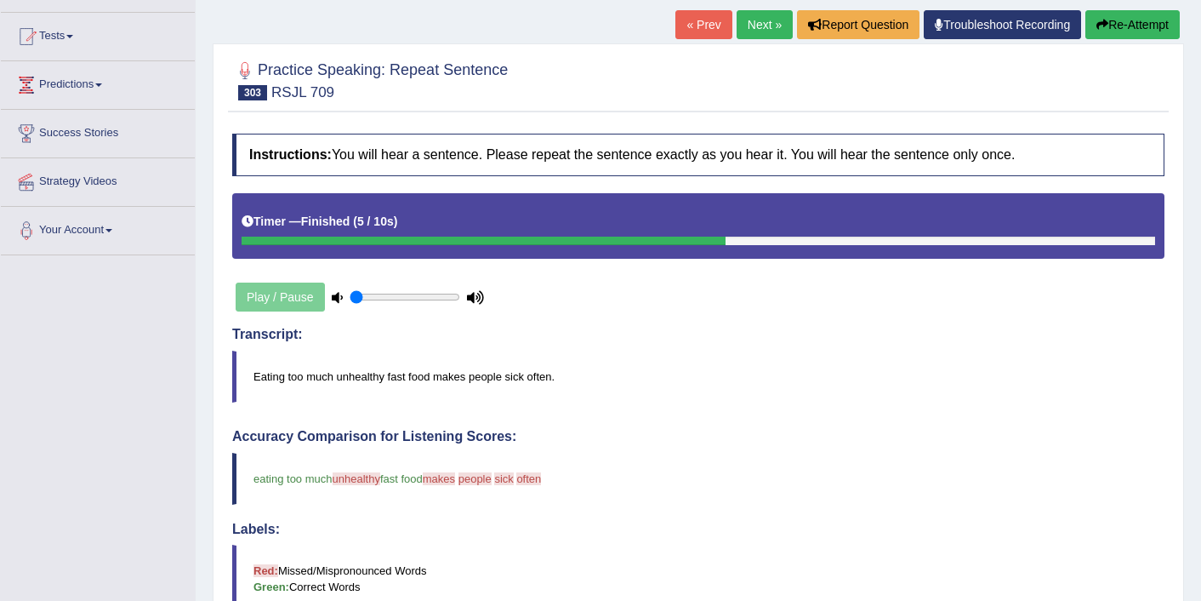
scroll to position [136, 0]
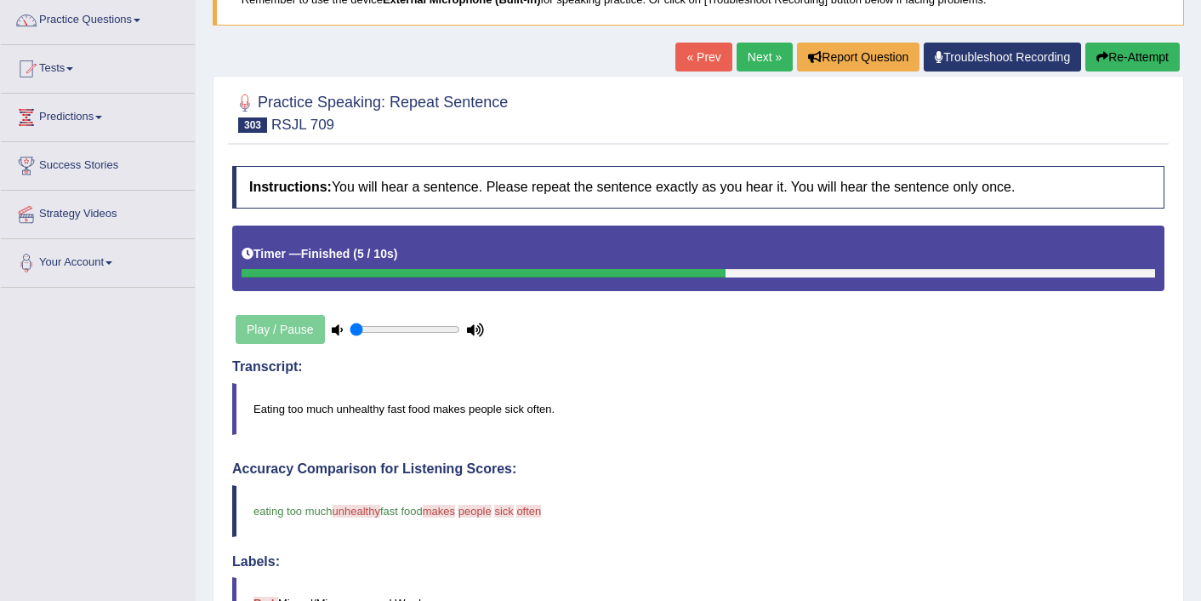
click at [755, 59] on link "Next »" at bounding box center [765, 57] width 56 height 29
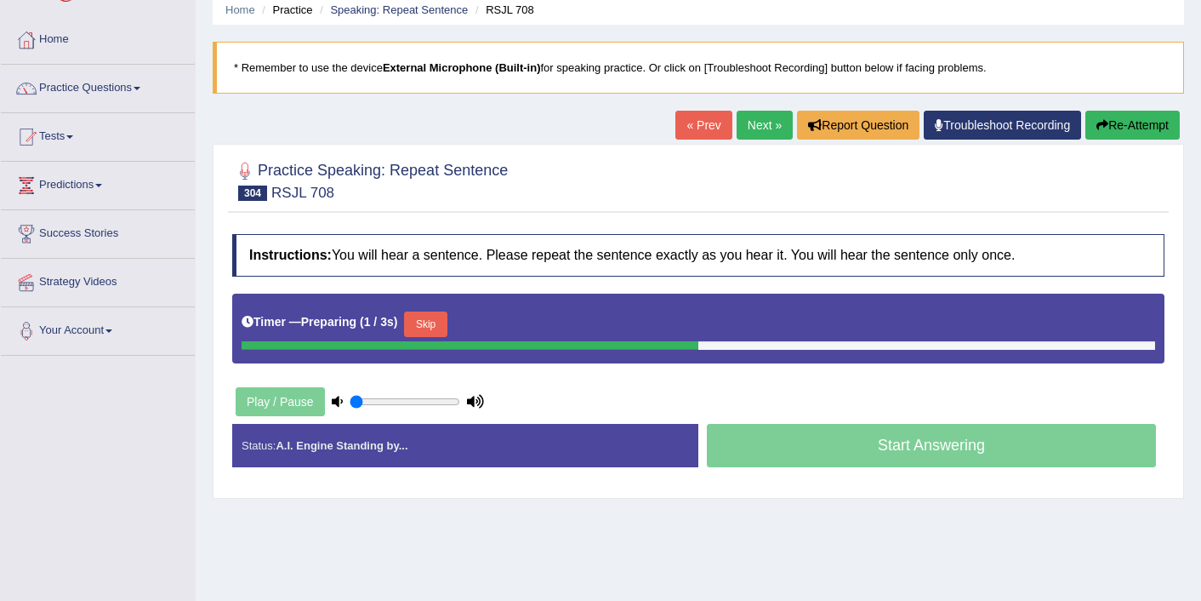
scroll to position [102, 0]
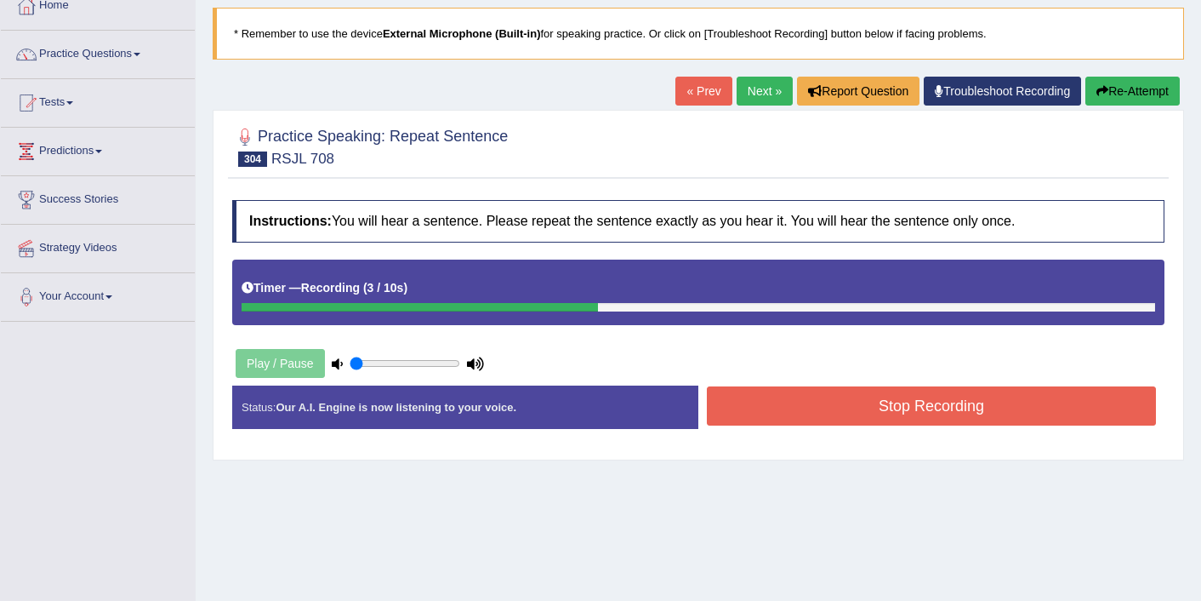
click at [851, 419] on button "Stop Recording" at bounding box center [931, 405] width 449 height 39
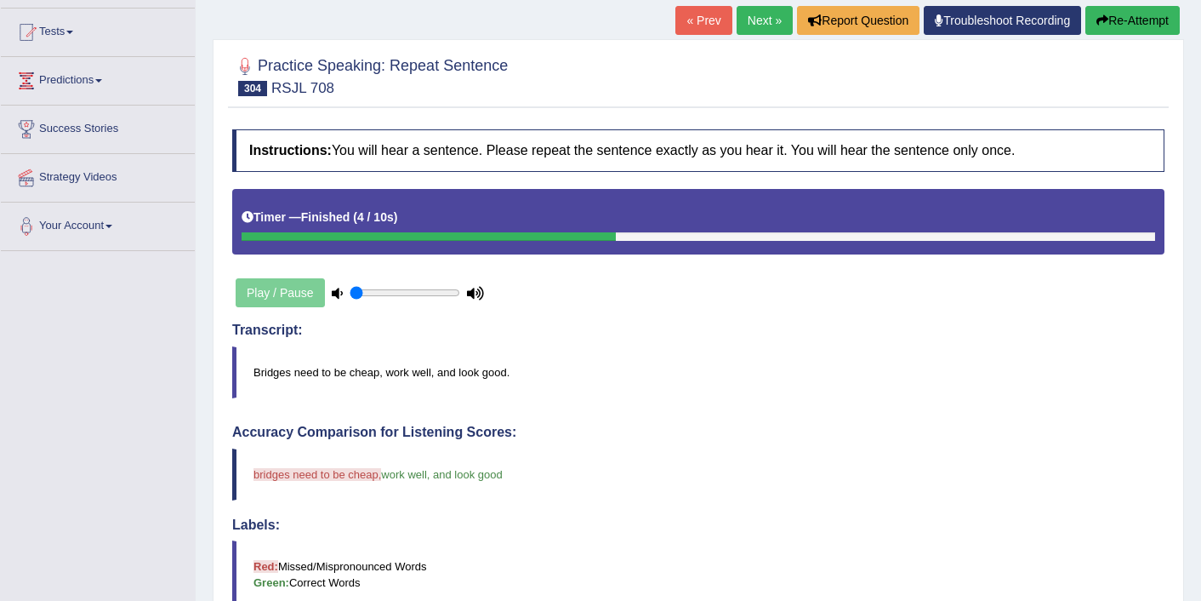
scroll to position [170, 0]
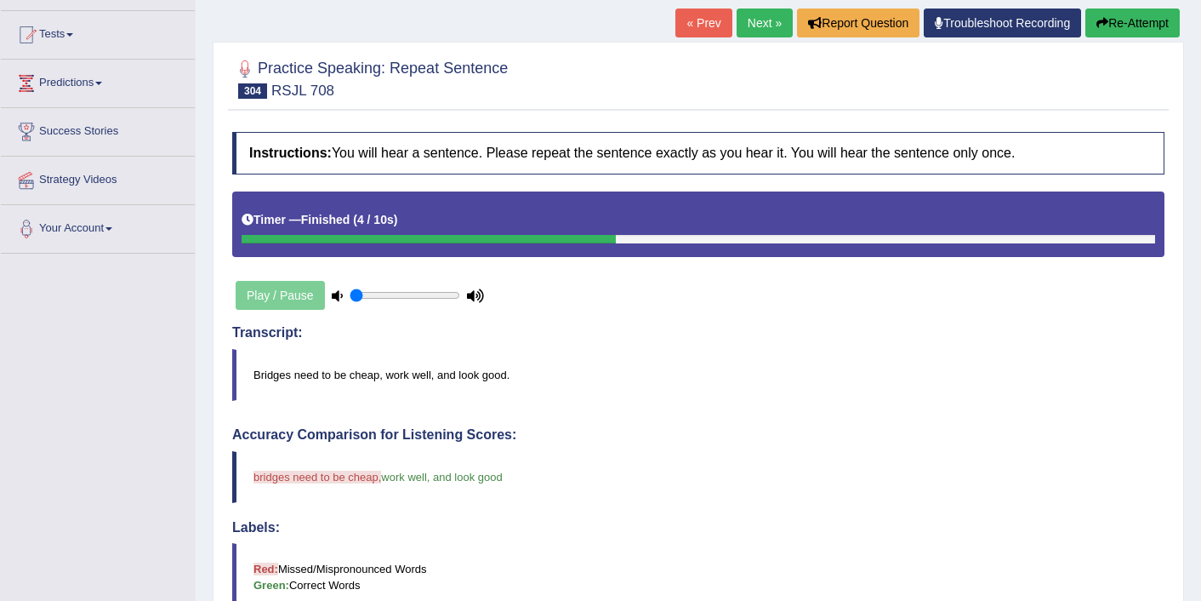
click at [733, 8] on div "Home Practice Speaking: Repeat Sentence RSJL 708 * Remember to use the device E…" at bounding box center [699, 419] width 1006 height 1178
click at [739, 17] on link "Next »" at bounding box center [765, 23] width 56 height 29
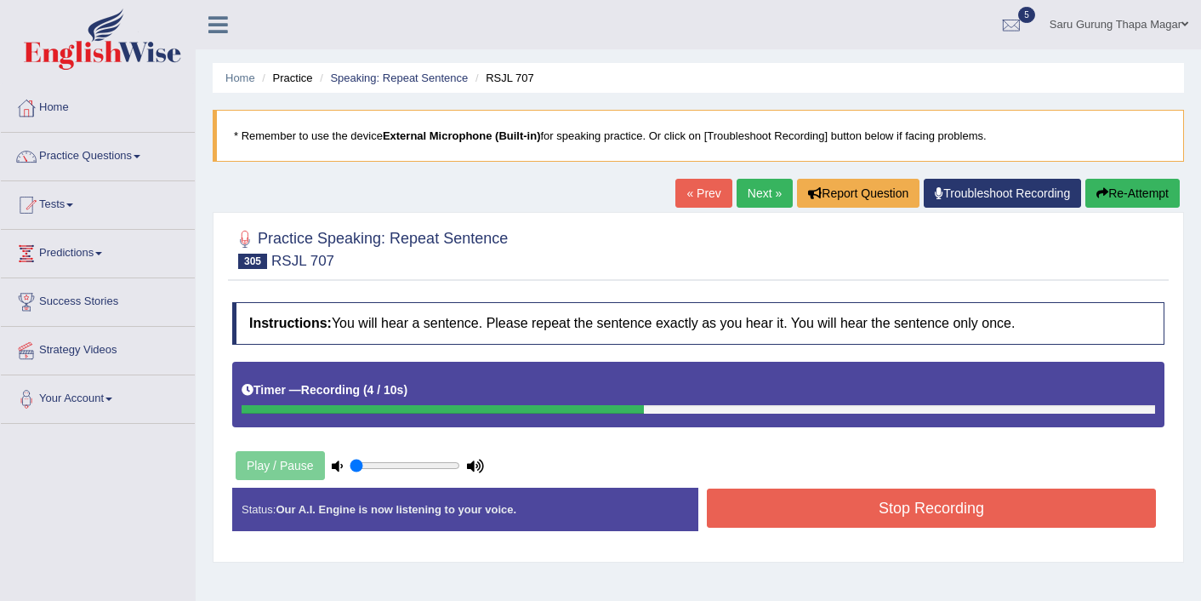
click at [830, 494] on button "Stop Recording" at bounding box center [931, 507] width 449 height 39
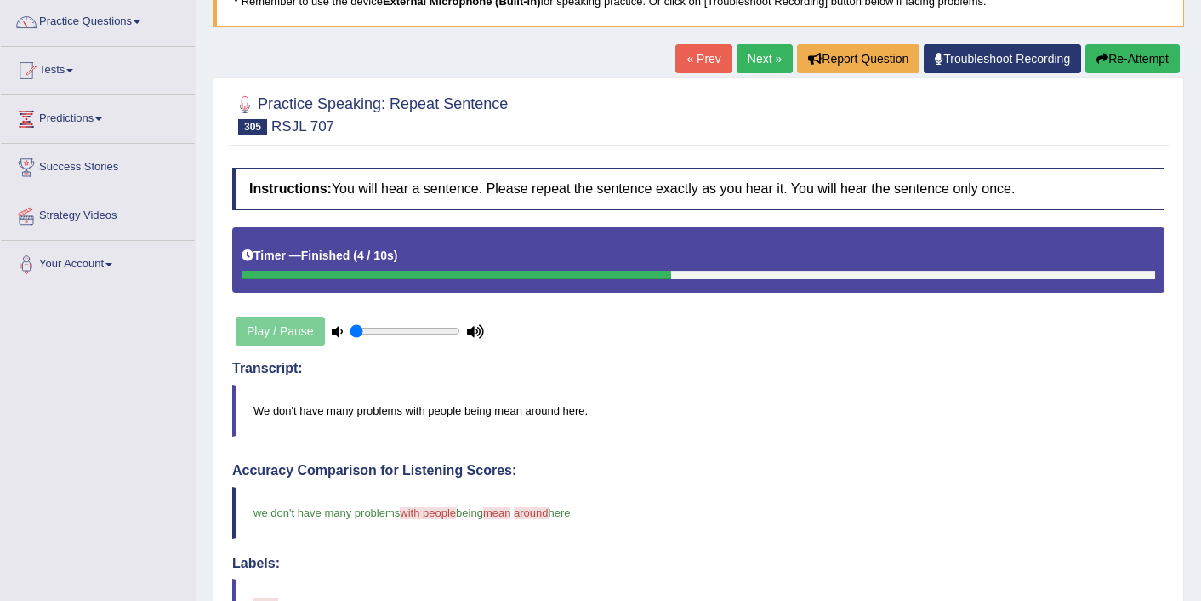
scroll to position [102, 0]
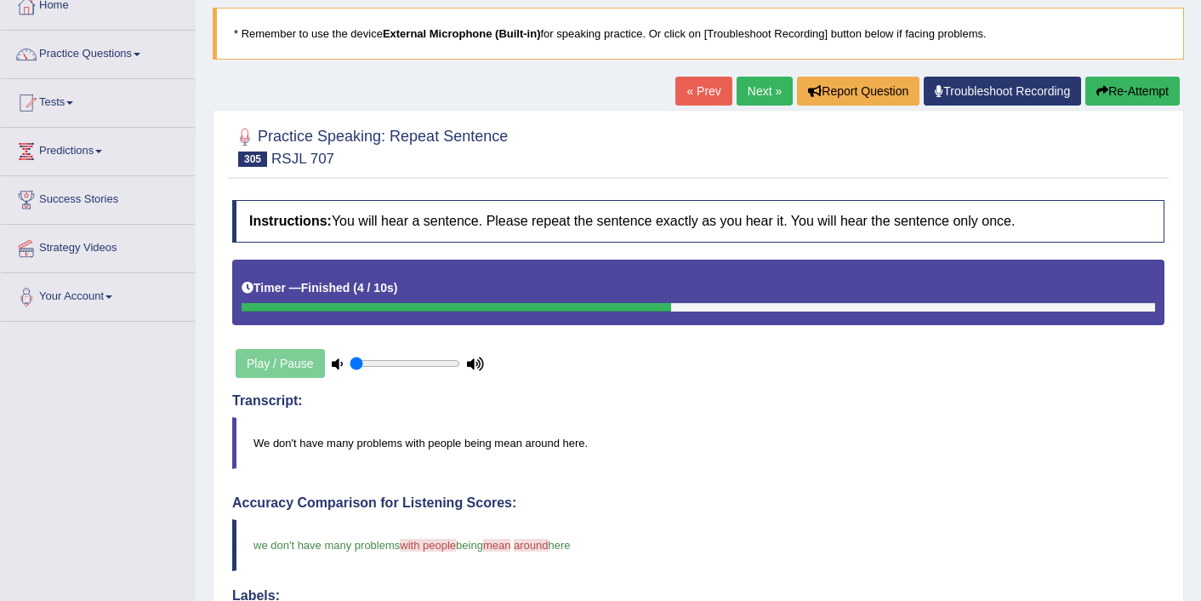
click at [765, 90] on link "Next »" at bounding box center [765, 91] width 56 height 29
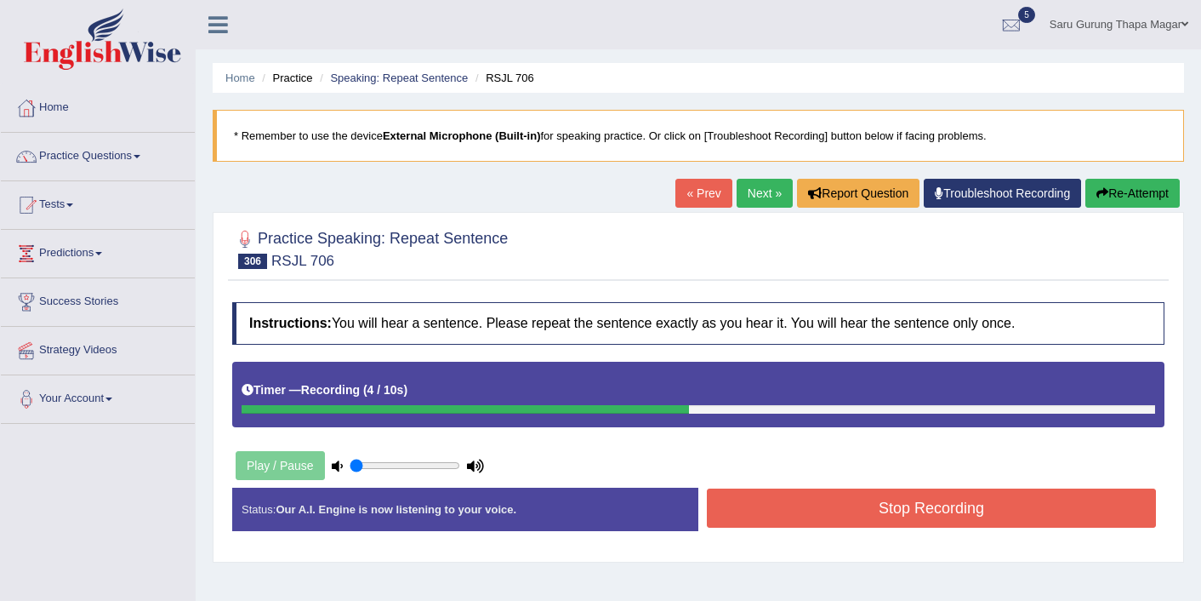
click at [834, 524] on button "Stop Recording" at bounding box center [931, 507] width 449 height 39
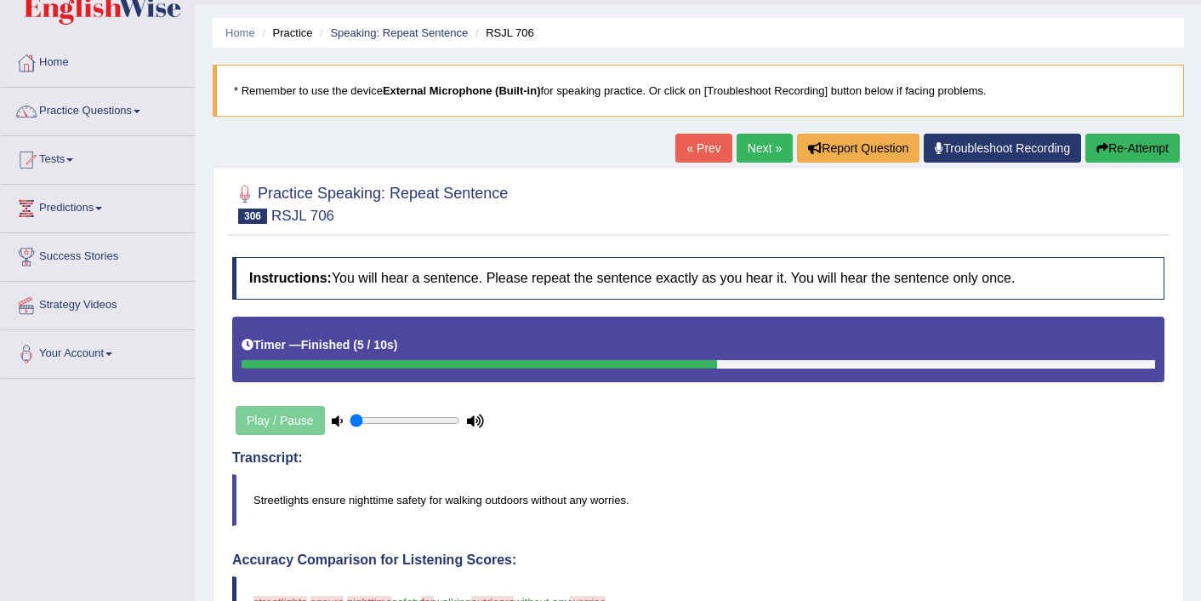
scroll to position [34, 0]
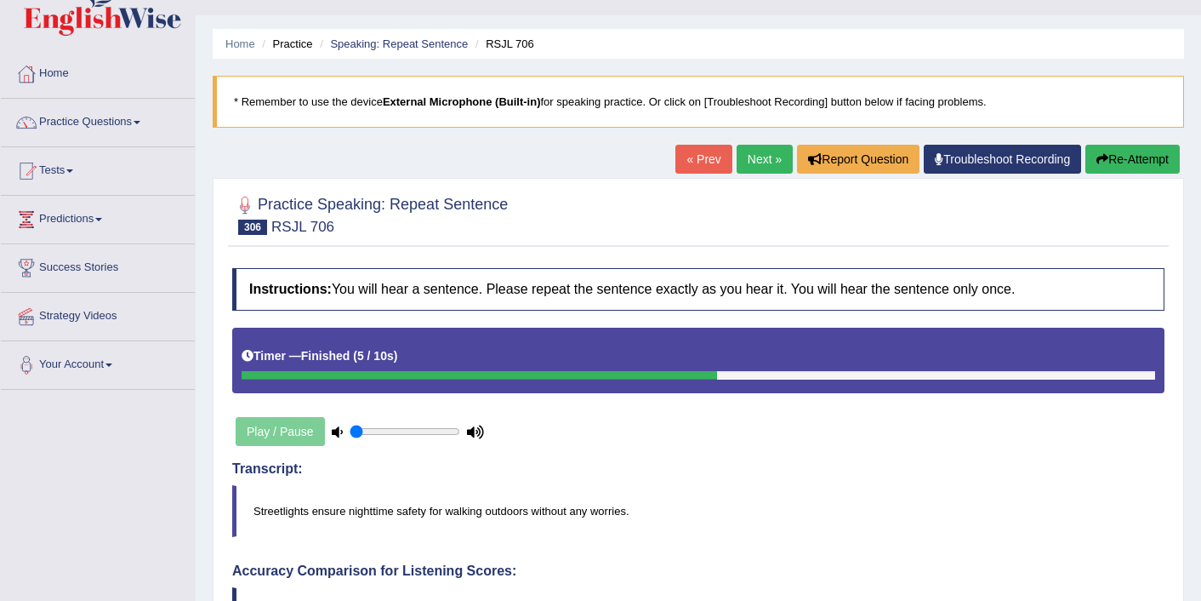
click at [758, 165] on link "Next »" at bounding box center [765, 159] width 56 height 29
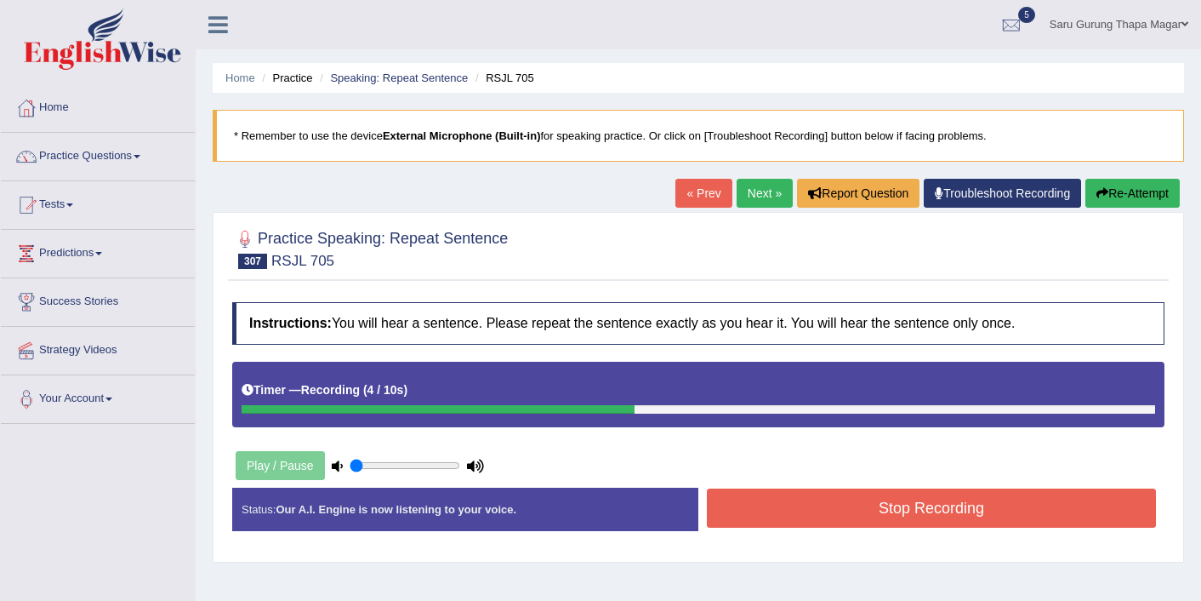
click at [813, 517] on button "Stop Recording" at bounding box center [931, 507] width 449 height 39
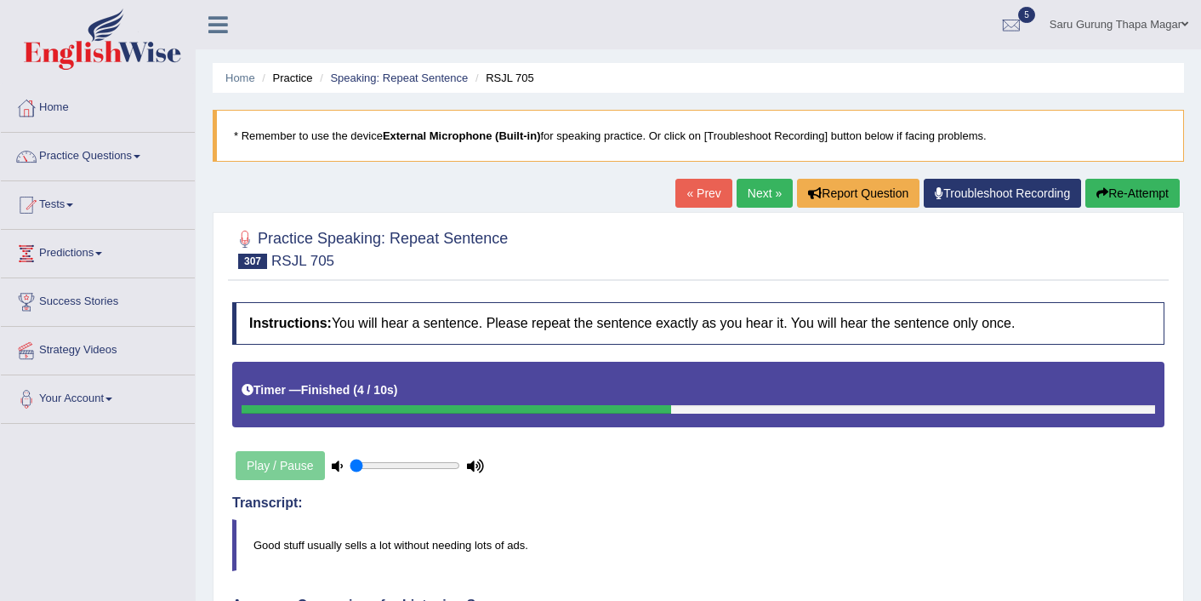
click at [747, 194] on link "Next »" at bounding box center [765, 193] width 56 height 29
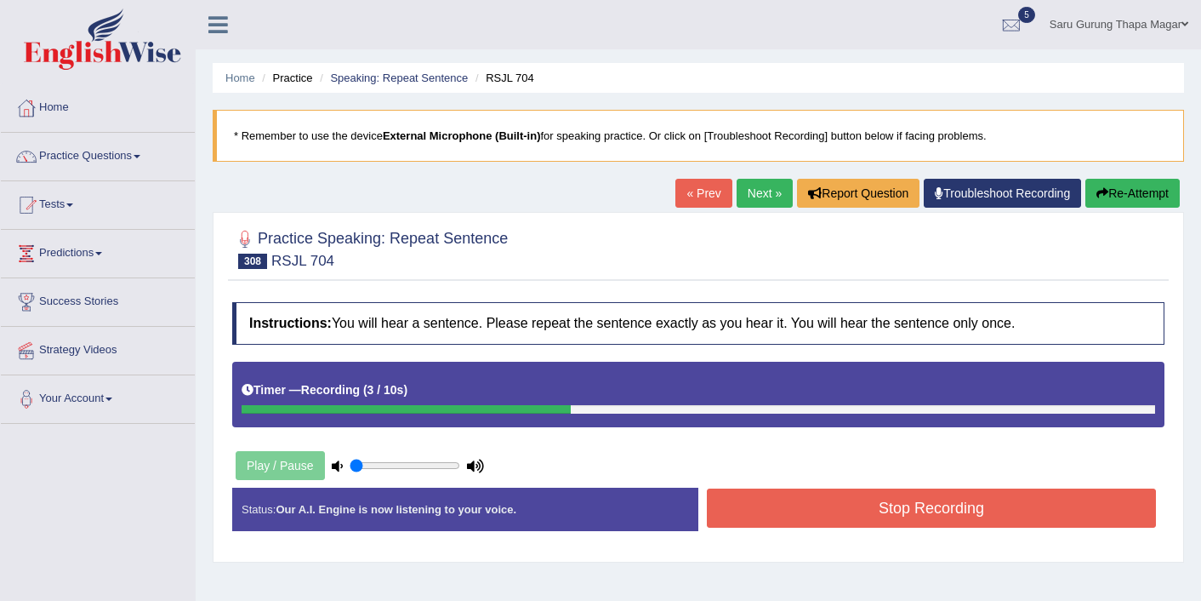
click at [903, 516] on button "Stop Recording" at bounding box center [931, 507] width 449 height 39
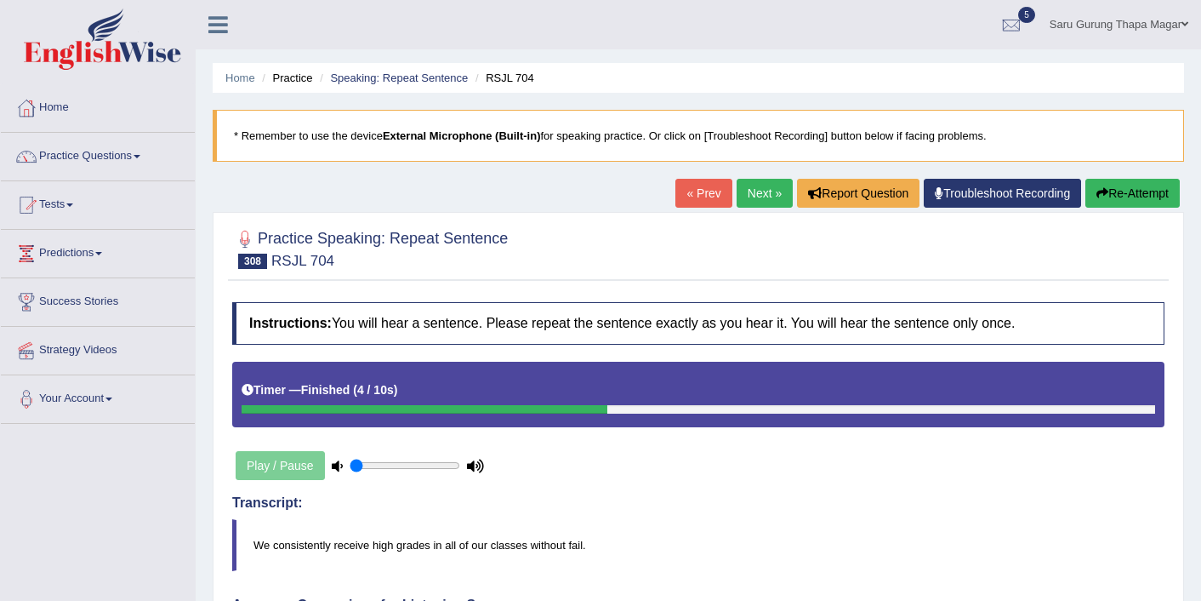
click at [754, 197] on link "Next »" at bounding box center [765, 193] width 56 height 29
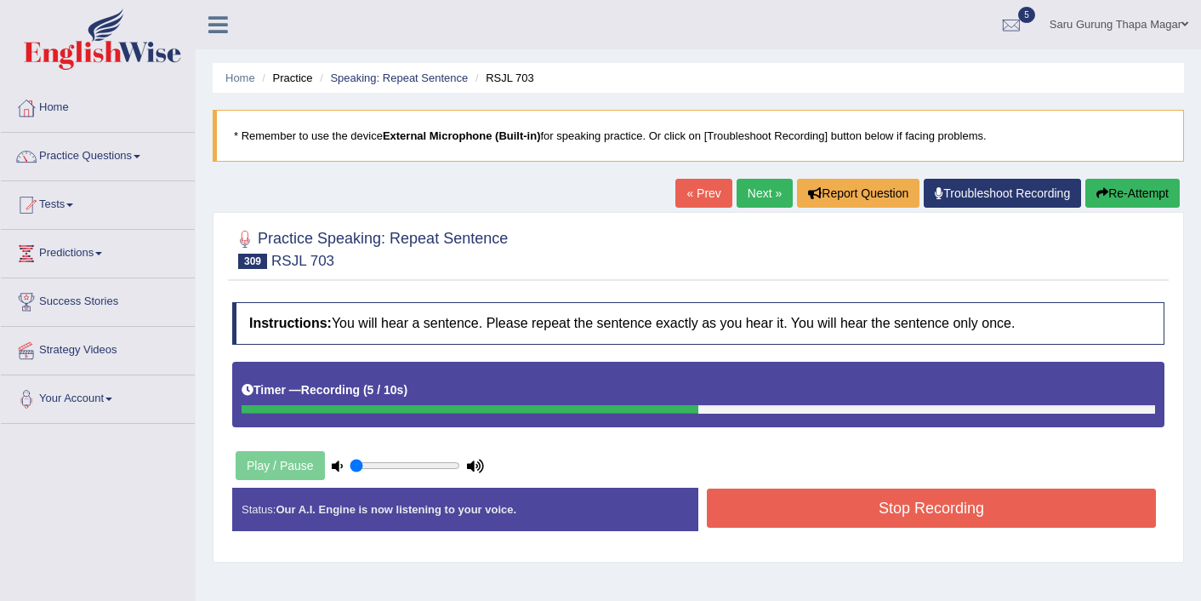
click at [818, 511] on button "Stop Recording" at bounding box center [931, 507] width 449 height 39
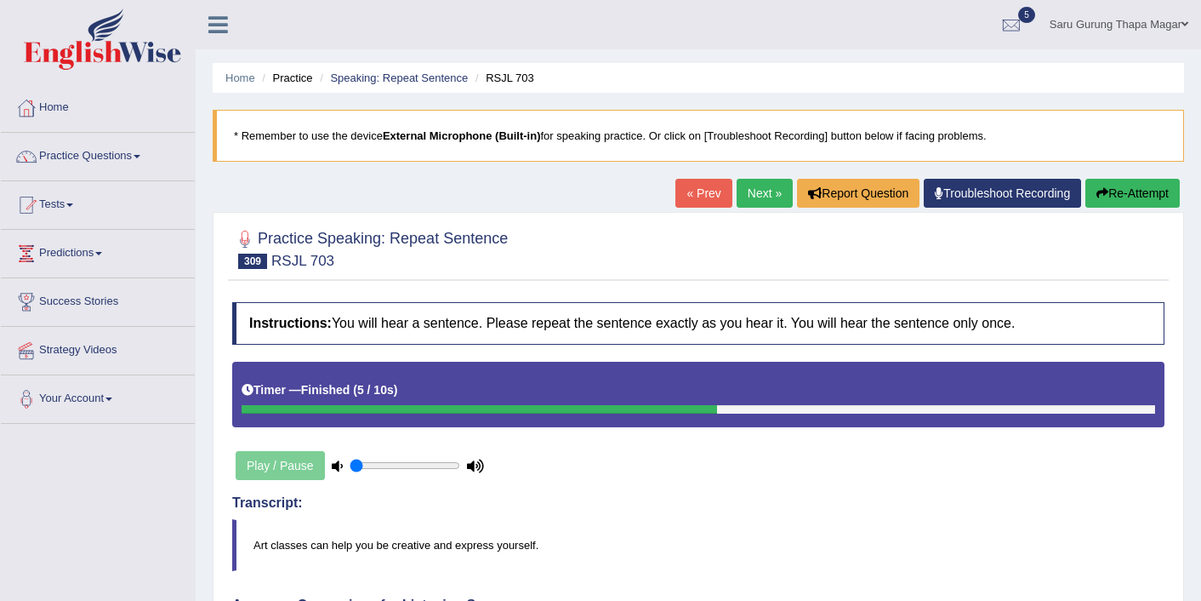
click at [1138, 186] on button "Re-Attempt" at bounding box center [1133, 193] width 94 height 29
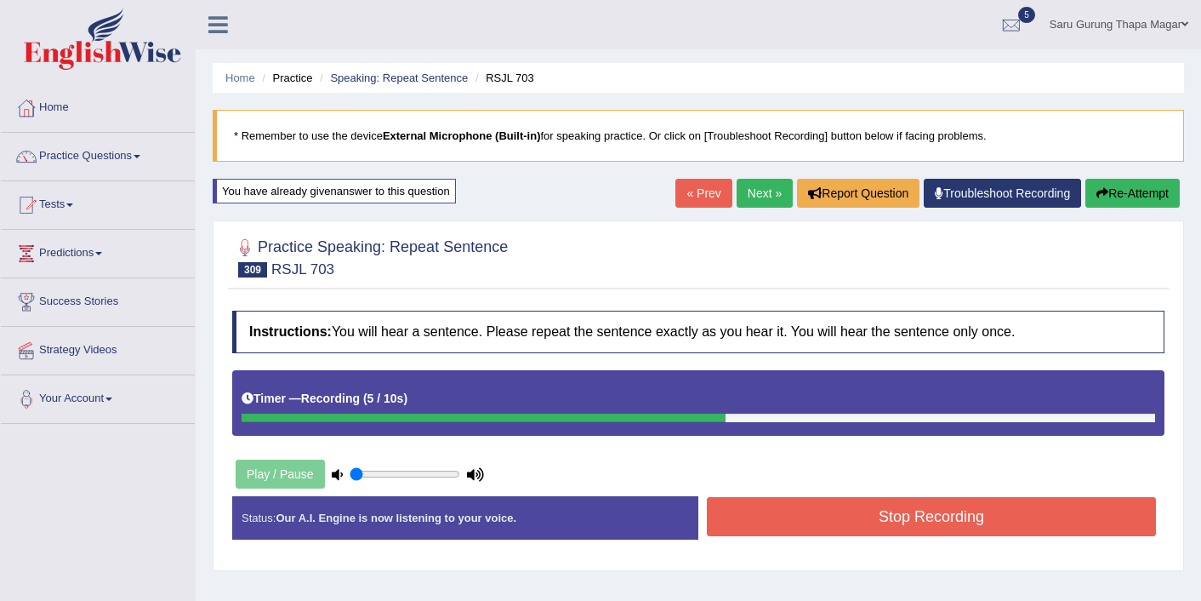
click at [934, 520] on button "Stop Recording" at bounding box center [931, 516] width 449 height 39
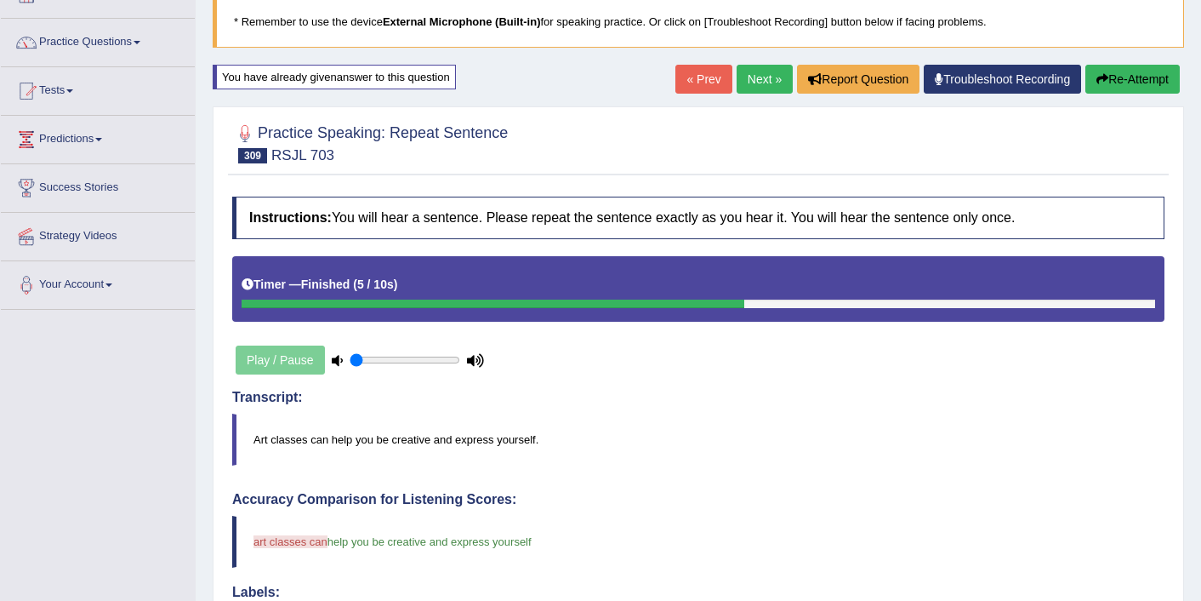
scroll to position [102, 0]
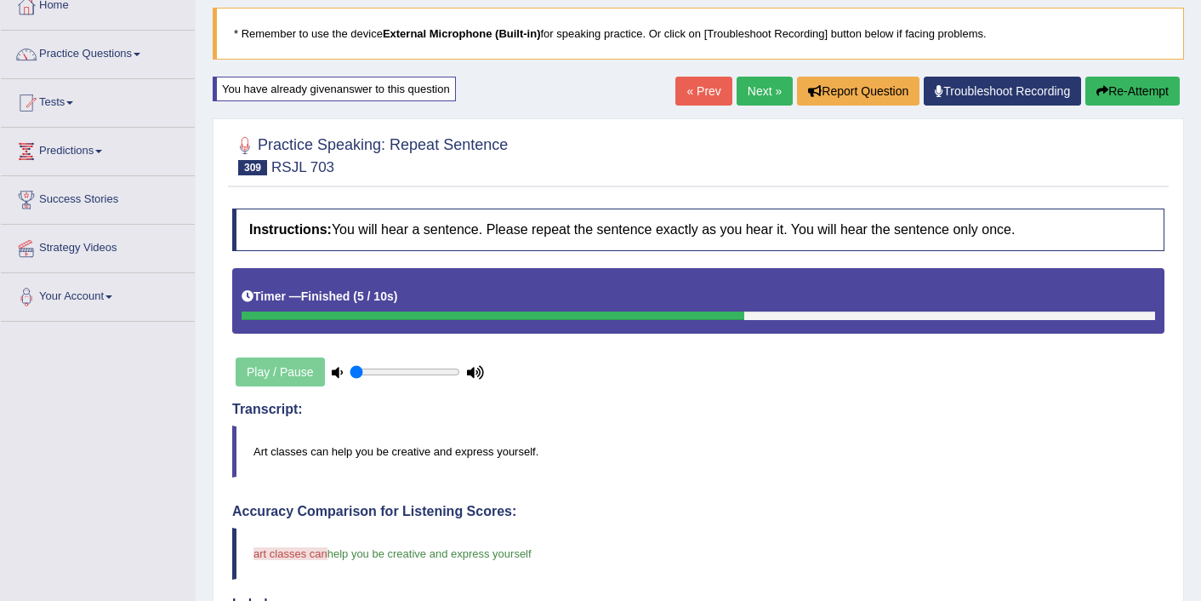
click at [1128, 94] on button "Re-Attempt" at bounding box center [1133, 91] width 94 height 29
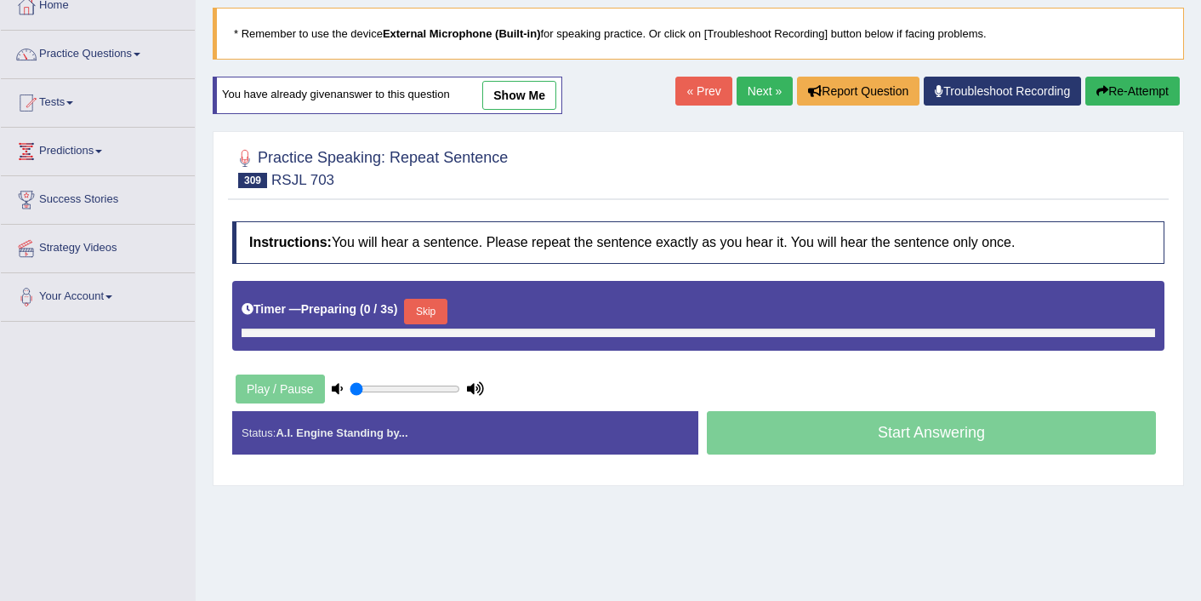
scroll to position [102, 0]
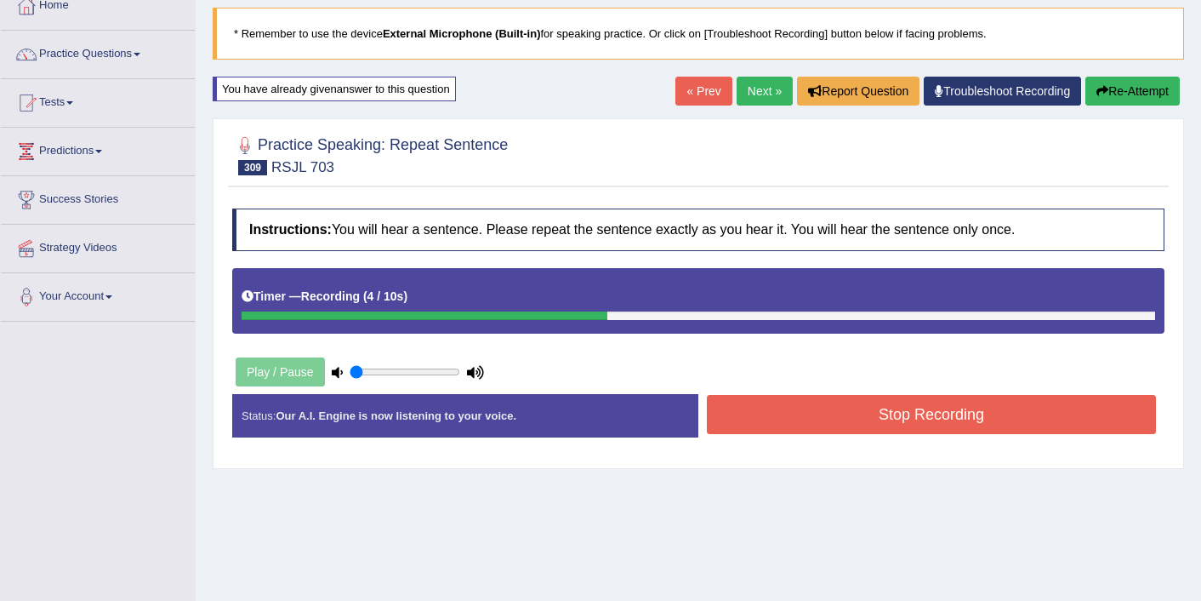
click at [923, 431] on button "Stop Recording" at bounding box center [931, 414] width 449 height 39
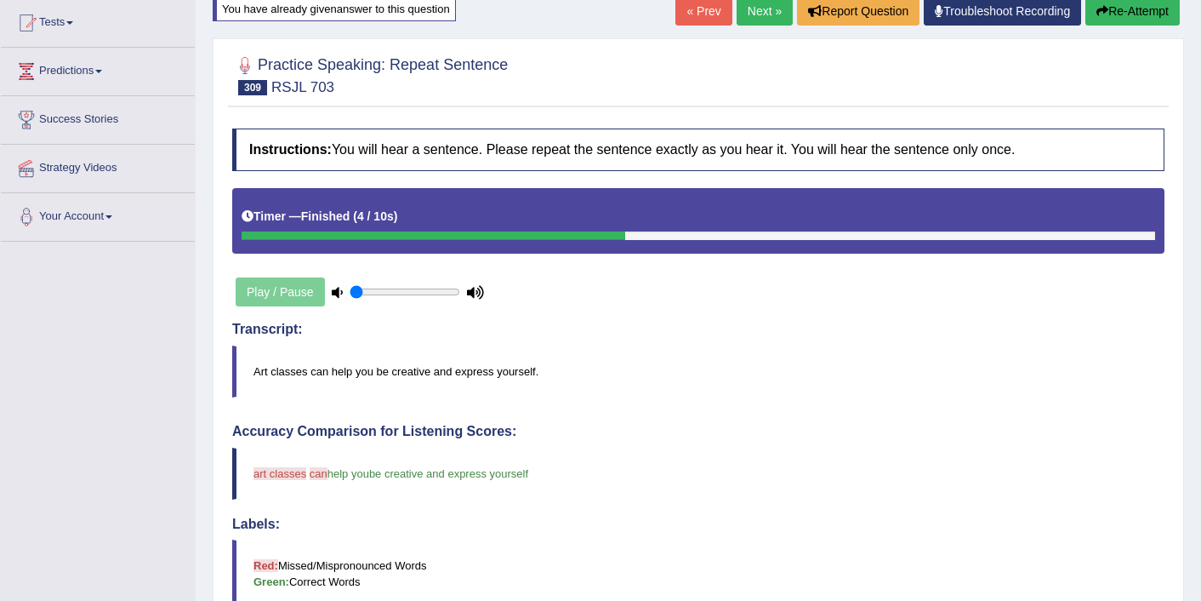
scroll to position [170, 0]
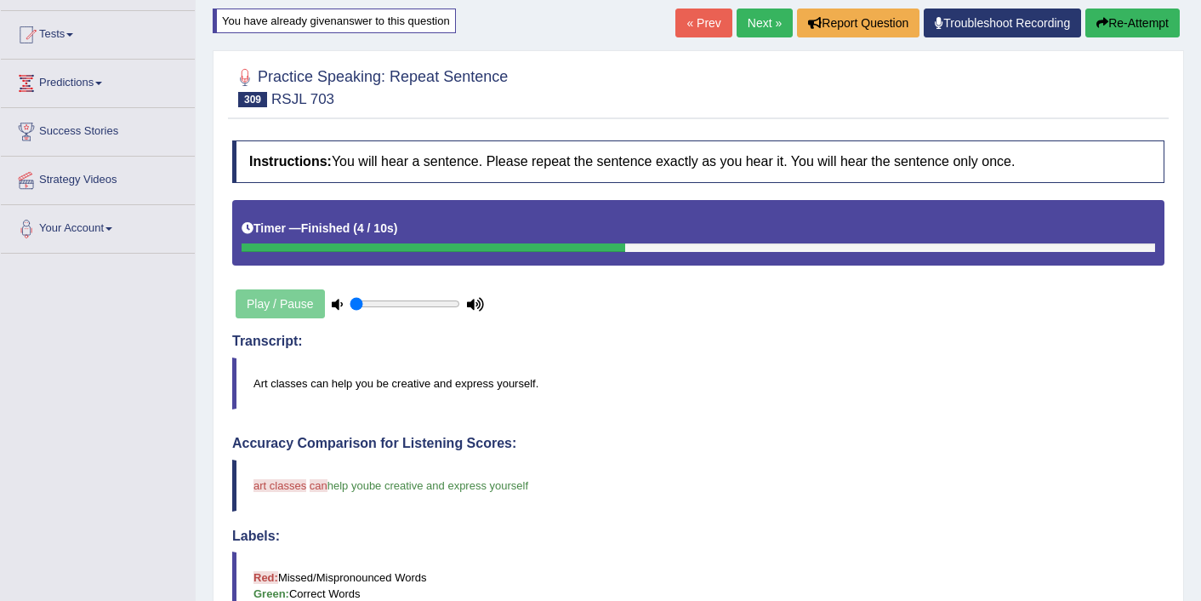
click at [755, 26] on link "Next »" at bounding box center [765, 23] width 56 height 29
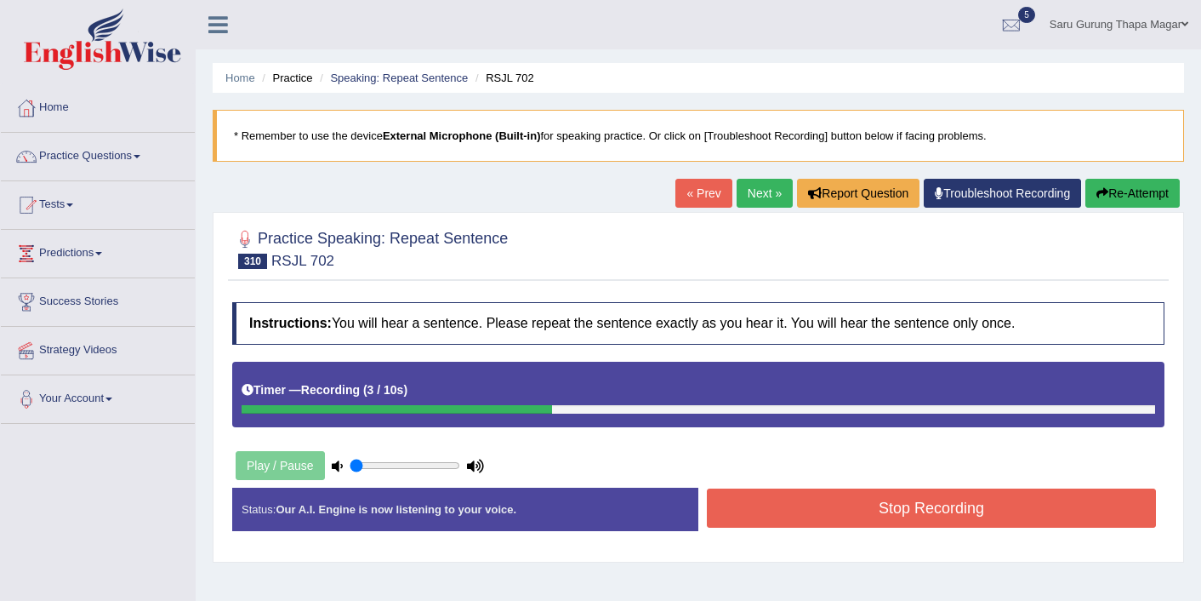
click at [904, 505] on button "Stop Recording" at bounding box center [931, 507] width 449 height 39
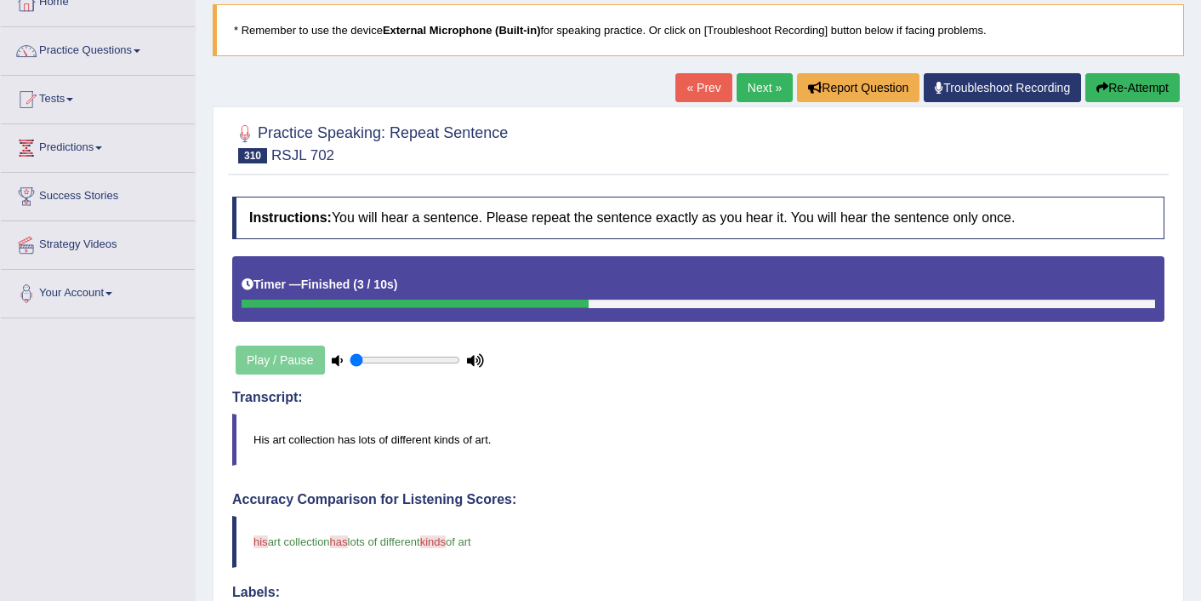
scroll to position [102, 0]
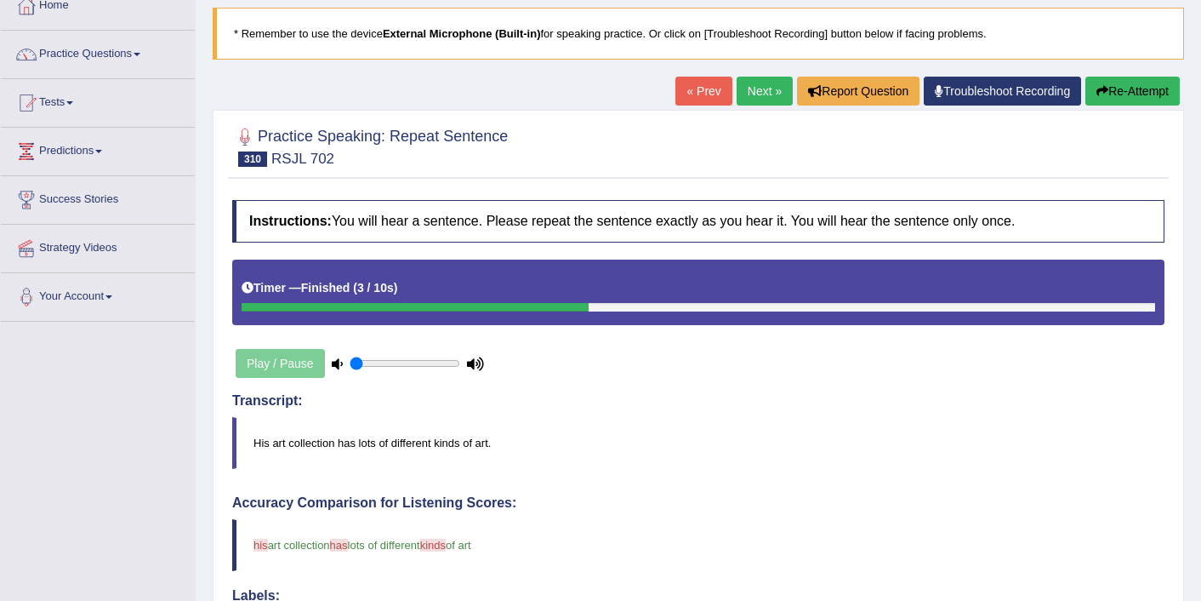
click at [739, 100] on link "Next »" at bounding box center [765, 91] width 56 height 29
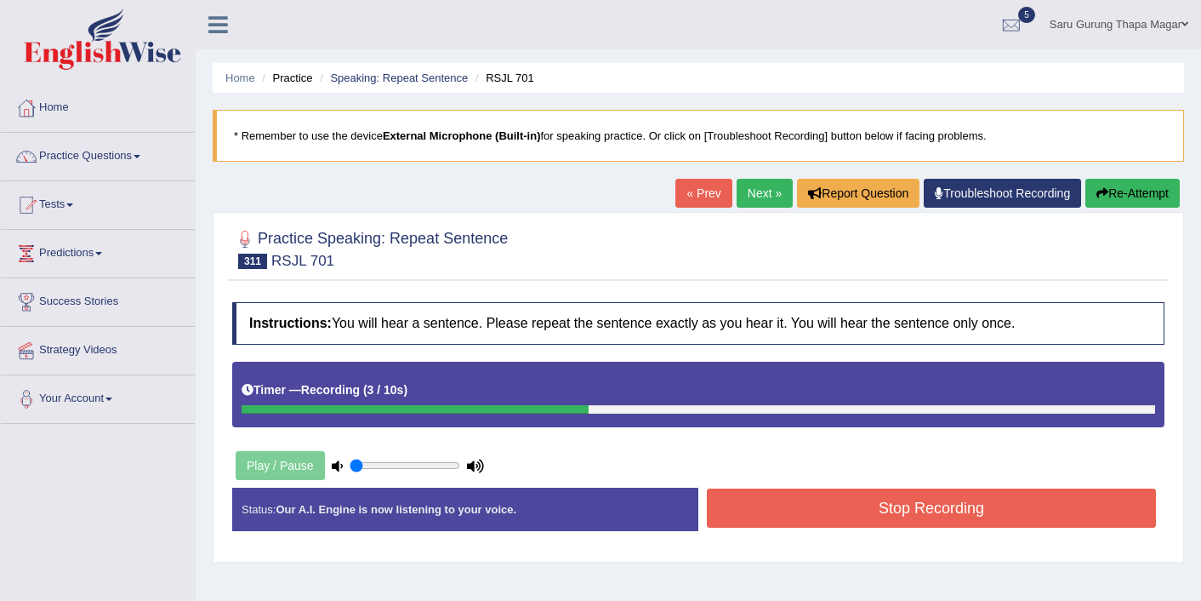
click at [924, 509] on button "Stop Recording" at bounding box center [931, 507] width 449 height 39
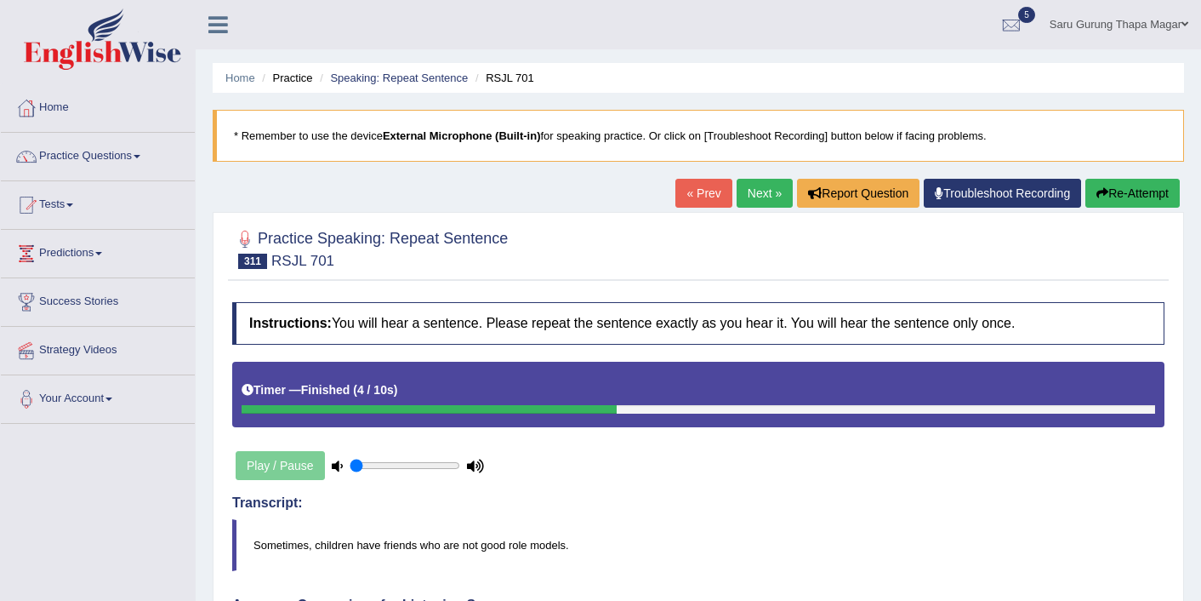
click at [751, 185] on link "Next »" at bounding box center [765, 193] width 56 height 29
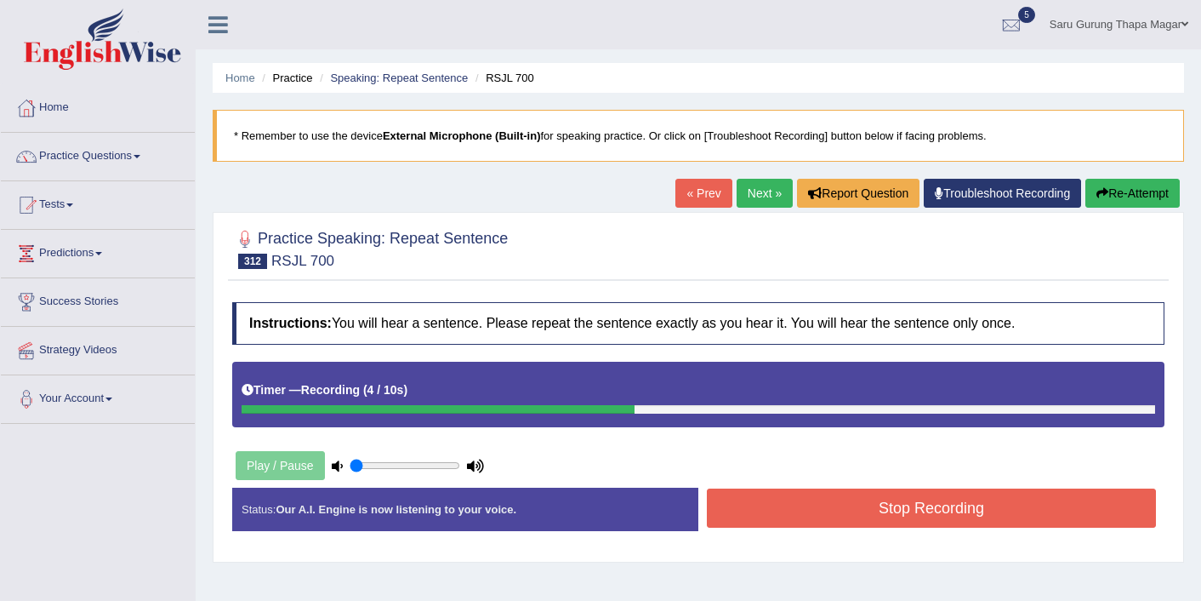
click at [841, 516] on button "Stop Recording" at bounding box center [931, 507] width 449 height 39
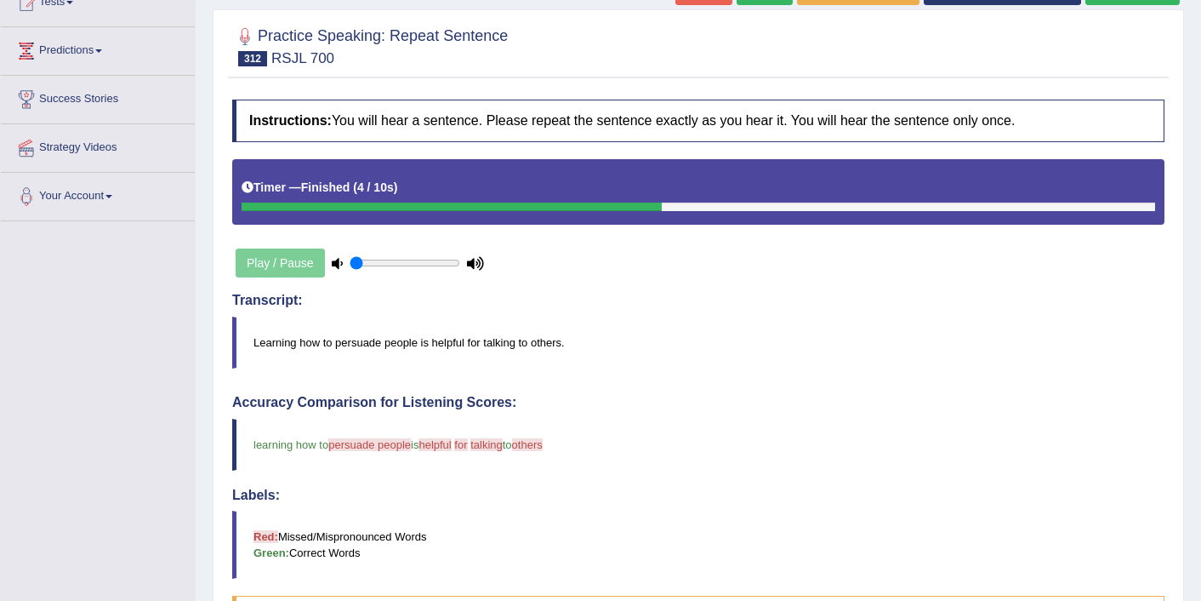
scroll to position [136, 0]
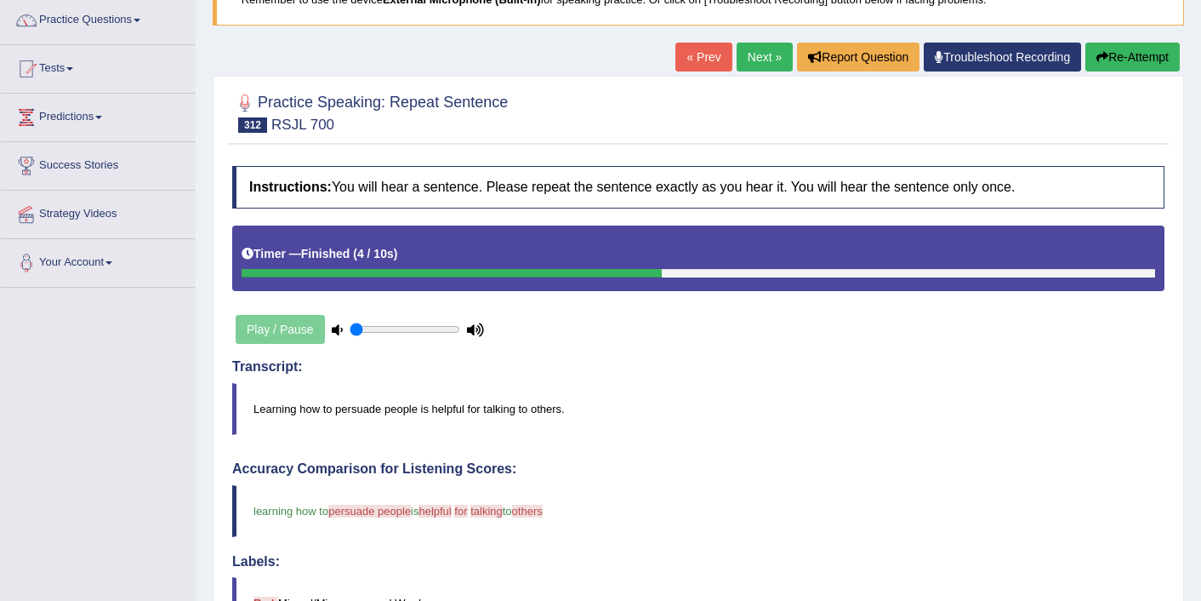
click at [737, 63] on link "Next »" at bounding box center [765, 57] width 56 height 29
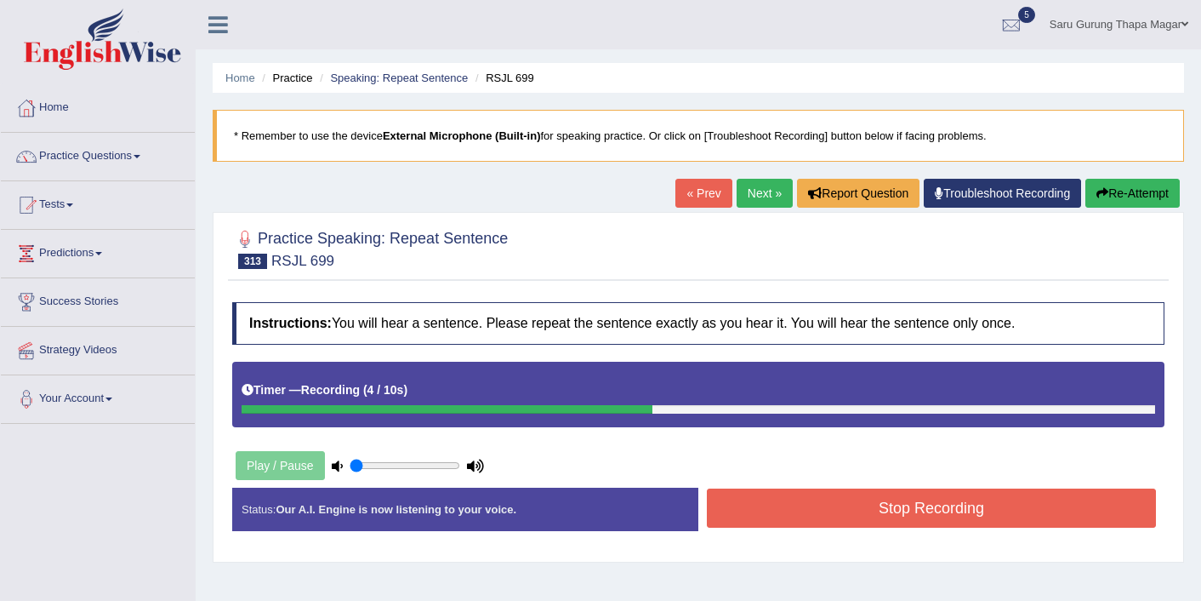
click at [801, 510] on button "Stop Recording" at bounding box center [931, 507] width 449 height 39
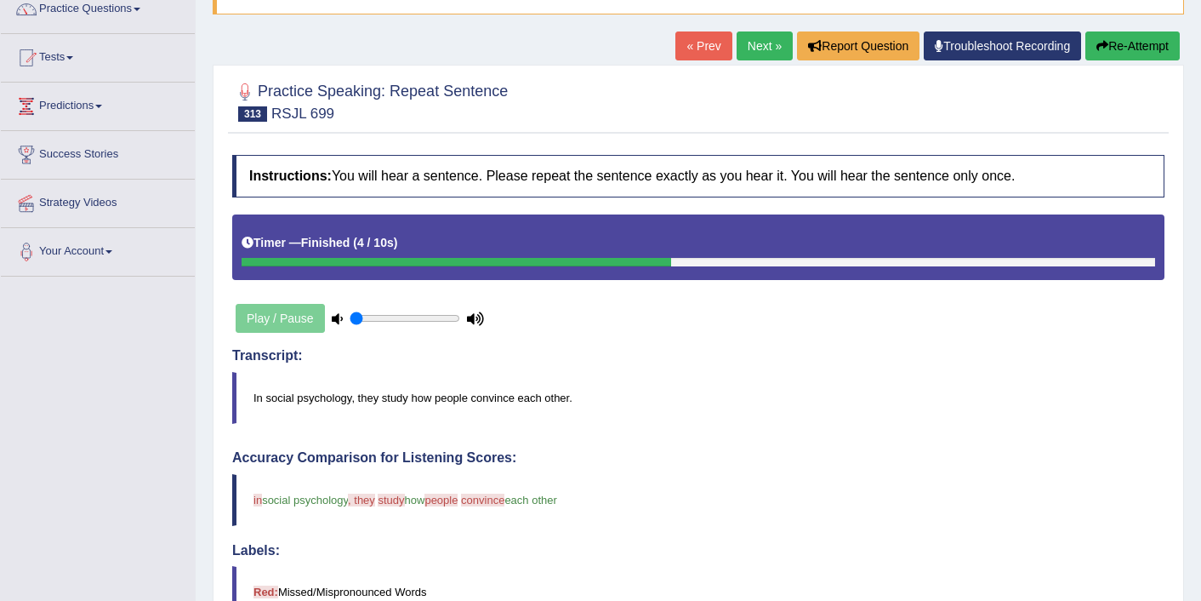
scroll to position [68, 0]
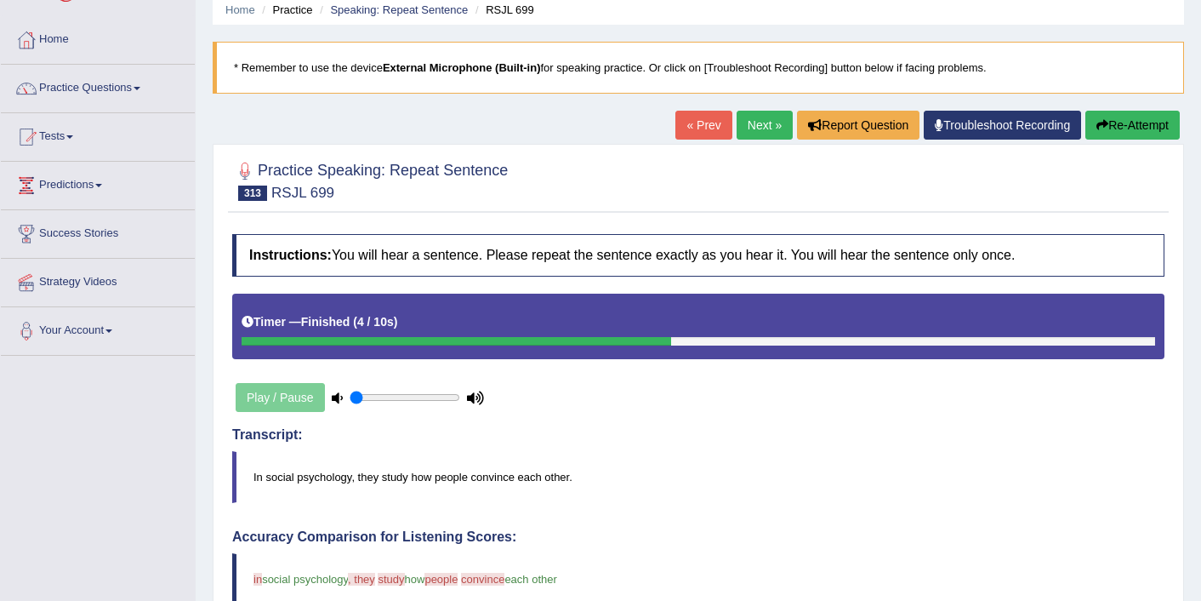
click at [750, 127] on link "Next »" at bounding box center [765, 125] width 56 height 29
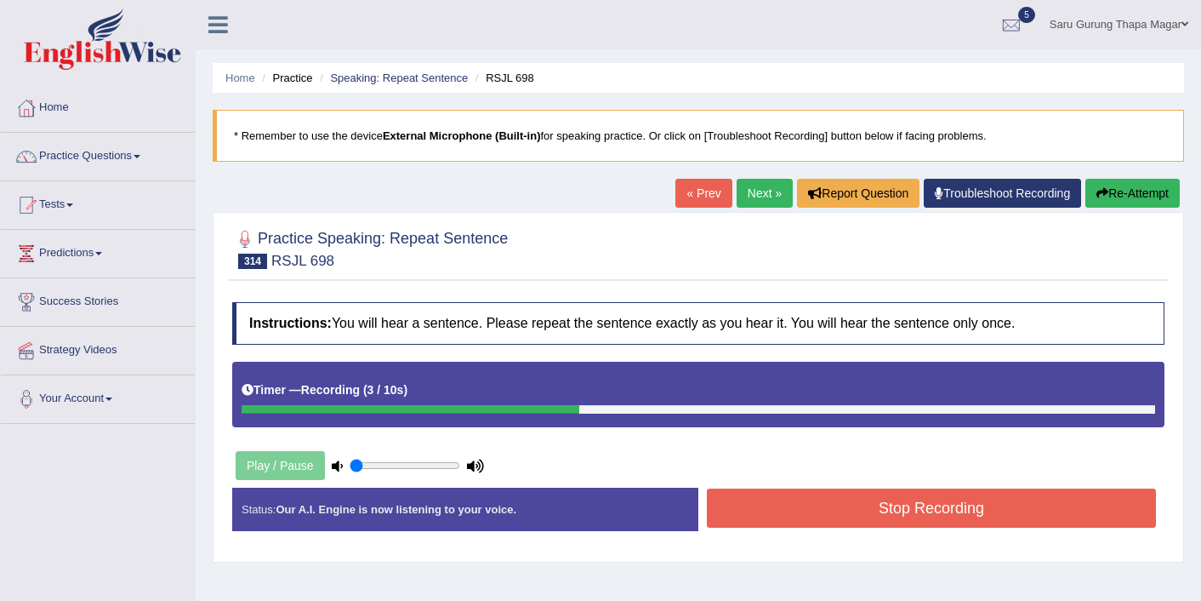
click at [847, 522] on button "Stop Recording" at bounding box center [931, 507] width 449 height 39
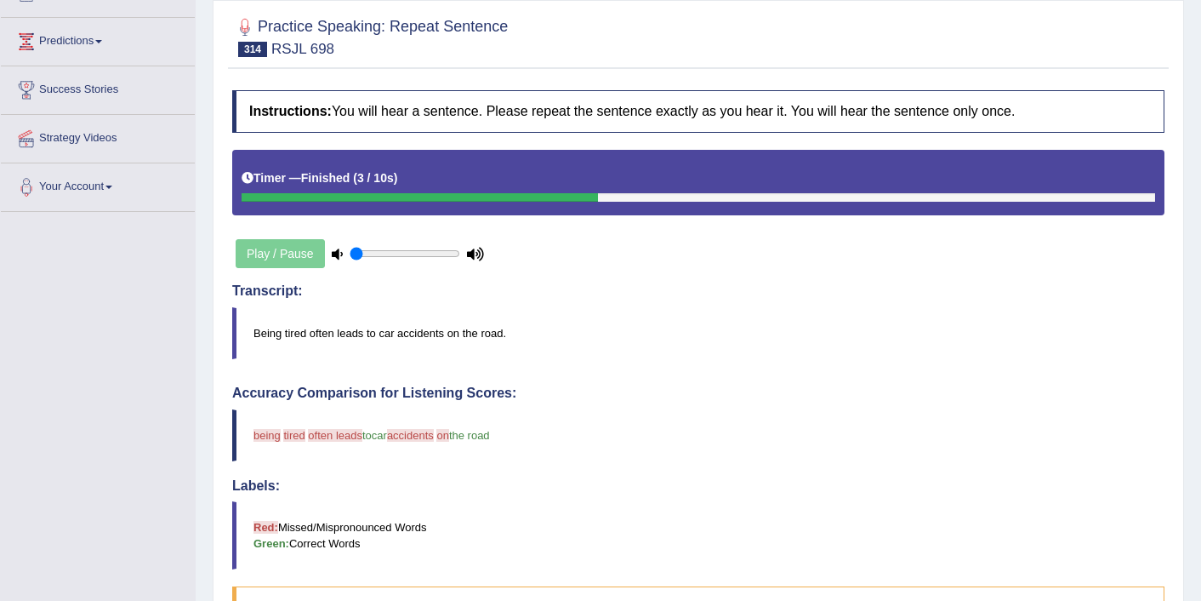
scroll to position [178, 0]
